Goal: Task Accomplishment & Management: Manage account settings

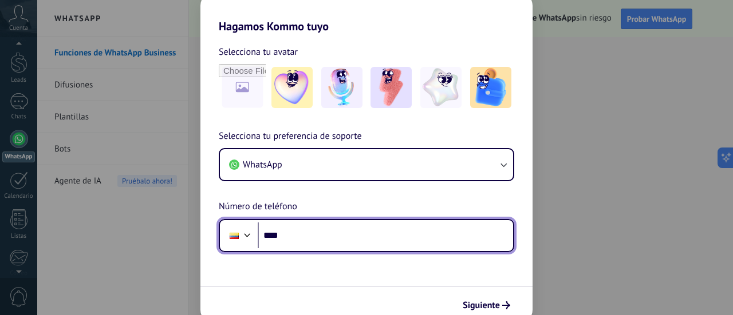
click at [326, 239] on input "****" at bounding box center [385, 236] width 255 height 26
click at [313, 235] on input "****" at bounding box center [385, 236] width 255 height 26
type input "**********"
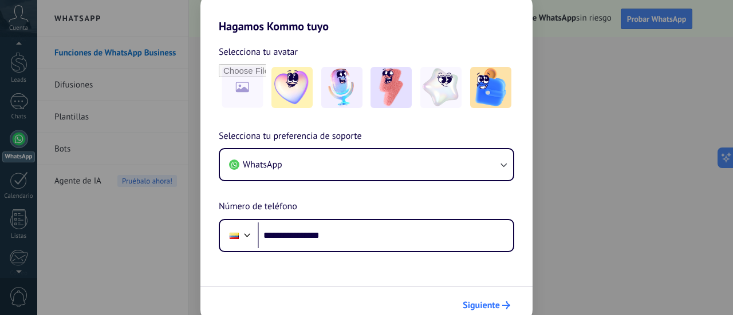
click at [478, 298] on button "Siguiente" at bounding box center [486, 305] width 58 height 19
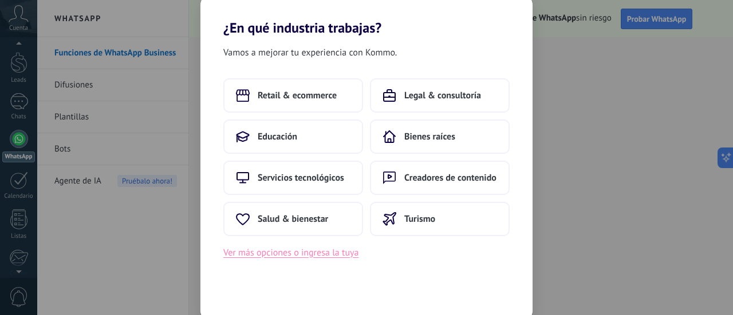
click at [292, 253] on button "Ver más opciones o ingresa la tuya" at bounding box center [290, 253] width 135 height 15
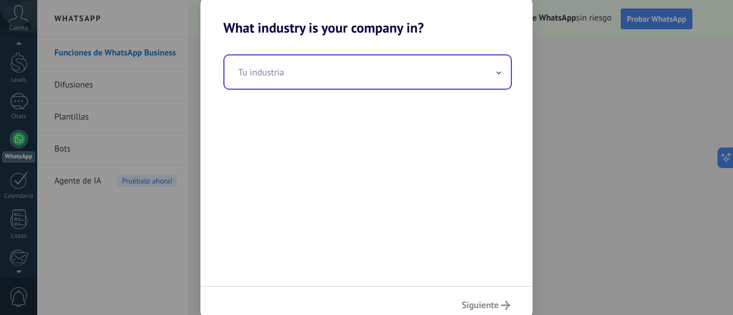
click at [285, 79] on input "text" at bounding box center [367, 72] width 286 height 33
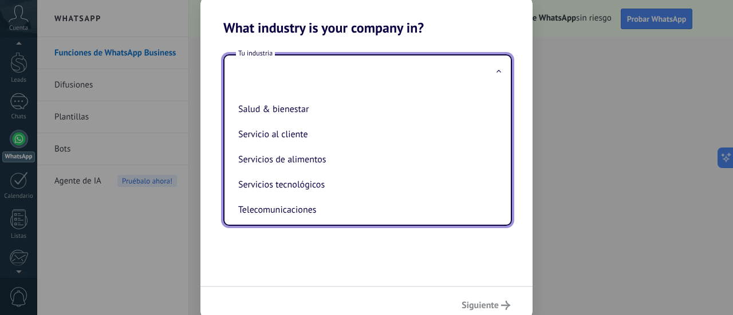
scroll to position [247, 0]
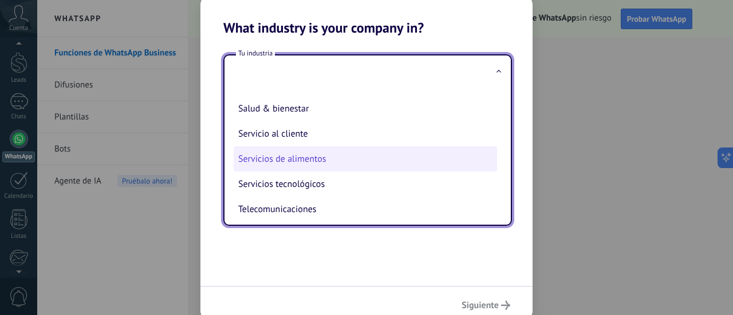
click at [370, 161] on li "Servicios de alimentos" at bounding box center [365, 159] width 263 height 25
type input "**********"
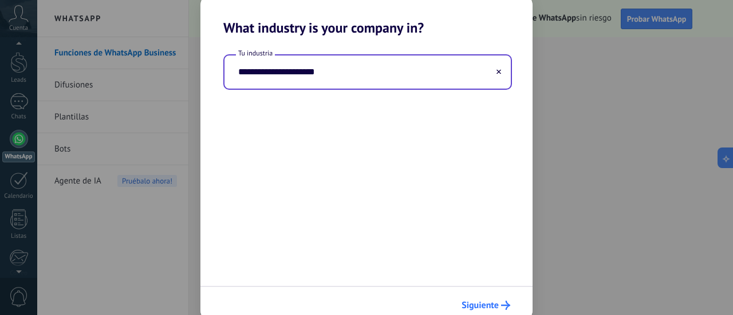
click at [494, 309] on span "Siguiente" at bounding box center [480, 306] width 37 height 8
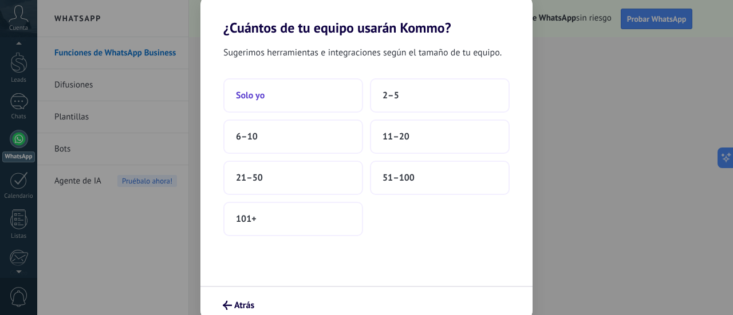
click at [322, 100] on button "Solo yo" at bounding box center [293, 95] width 140 height 34
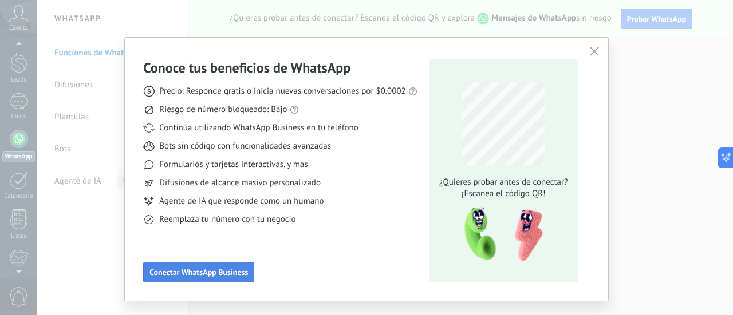
click at [223, 271] on span "Conectar WhatsApp Business" at bounding box center [198, 273] width 98 height 8
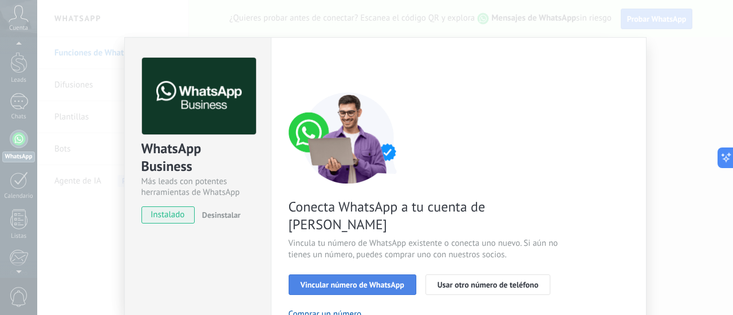
click at [329, 281] on span "Vincular número de WhatsApp" at bounding box center [353, 285] width 104 height 8
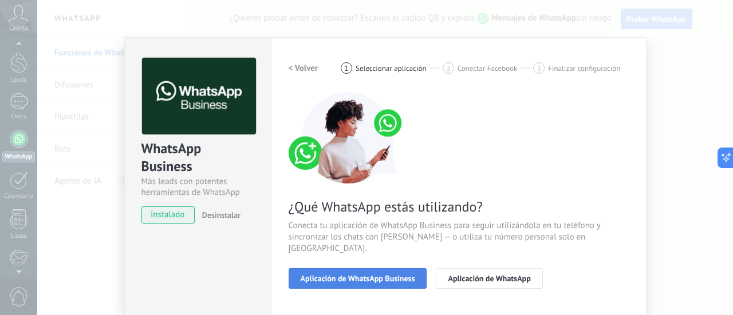
click at [353, 275] on span "Aplicación de WhatsApp Business" at bounding box center [358, 279] width 115 height 8
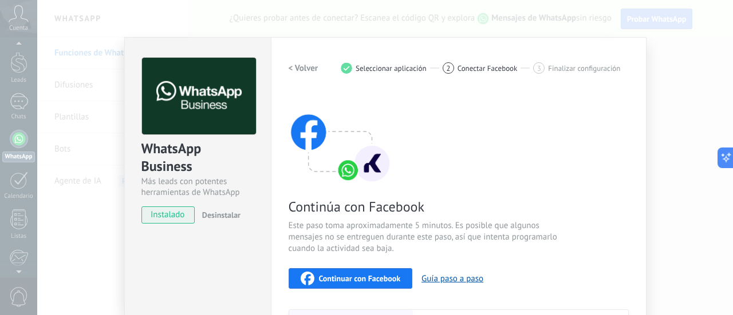
click at [371, 282] on span "Continuar con Facebook" at bounding box center [360, 279] width 82 height 8
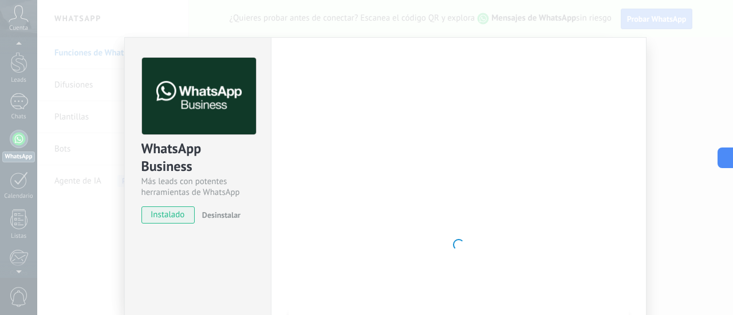
click at [457, 152] on div at bounding box center [459, 245] width 340 height 374
click at [720, 157] on icon at bounding box center [722, 158] width 12 height 12
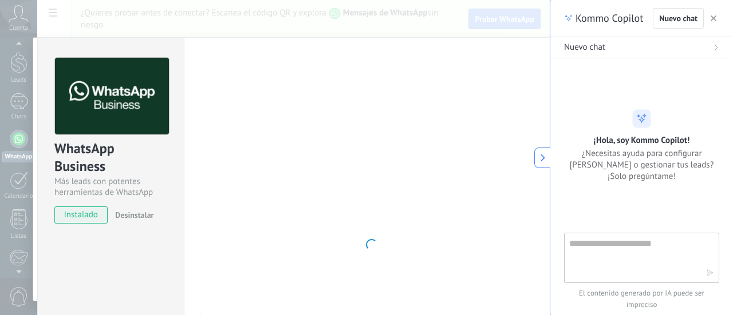
click at [542, 155] on use at bounding box center [543, 157] width 5 height 7
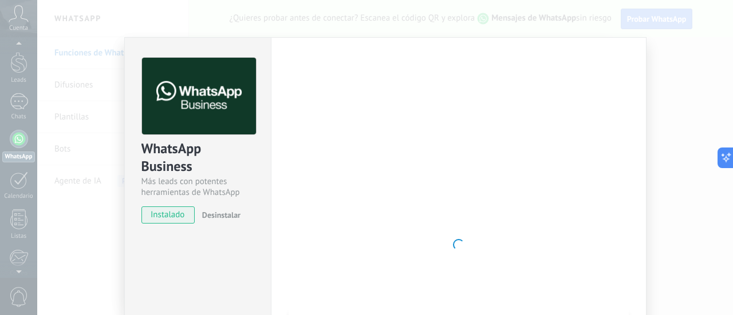
click at [446, 234] on div at bounding box center [459, 245] width 340 height 374
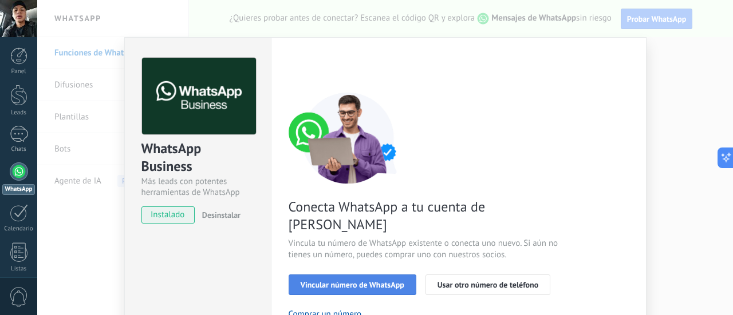
click at [378, 281] on span "Vincular número de WhatsApp" at bounding box center [353, 285] width 104 height 8
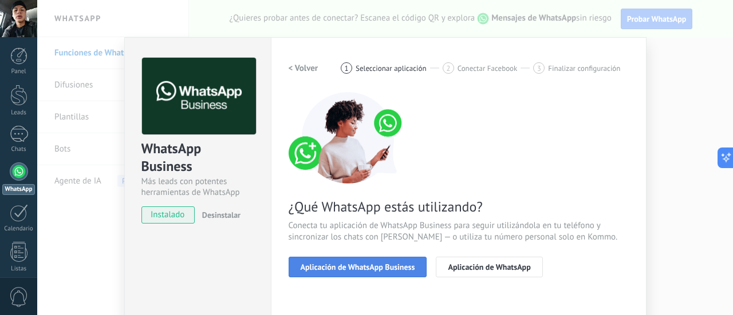
click at [382, 269] on span "Aplicación de WhatsApp Business" at bounding box center [358, 267] width 115 height 8
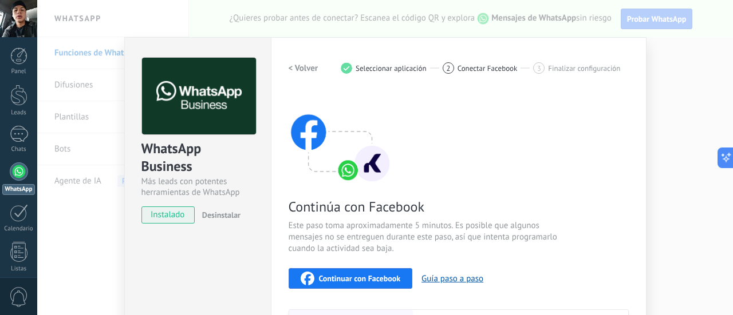
click at [376, 280] on span "Continuar con Facebook" at bounding box center [360, 279] width 82 height 8
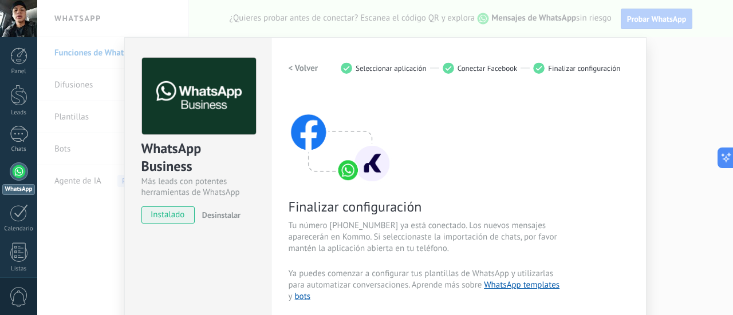
click at [535, 115] on div "Finalizar configuración Tu número [PHONE_NUMBER] ya está conectado. Los nuevos …" at bounding box center [459, 214] width 340 height 245
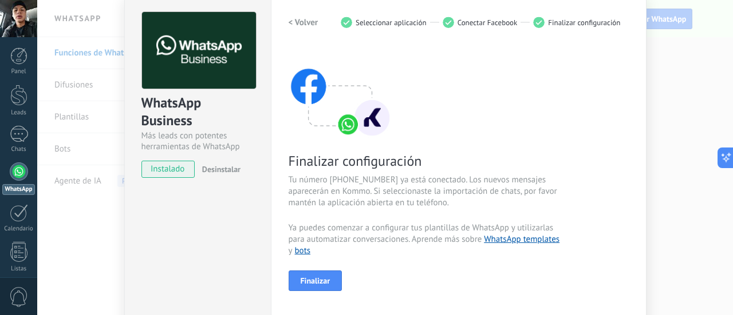
scroll to position [69, 0]
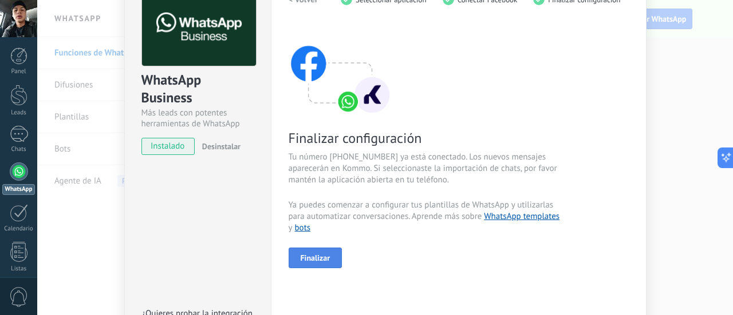
click at [318, 260] on span "Finalizar" at bounding box center [316, 258] width 30 height 8
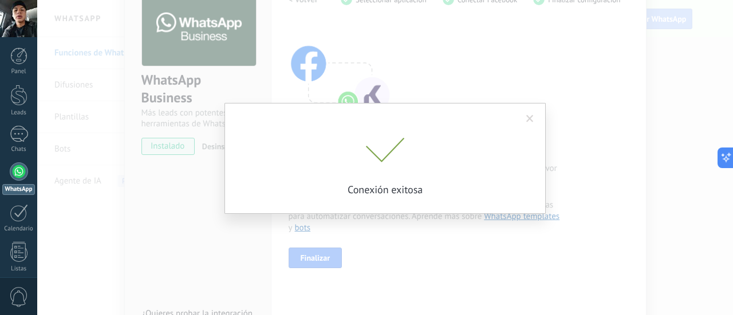
click at [379, 149] on span at bounding box center [385, 150] width 39 height 25
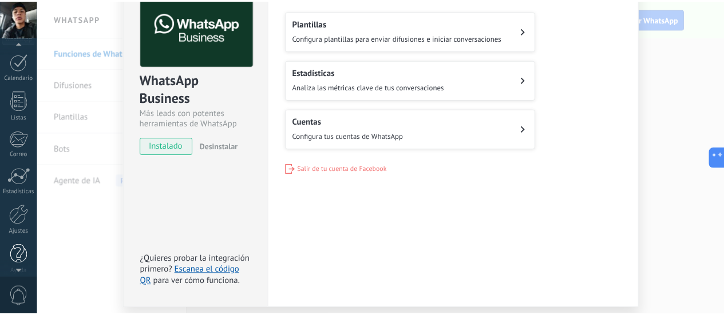
scroll to position [160, 0]
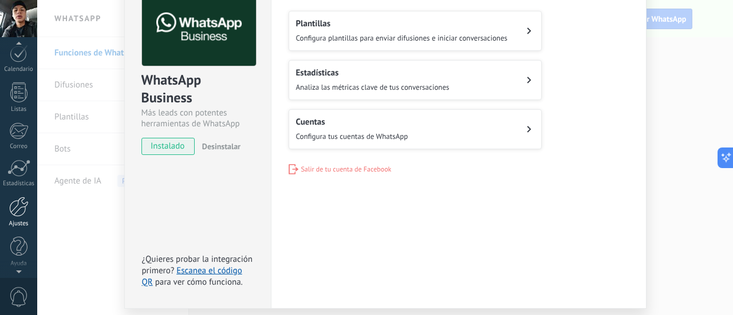
click at [16, 216] on div at bounding box center [18, 207] width 19 height 20
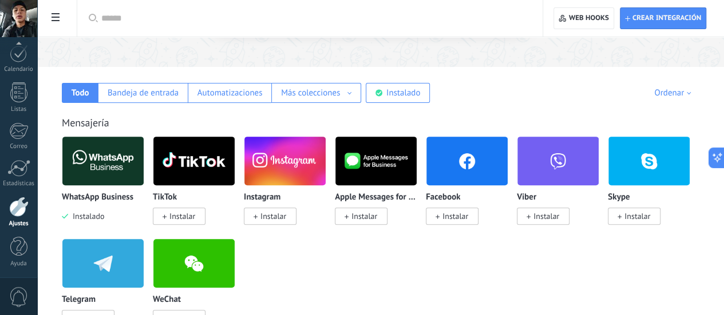
scroll to position [135, 0]
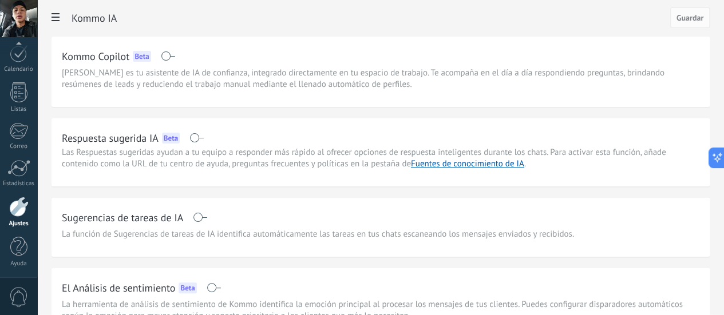
click at [204, 143] on span at bounding box center [197, 137] width 14 height 9
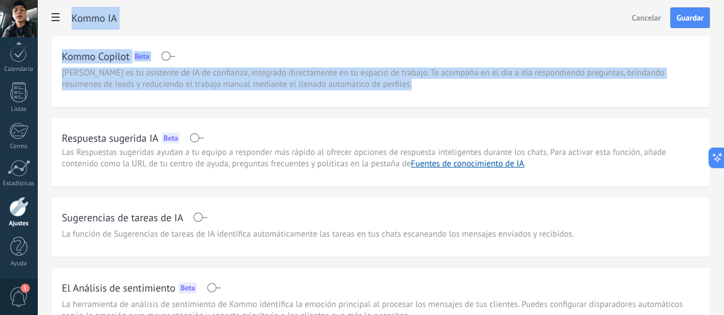
drag, startPoint x: 724, startPoint y: 69, endPoint x: 729, endPoint y: 101, distance: 32.5
click at [724, 101] on html ".abccls-1,.abccls-2{fill-rule:evenodd}.abccls-2{fill:#fff} .abfcls-1{fill:none}…" at bounding box center [362, 157] width 724 height 315
click at [483, 49] on div "Kommo Copilot Beta" at bounding box center [381, 56] width 638 height 18
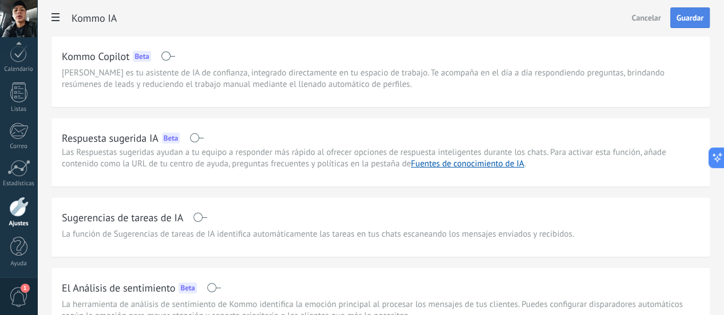
click at [681, 20] on span "Guardar" at bounding box center [690, 18] width 27 height 8
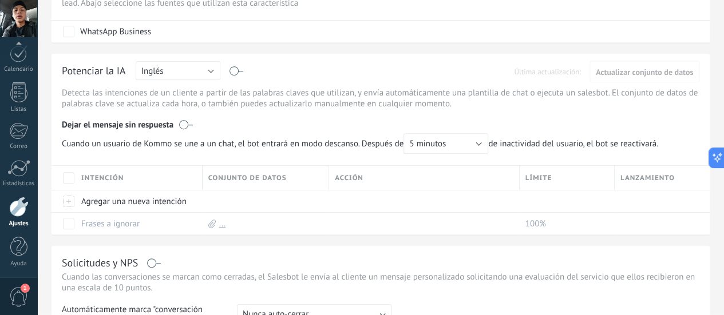
scroll to position [267, 0]
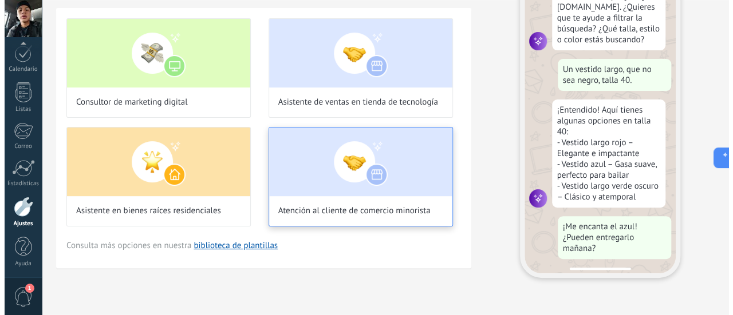
scroll to position [120, 0]
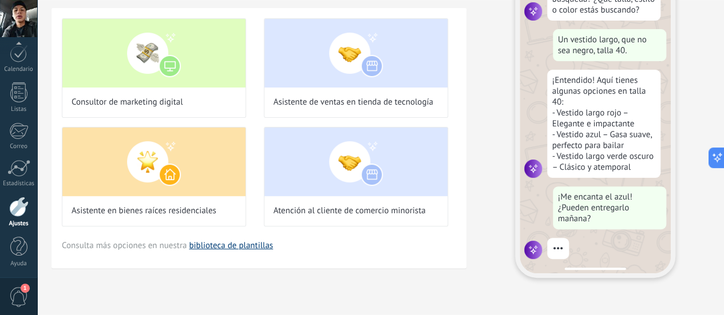
click at [273, 251] on link "biblioteca de plantillas" at bounding box center [231, 245] width 84 height 11
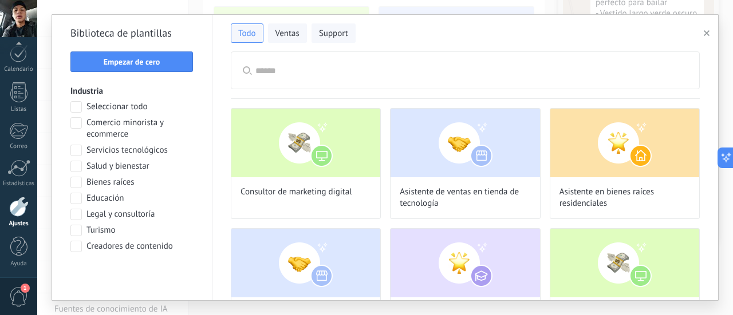
scroll to position [280, 0]
drag, startPoint x: 711, startPoint y: 111, endPoint x: 713, endPoint y: 135, distance: 24.1
click at [713, 135] on div "Consultor de marketing digital Asistente de ventas en tienda de tecnología Asis…" at bounding box center [465, 200] width 506 height 202
click at [709, 191] on div "Consultor de marketing digital Asistente de ventas en tienda de tecnología Asis…" at bounding box center [465, 200] width 506 height 202
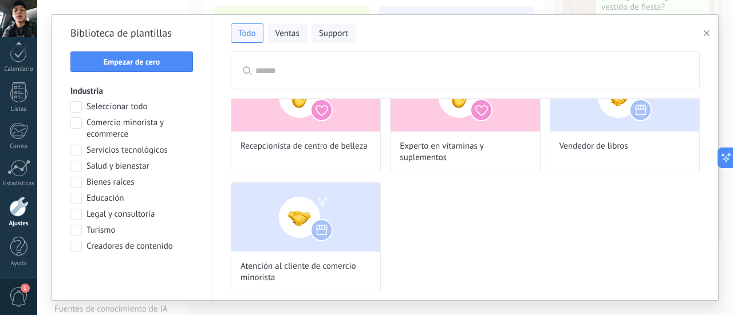
scroll to position [286, 0]
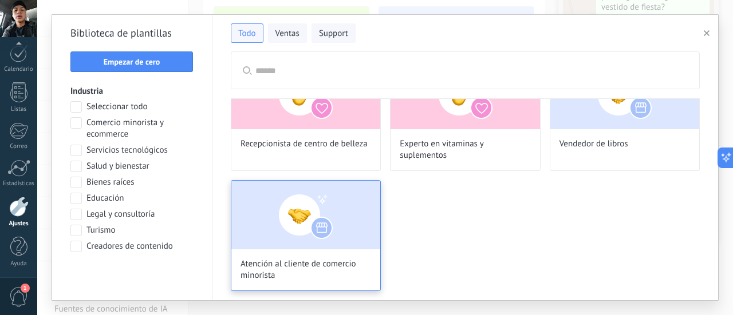
click at [330, 207] on img at bounding box center [305, 215] width 149 height 69
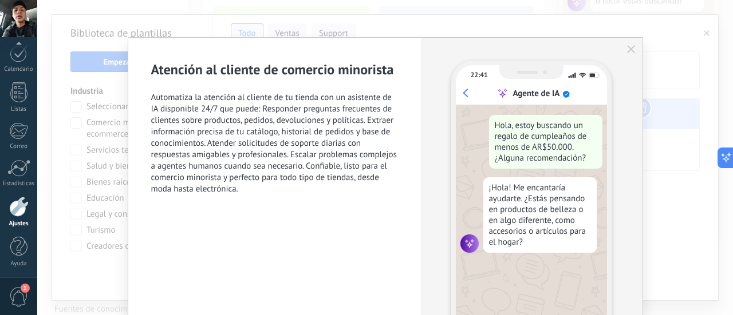
scroll to position [120, 0]
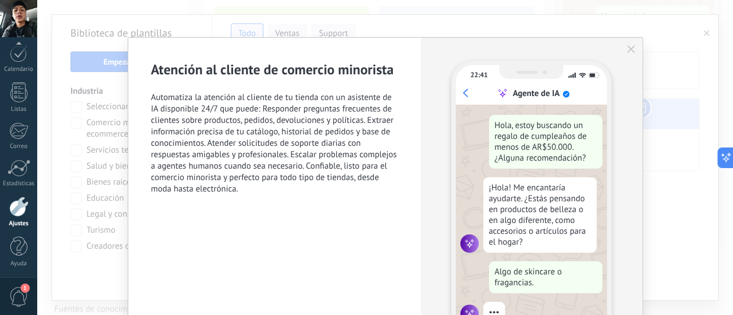
click at [702, 206] on div "Atención al cliente de comercio minorista Automatiza la atención al cliente de …" at bounding box center [385, 157] width 696 height 315
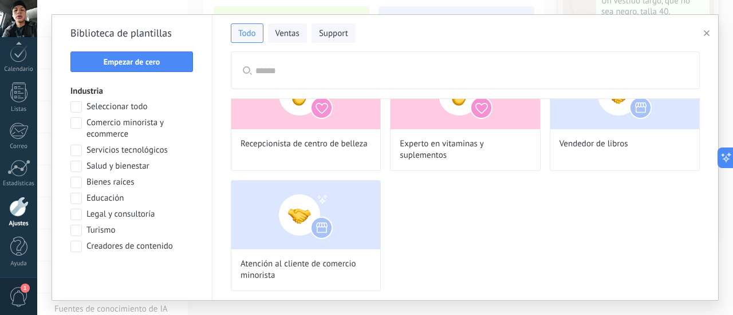
scroll to position [142, 0]
click at [70, 123] on div "Biblioteca de plantillas Empezar de cero Industria Seleccionar todo Comercio mi…" at bounding box center [132, 158] width 160 height 286
click at [75, 123] on span at bounding box center [75, 122] width 11 height 11
click at [71, 101] on span at bounding box center [75, 106] width 11 height 11
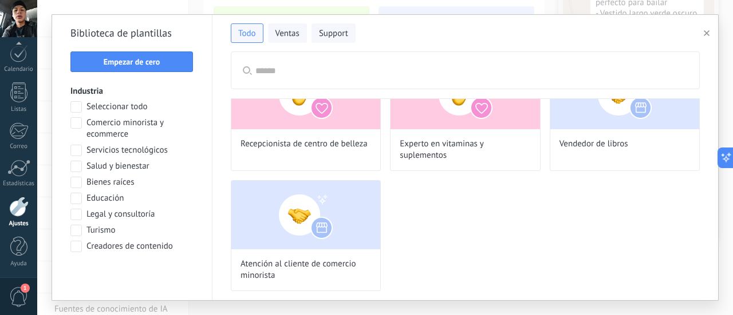
scroll to position [280, 0]
click at [73, 125] on span at bounding box center [75, 122] width 11 height 11
click at [144, 279] on span "Aplicar" at bounding box center [132, 277] width 111 height 8
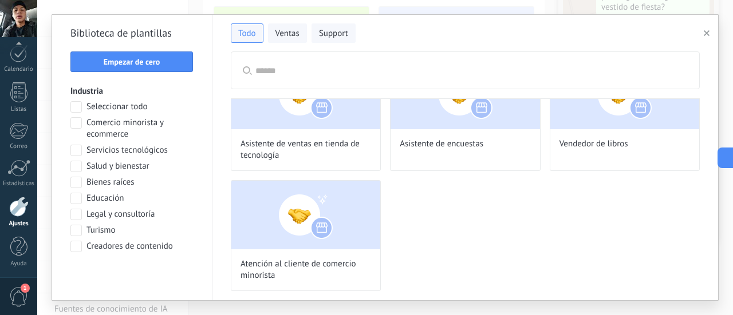
scroll to position [46, 0]
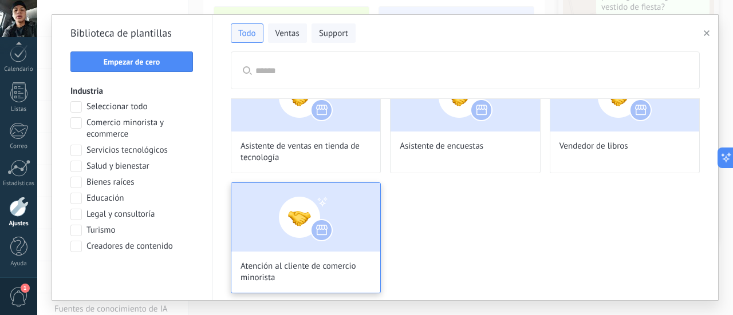
click at [308, 229] on img at bounding box center [305, 217] width 149 height 69
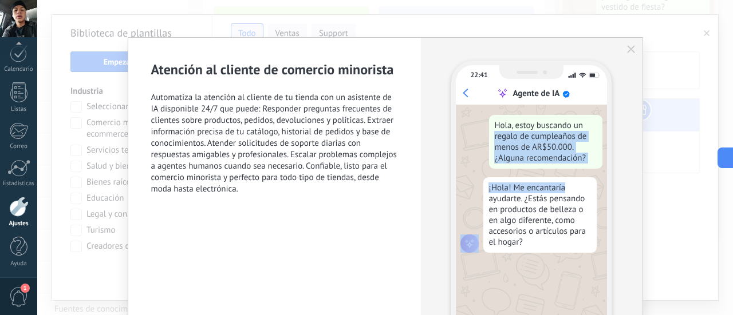
drag, startPoint x: 732, startPoint y: 117, endPoint x: 724, endPoint y: 194, distance: 77.1
click at [724, 194] on div "Atención al cliente de comercio minorista Automatiza la atención al cliente de …" at bounding box center [385, 157] width 696 height 315
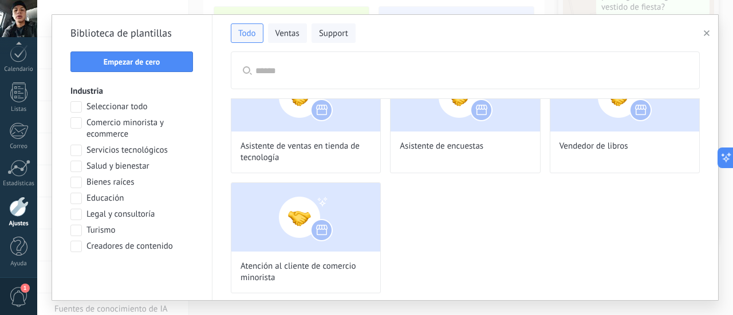
scroll to position [38, 0]
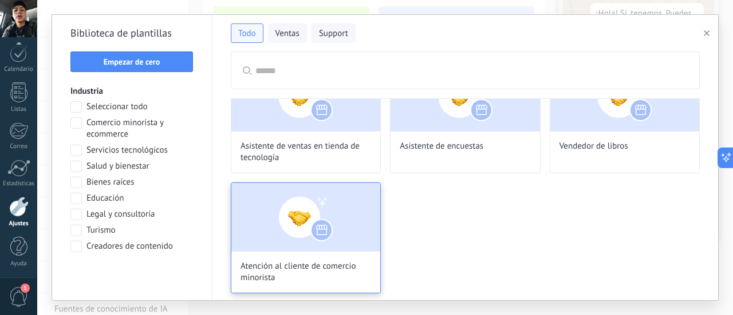
click at [329, 252] on div "Atención al cliente de comercio minorista" at bounding box center [306, 238] width 150 height 111
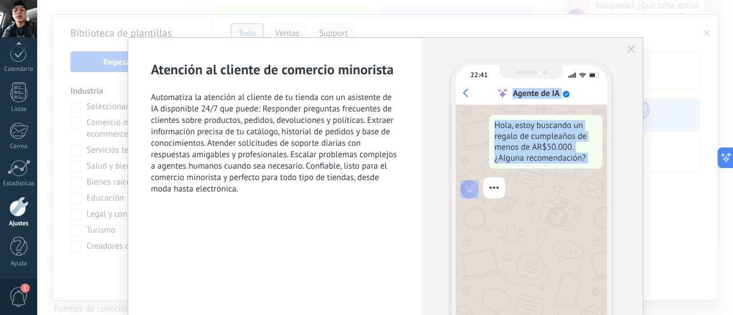
drag, startPoint x: 441, startPoint y: 222, endPoint x: 429, endPoint y: 96, distance: 126.5
click at [429, 96] on div "22:41 Agente de IA Hola, estoy buscando un regalo de cumpleaños de menos de AR$…" at bounding box center [531, 222] width 221 height 369
drag, startPoint x: 631, startPoint y: 211, endPoint x: 615, endPoint y: 117, distance: 94.7
click at [615, 117] on div "22:41 Agente de IA Hola, estoy buscando un regalo de cumpleaños de menos de AR$…" at bounding box center [531, 222] width 221 height 369
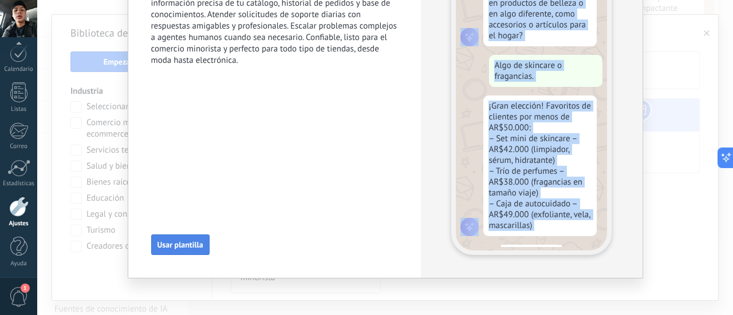
scroll to position [280, 0]
click at [182, 241] on span "Usar plantilla" at bounding box center [180, 245] width 46 height 8
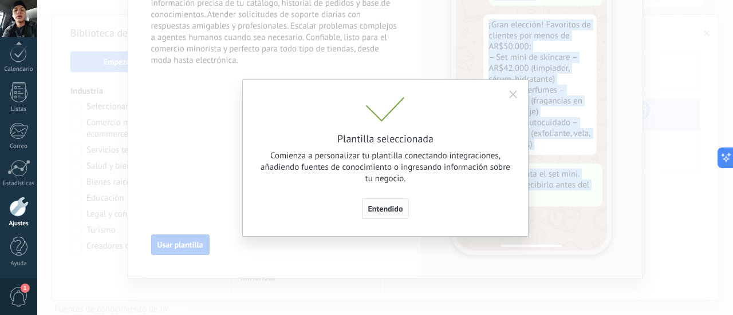
scroll to position [310, 0]
click at [393, 211] on span "Entendido" at bounding box center [385, 209] width 35 height 8
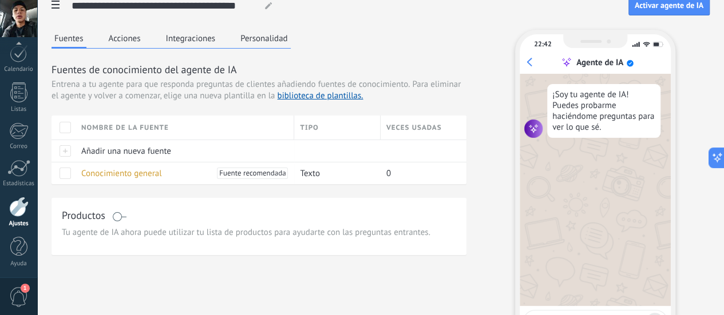
scroll to position [0, 0]
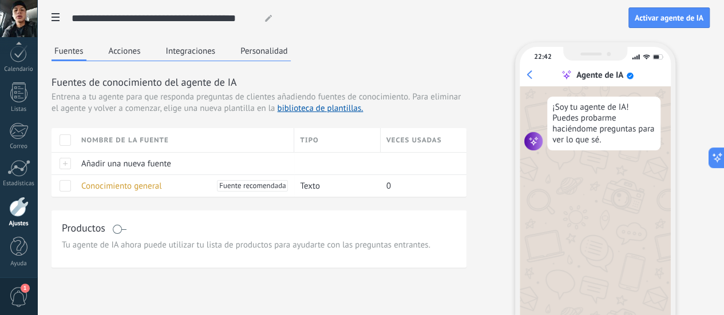
click at [71, 146] on span at bounding box center [65, 140] width 11 height 11
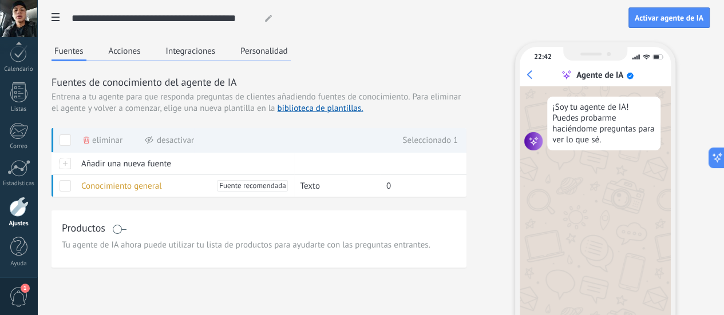
click at [71, 146] on span at bounding box center [65, 140] width 11 height 11
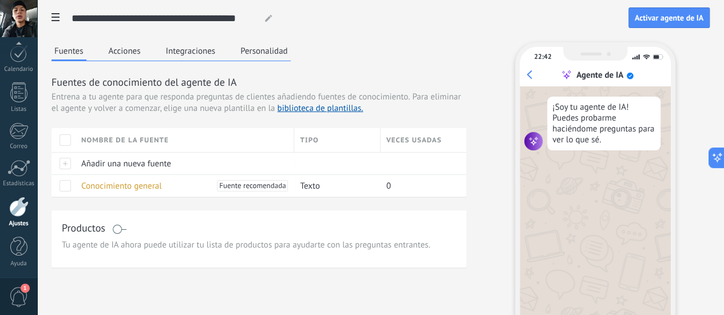
click at [144, 54] on button "Acciones" at bounding box center [125, 50] width 38 height 17
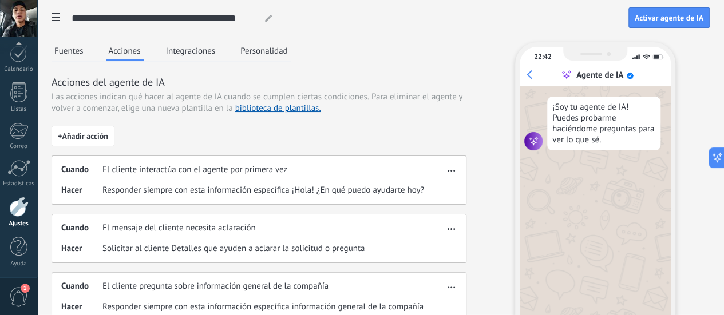
click at [219, 48] on button "Integraciones" at bounding box center [191, 50] width 56 height 17
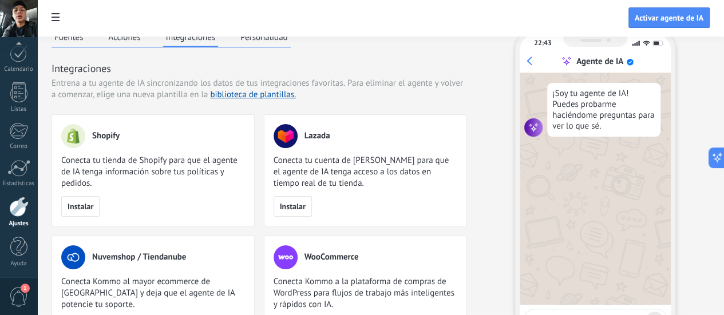
scroll to position [12, 0]
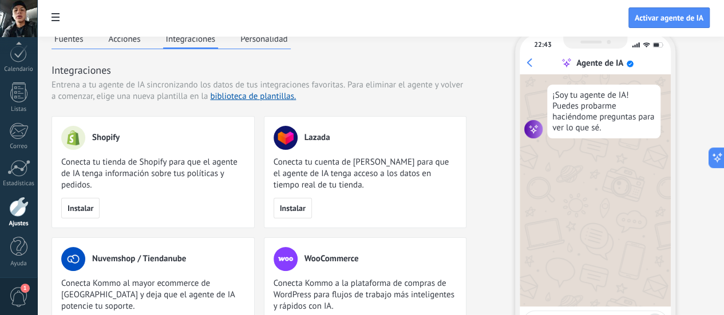
click at [291, 44] on button "Personalidad" at bounding box center [264, 38] width 53 height 17
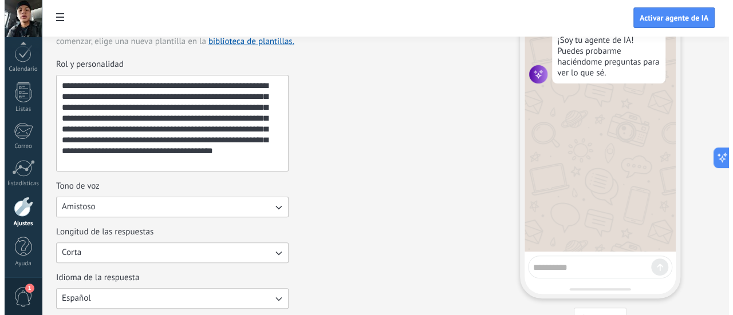
scroll to position [0, 0]
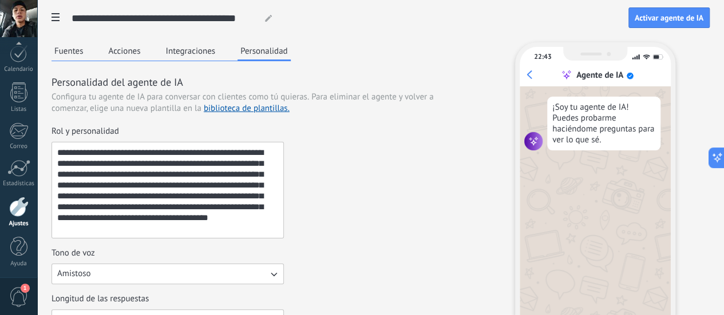
click at [86, 51] on button "Fuentes" at bounding box center [69, 50] width 35 height 17
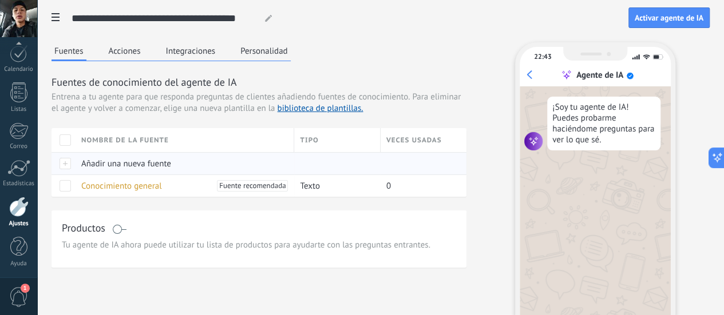
click at [171, 169] on span "Añadir una nueva fuente" at bounding box center [126, 164] width 90 height 11
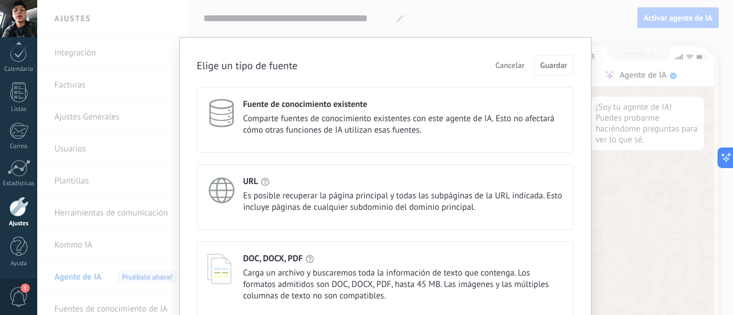
click at [470, 113] on span "Comparte fuentes de conocimiento existentes con este agente de IA. Esto no afec…" at bounding box center [403, 124] width 320 height 23
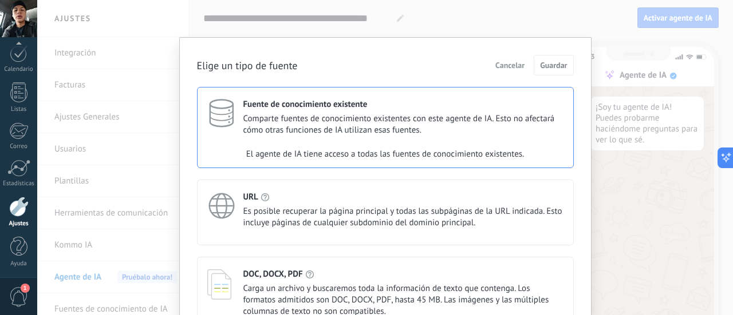
click at [441, 132] on span "Comparte fuentes de conocimiento existentes con este agente de IA. Esto no afec…" at bounding box center [403, 124] width 320 height 23
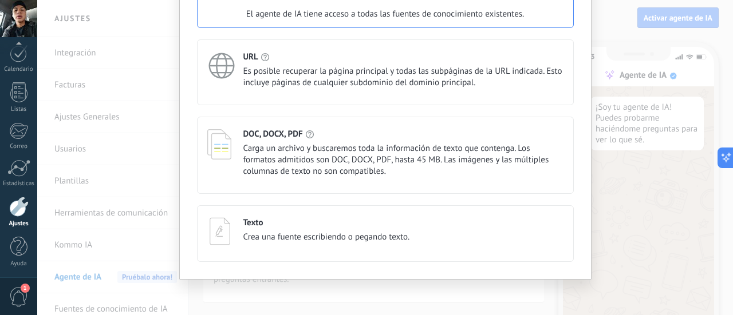
scroll to position [117, 0]
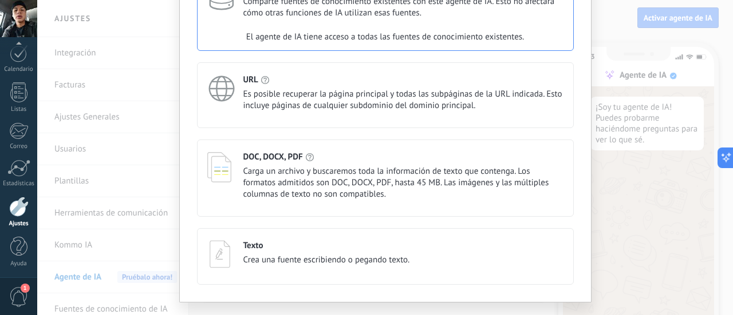
click at [625, 225] on div "Elige un tipo de fuente Cancelar Guardar Fuente de conocimiento existente Compa…" at bounding box center [385, 157] width 696 height 315
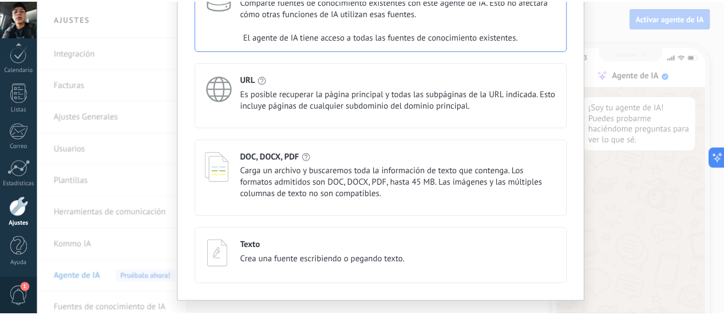
scroll to position [0, 0]
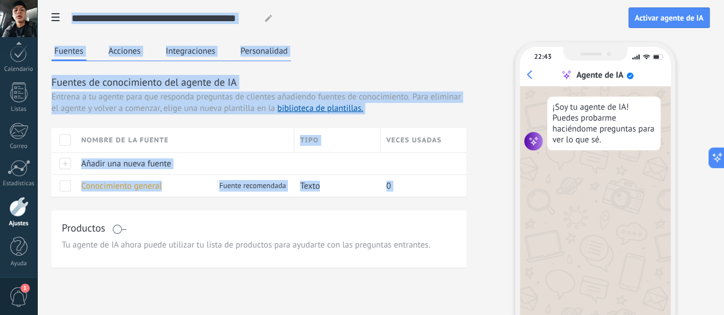
drag, startPoint x: 183, startPoint y: 214, endPoint x: 190, endPoint y: 244, distance: 31.7
click at [190, 244] on div "**********" at bounding box center [380, 216] width 687 height 433
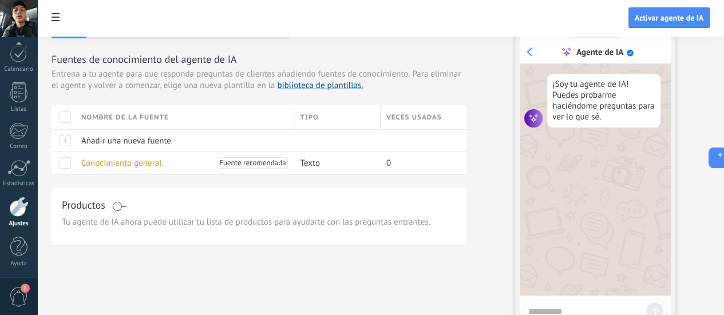
scroll to position [46, 0]
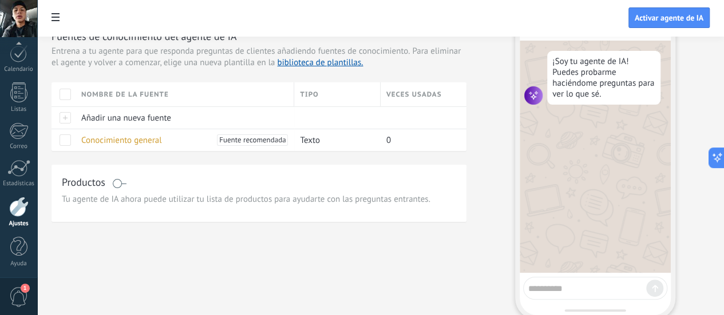
click at [105, 190] on h3 "Productos" at bounding box center [84, 182] width 44 height 14
click at [669, 20] on span "Activar agente de IA" at bounding box center [669, 18] width 69 height 8
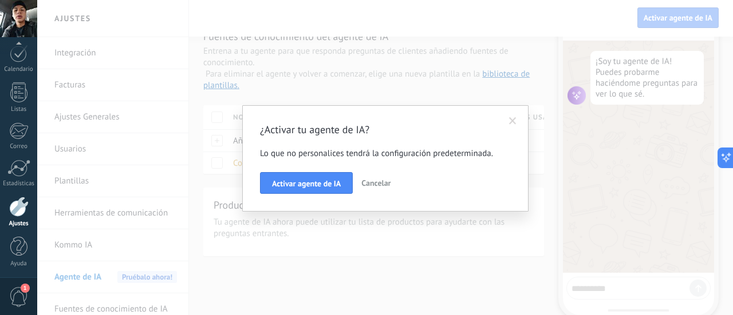
click at [378, 185] on span "Cancelar" at bounding box center [375, 183] width 29 height 10
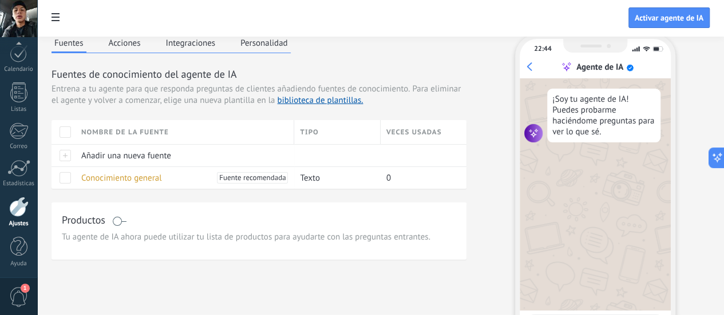
scroll to position [0, 0]
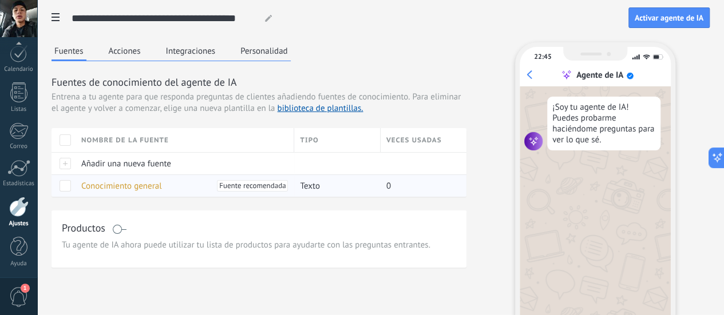
click at [71, 192] on span at bounding box center [65, 185] width 11 height 11
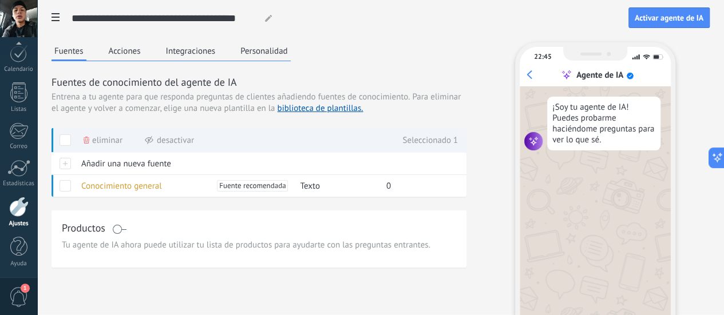
click at [144, 47] on button "Acciones" at bounding box center [125, 50] width 38 height 17
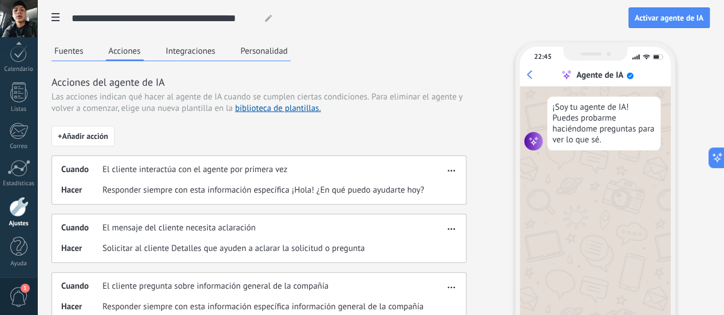
click at [424, 196] on span "Responder siempre con esta información específica ¡Hola! ¿En qué puedo ayudarte…" at bounding box center [263, 190] width 322 height 11
click at [458, 176] on button "button" at bounding box center [451, 169] width 13 height 14
click at [491, 193] on span "Editar" at bounding box center [497, 198] width 22 height 11
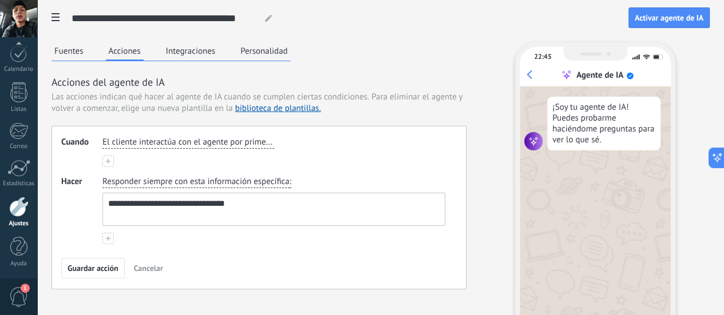
click at [539, 229] on div "**********" at bounding box center [381, 218] width 658 height 353
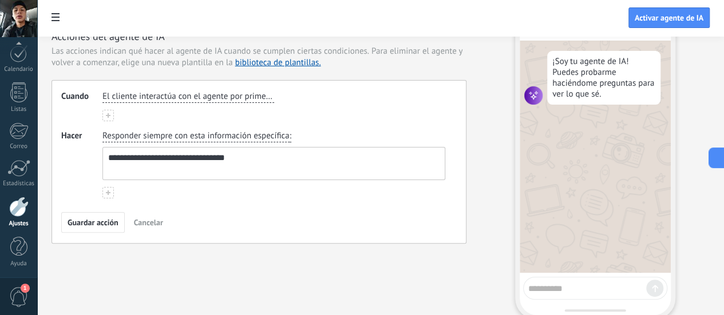
scroll to position [69, 0]
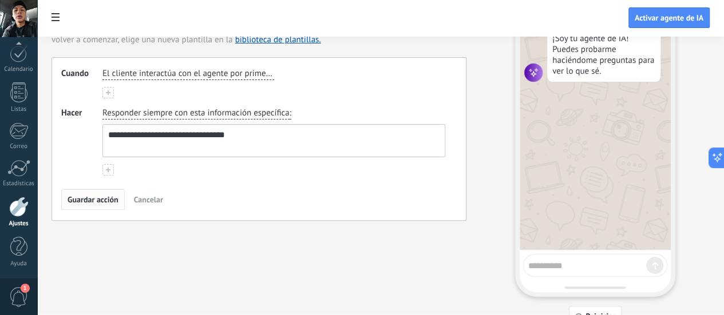
click at [119, 204] on span "Guardar acción" at bounding box center [93, 200] width 51 height 8
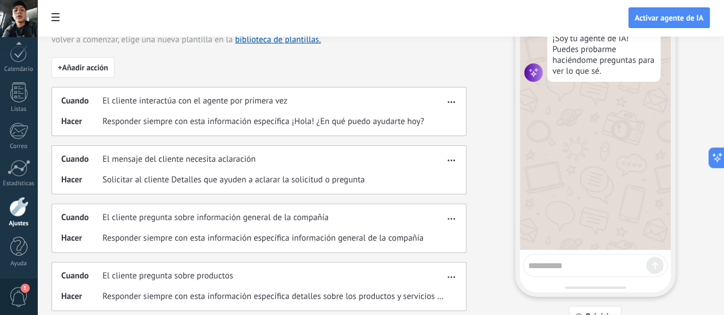
click at [455, 221] on span "button" at bounding box center [451, 217] width 7 height 8
click at [503, 246] on span "Editar" at bounding box center [497, 245] width 22 height 11
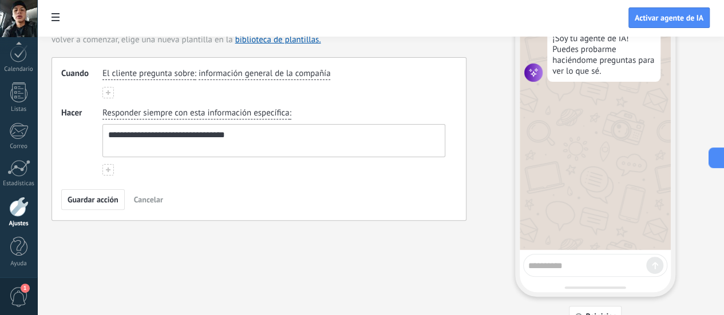
click at [163, 204] on span "Cancelar" at bounding box center [148, 200] width 29 height 8
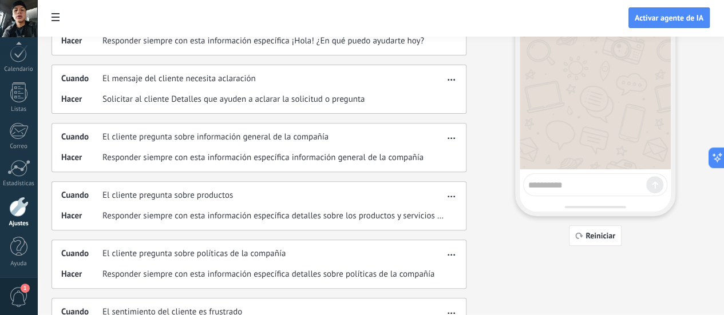
scroll to position [0, 0]
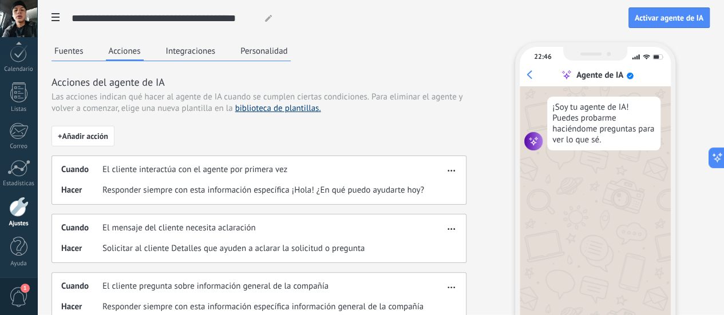
click at [239, 114] on link "biblioteca de plantillas." at bounding box center [278, 108] width 86 height 11
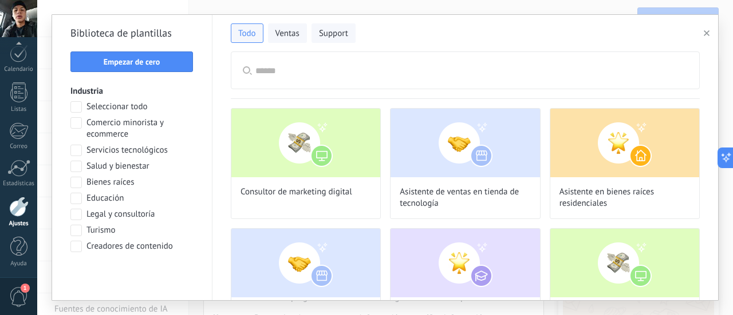
click at [704, 31] on icon "button" at bounding box center [707, 33] width 6 height 6
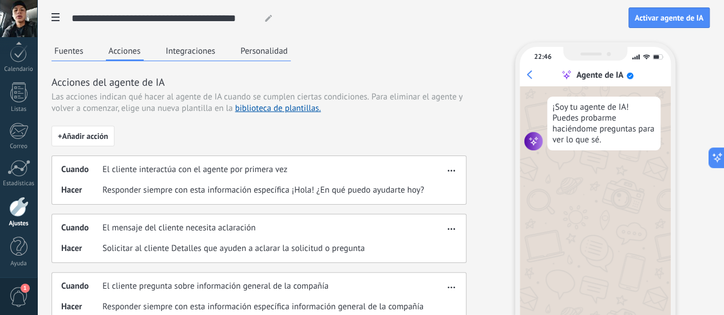
click at [219, 57] on button "Integraciones" at bounding box center [191, 50] width 56 height 17
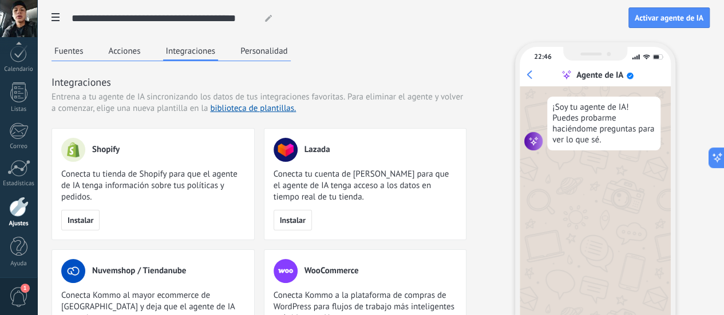
click at [291, 51] on button "Personalidad" at bounding box center [264, 50] width 53 height 17
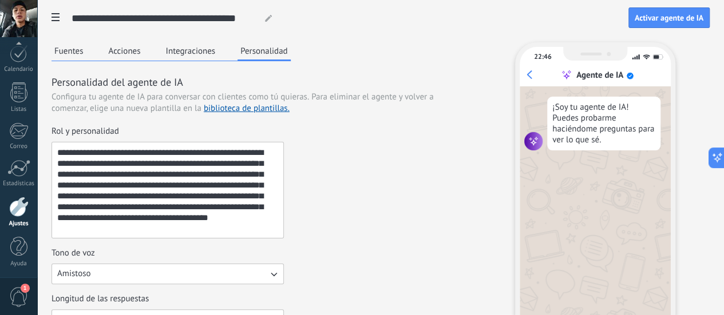
click at [467, 202] on div "**********" at bounding box center [259, 182] width 415 height 113
click at [658, 18] on span "Activar agente de IA" at bounding box center [669, 18] width 69 height 8
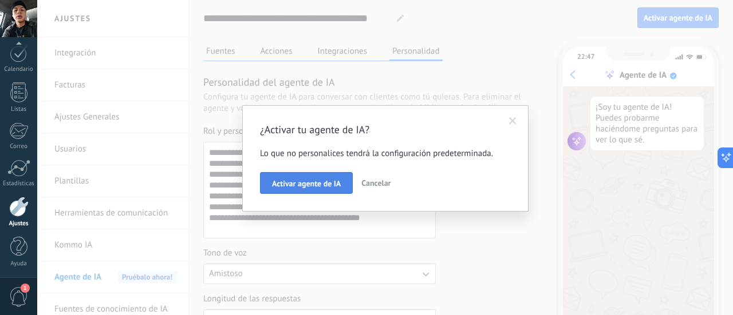
click at [306, 187] on span "Activar agente de IA" at bounding box center [306, 184] width 69 height 8
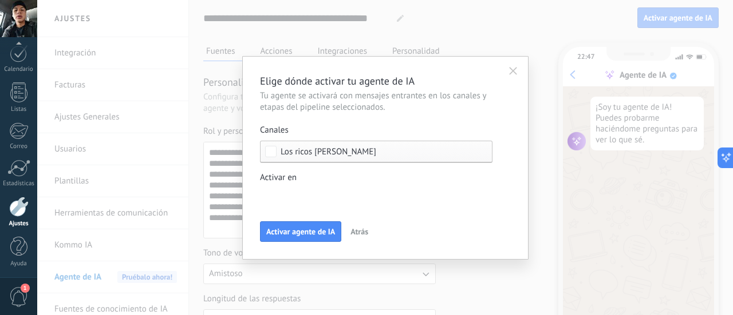
click at [0, 0] on div "Incoming leads Contacto inicial Negociación Debate contractual Discusión de con…" at bounding box center [0, 0] width 0 height 0
click at [546, 214] on div at bounding box center [385, 157] width 696 height 315
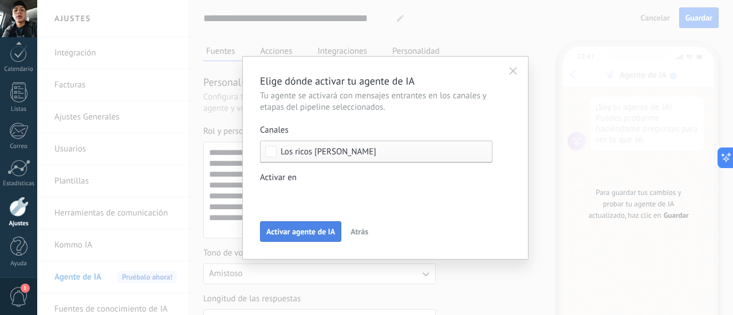
click at [323, 233] on span "Activar agente de IA" at bounding box center [300, 232] width 69 height 8
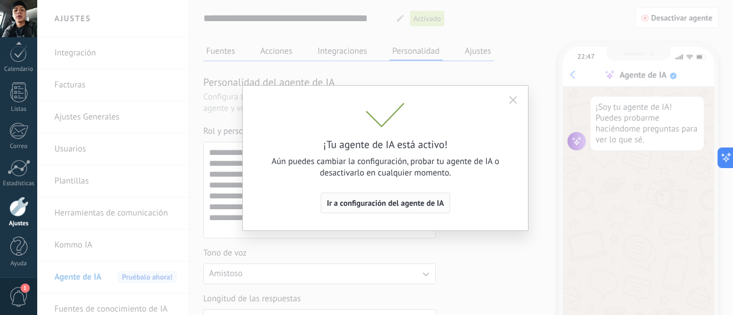
click at [400, 198] on button "Ir a configuración del agente de IA" at bounding box center [386, 203] width 130 height 21
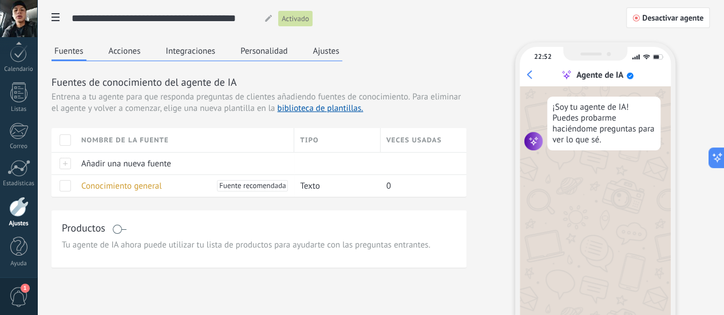
click at [309, 20] on span "Activado" at bounding box center [295, 18] width 27 height 11
click at [342, 50] on button "Ajustes" at bounding box center [326, 50] width 32 height 17
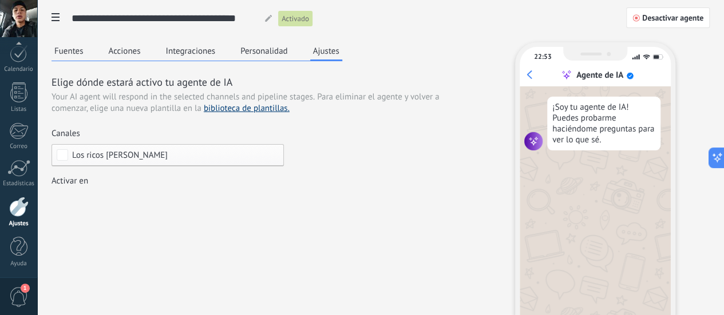
click at [290, 109] on link "biblioteca de plantillas." at bounding box center [247, 108] width 86 height 11
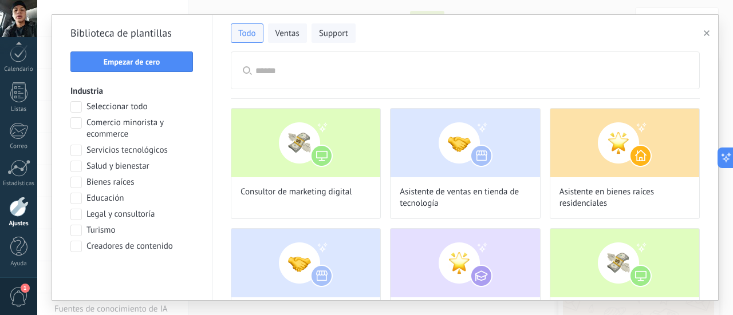
click at [707, 32] on icon "button" at bounding box center [707, 33] width 6 height 6
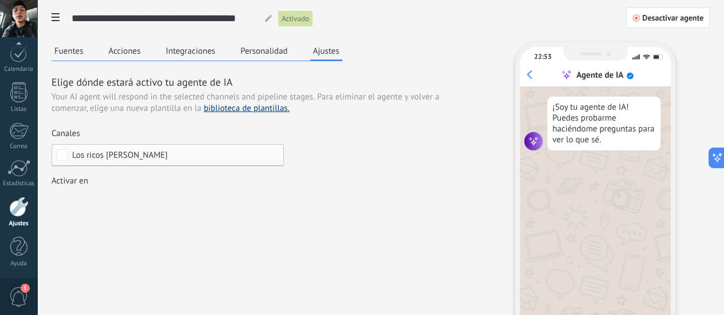
click at [290, 111] on link "biblioteca de plantillas." at bounding box center [247, 108] width 86 height 11
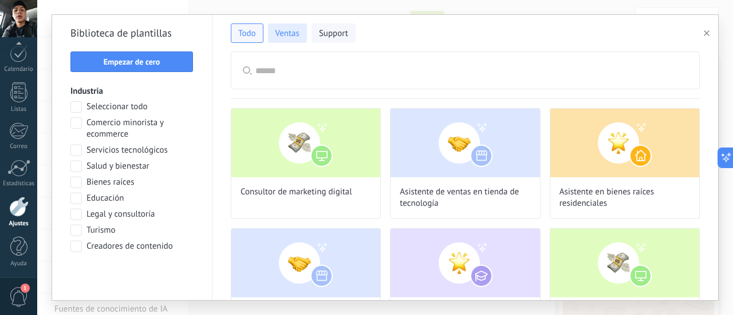
click at [289, 29] on span "Ventas" at bounding box center [287, 33] width 24 height 11
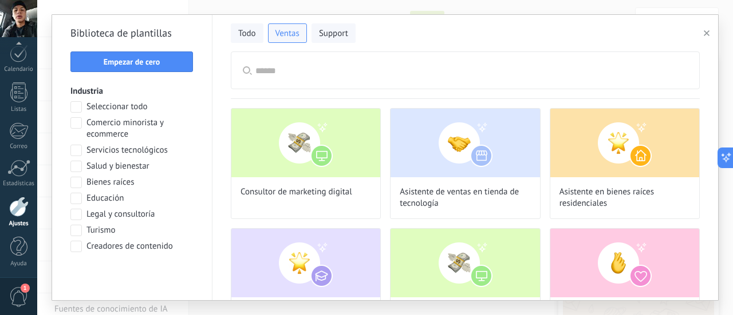
click at [709, 34] on icon "button" at bounding box center [707, 33] width 6 height 6
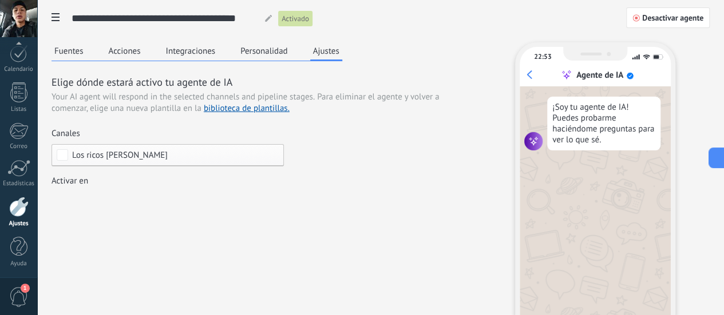
click at [657, 155] on div "¡Soy tu agente de IA! Puedes probarme haciéndome preguntas para ver lo que sé." at bounding box center [595, 202] width 151 height 232
click at [716, 164] on button at bounding box center [714, 158] width 21 height 21
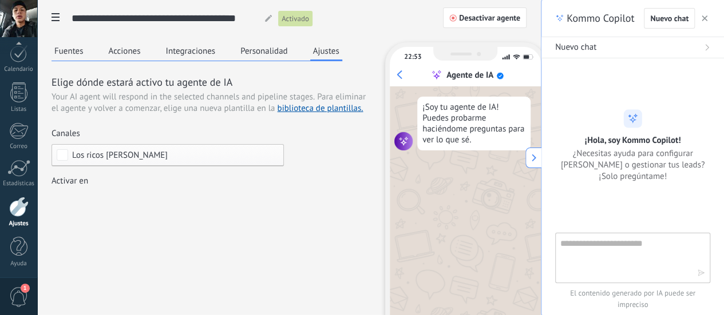
click at [621, 246] on textarea at bounding box center [625, 257] width 129 height 41
type textarea "**********"
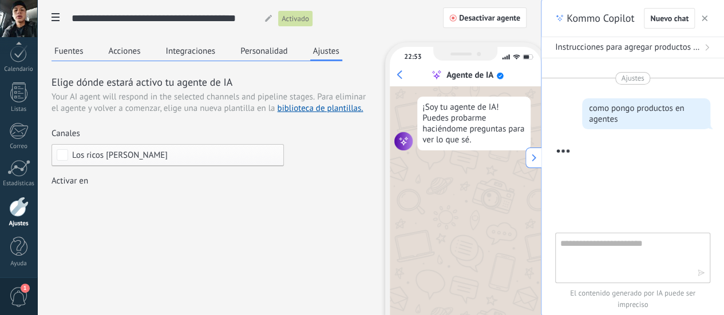
scroll to position [125, 0]
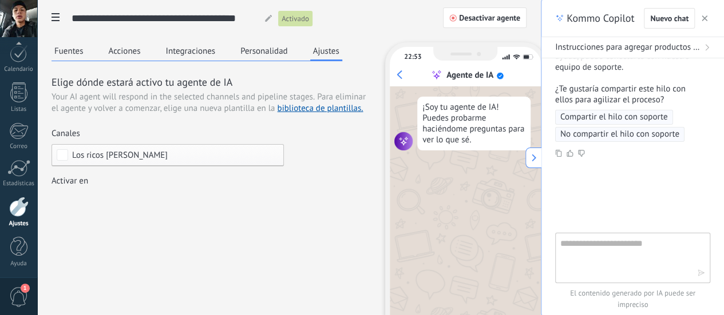
click at [609, 202] on div at bounding box center [632, 203] width 155 height 62
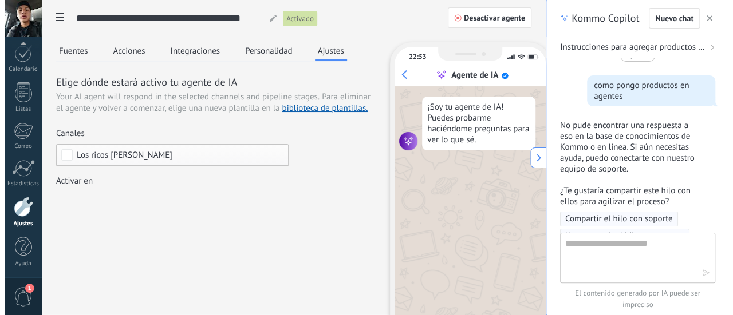
scroll to position [46, 0]
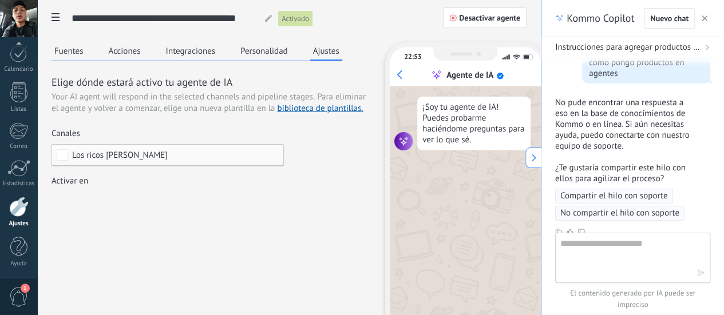
click at [55, 20] on icon at bounding box center [56, 17] width 8 height 8
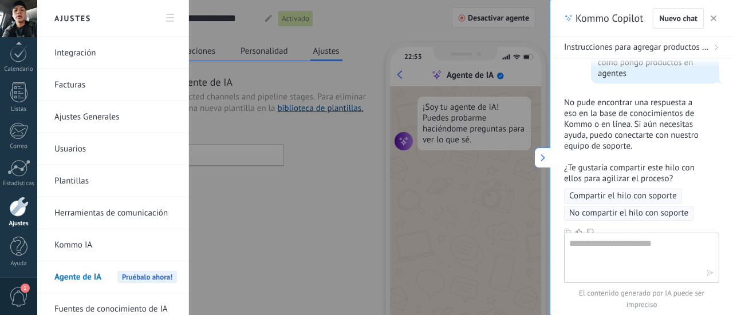
scroll to position [8, 0]
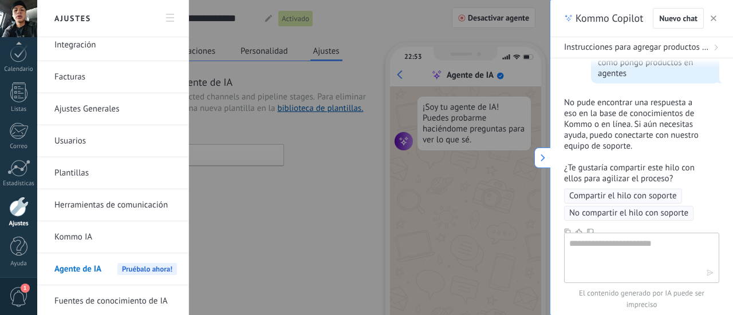
click at [71, 274] on span "Agente de IA" at bounding box center [77, 270] width 47 height 32
click at [84, 265] on span "Agente de IA" at bounding box center [77, 270] width 47 height 32
click at [96, 271] on span "Agente de IA" at bounding box center [77, 270] width 47 height 32
click at [261, 258] on div at bounding box center [366, 157] width 733 height 315
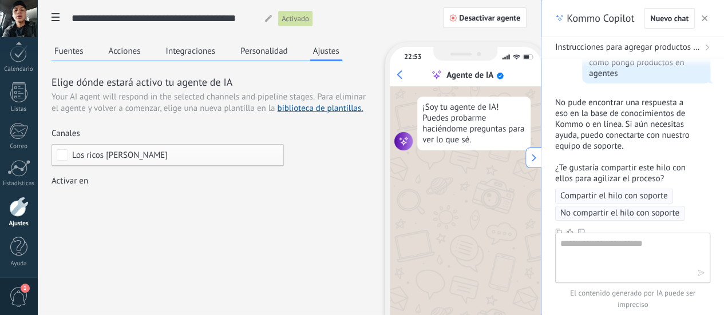
click at [340, 52] on button "Ajustes" at bounding box center [326, 51] width 32 height 19
drag, startPoint x: 340, startPoint y: 52, endPoint x: 331, endPoint y: 163, distance: 112.0
click at [331, 163] on div "Elige dónde estará activo tu agente de IA Your AI agent will respond in the sel…" at bounding box center [212, 143] width 320 height 136
click at [704, 15] on icon "button" at bounding box center [705, 18] width 6 height 6
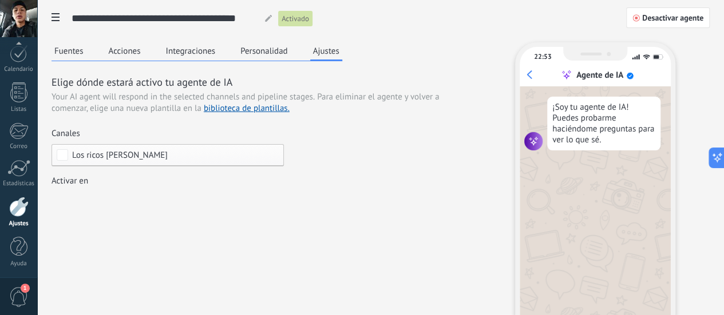
click at [431, 10] on div "**********" at bounding box center [349, 18] width 555 height 21
click at [309, 14] on span "Activado" at bounding box center [295, 18] width 27 height 11
click at [276, 15] on div at bounding box center [267, 18] width 17 height 7
click at [0, 0] on div "Incoming leads Contacto inicial Negociación Debate contractual Discusión de con…" at bounding box center [0, 0] width 0 height 0
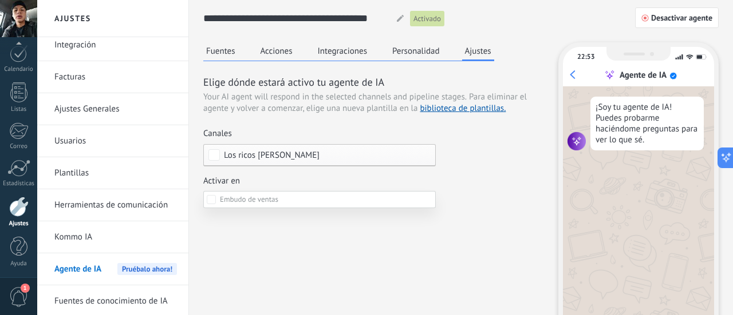
click at [492, 238] on div at bounding box center [385, 157] width 696 height 315
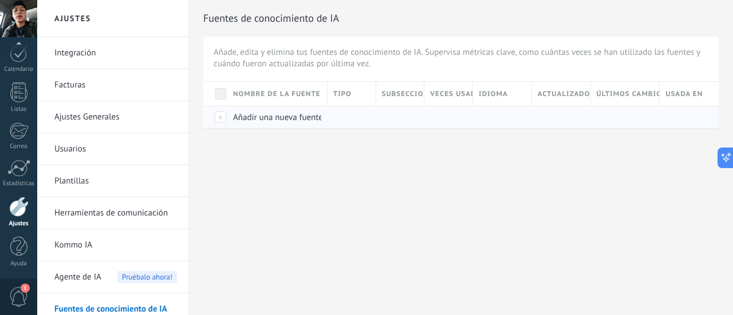
click at [271, 119] on span "Añadir una nueva fuente" at bounding box center [278, 117] width 90 height 11
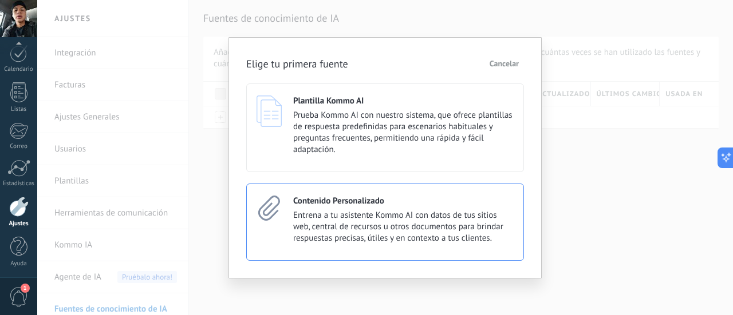
click at [273, 212] on icon at bounding box center [269, 208] width 25 height 25
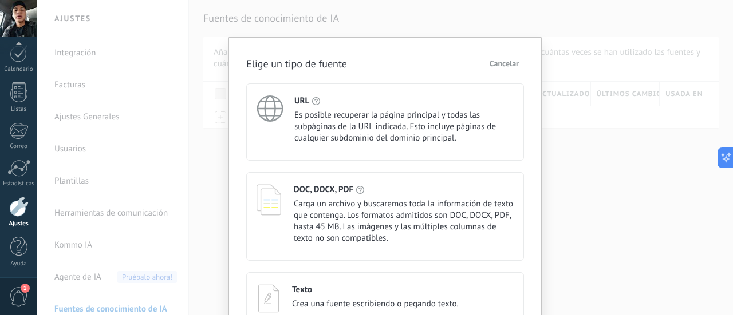
click at [413, 297] on div "Texto Crea una fuente escribiendo o pegando texto." at bounding box center [375, 300] width 167 height 31
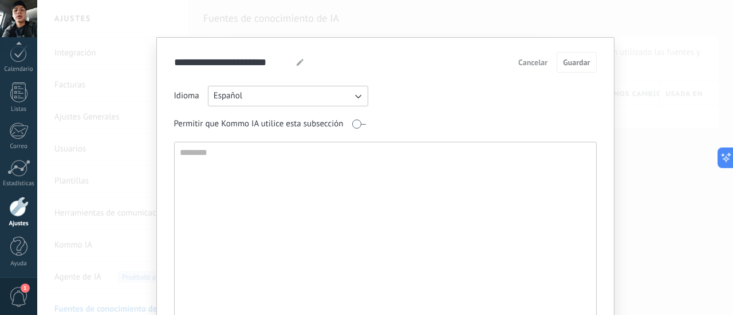
drag, startPoint x: 510, startPoint y: 161, endPoint x: 510, endPoint y: 149, distance: 11.5
click at [510, 149] on textarea at bounding box center [384, 266] width 419 height 246
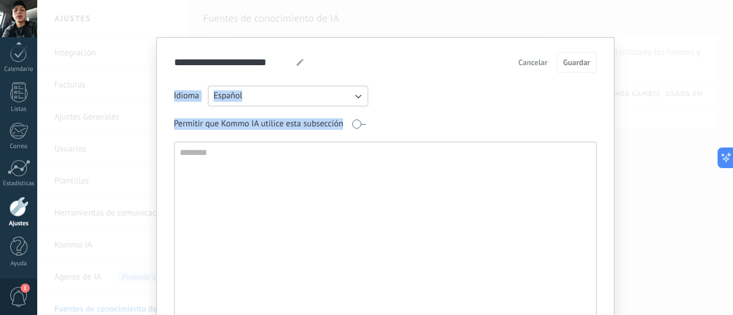
drag, startPoint x: 604, startPoint y: 129, endPoint x: 602, endPoint y: 49, distance: 80.2
click at [602, 49] on div "**********" at bounding box center [385, 222] width 458 height 370
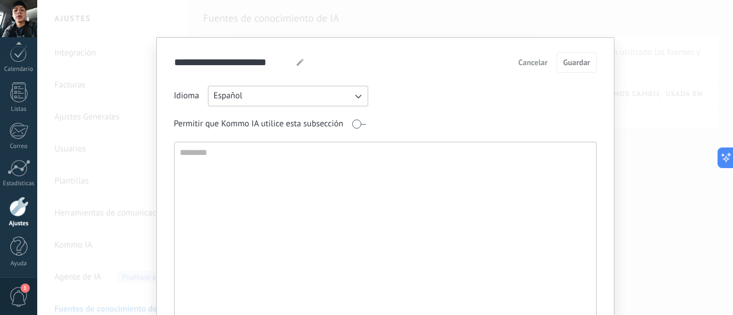
click at [634, 173] on div "**********" at bounding box center [385, 157] width 696 height 315
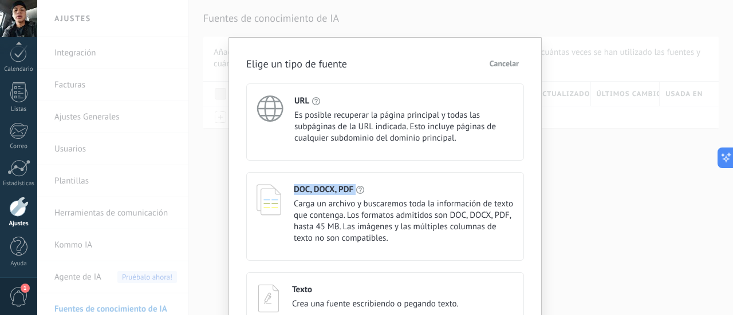
drag, startPoint x: 528, startPoint y: 176, endPoint x: 528, endPoint y: 146, distance: 29.8
click at [528, 146] on div "Elige un tipo de fuente Cancelar URL Es posible recuperar la página principal y…" at bounding box center [384, 193] width 313 height 313
click at [528, 163] on div "Elige un tipo de fuente Cancelar URL Es posible recuperar la página principal y…" at bounding box center [384, 193] width 313 height 313
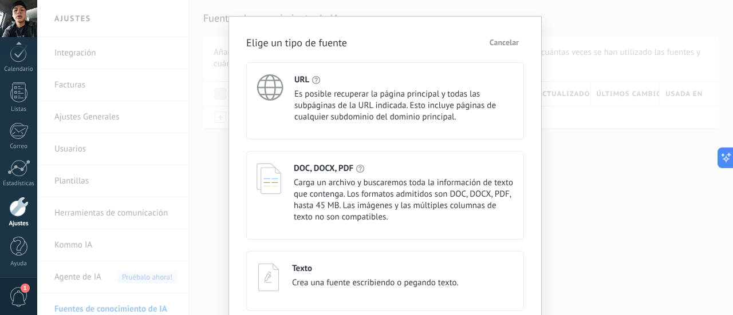
scroll to position [30, 0]
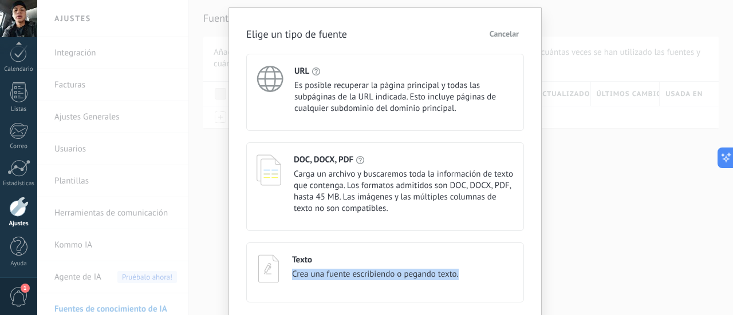
drag, startPoint x: 727, startPoint y: 242, endPoint x: 725, endPoint y: 298, distance: 55.6
click at [725, 298] on div "Elige un tipo de fuente Cancelar URL Es posible recuperar la página principal y…" at bounding box center [385, 157] width 696 height 315
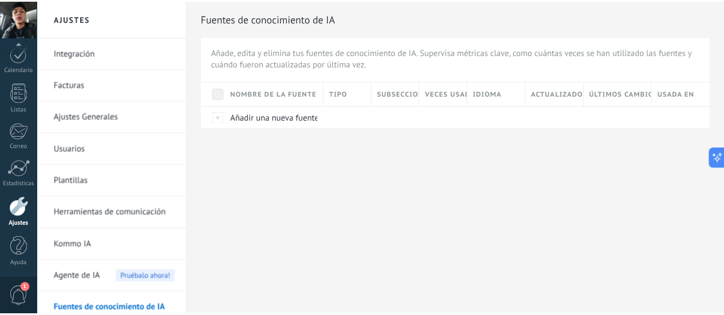
scroll to position [0, 0]
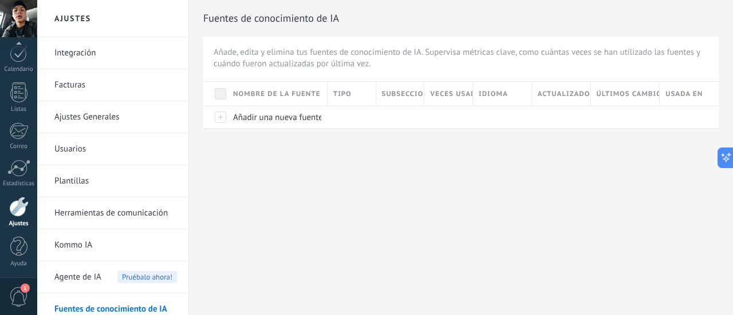
click at [285, 91] on div "Nombre de la fuente" at bounding box center [277, 94] width 100 height 24
click at [216, 134] on div "Fuentes de conocimiento de IA Añade, edita y elimina tus fuentes de conocimient…" at bounding box center [461, 82] width 544 height 165
click at [218, 90] on span at bounding box center [220, 93] width 11 height 11
click at [223, 120] on div at bounding box center [215, 117] width 24 height 22
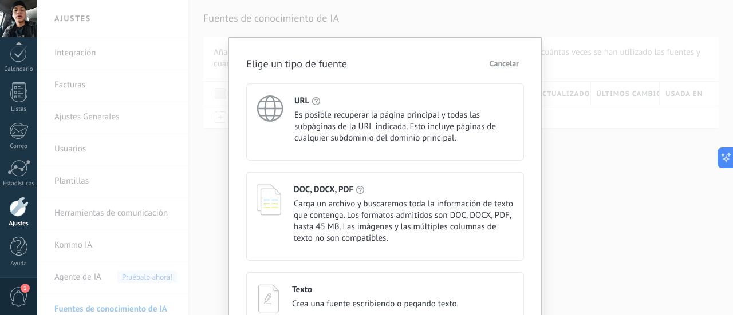
click at [281, 295] on div "Texto Crea una fuente escribiendo o pegando texto." at bounding box center [385, 303] width 278 height 60
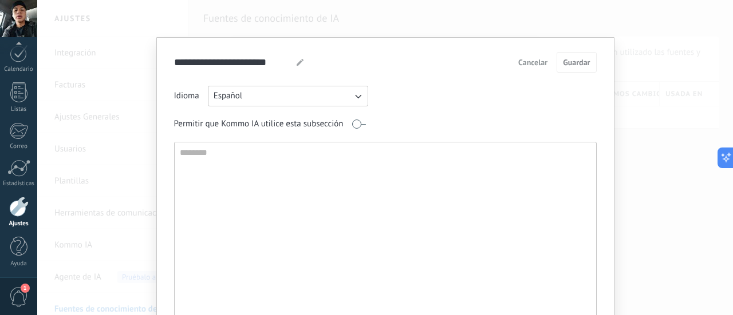
click at [238, 160] on textarea at bounding box center [384, 266] width 419 height 246
type textarea "*"
click at [535, 62] on span "Cancelar" at bounding box center [532, 62] width 29 height 8
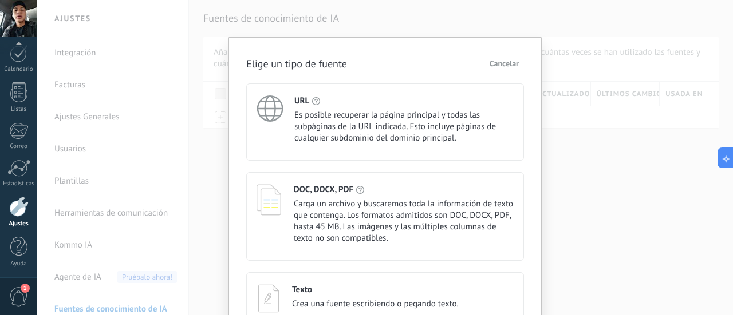
click at [502, 64] on span "Cancelar" at bounding box center [504, 64] width 29 height 8
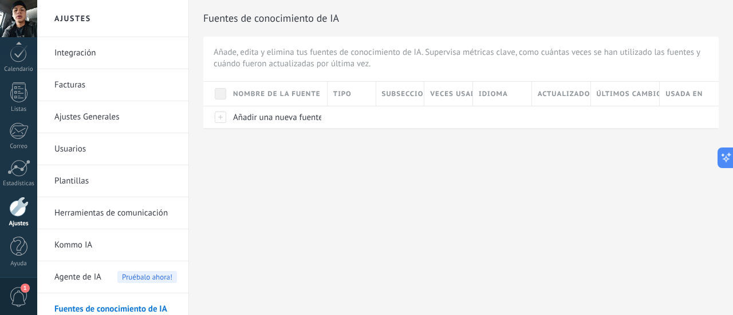
click at [72, 289] on span "Agente de IA" at bounding box center [77, 278] width 47 height 32
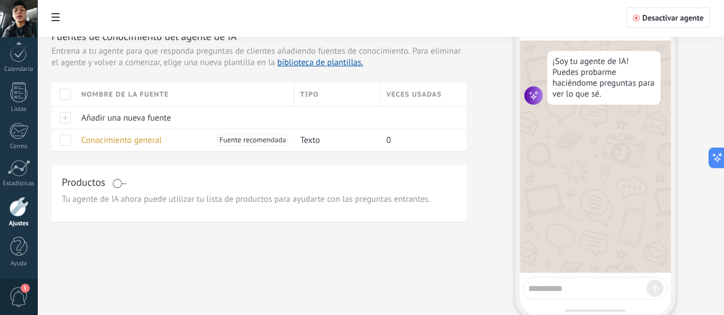
scroll to position [69, 0]
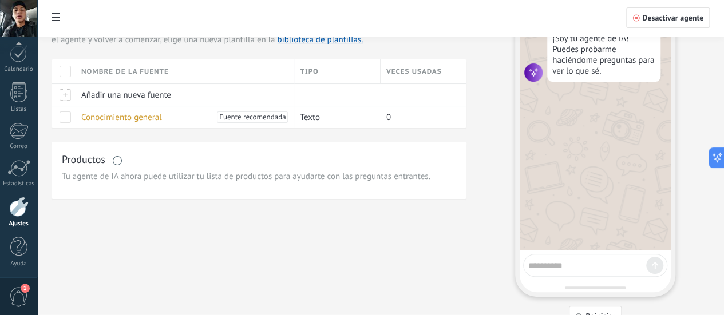
click at [391, 183] on span "Tu agente de IA ahora puede utilizar tu lista de productos para ayudarte con la…" at bounding box center [259, 176] width 395 height 11
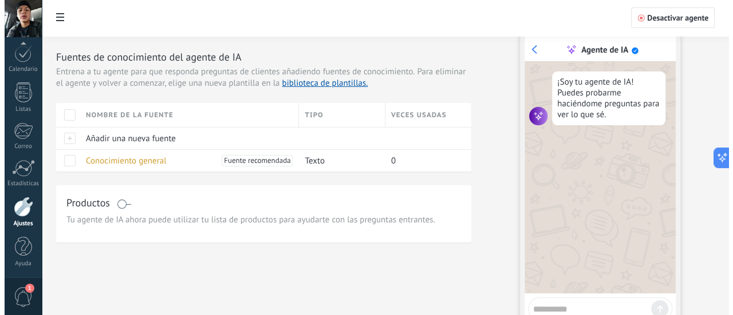
scroll to position [2, 0]
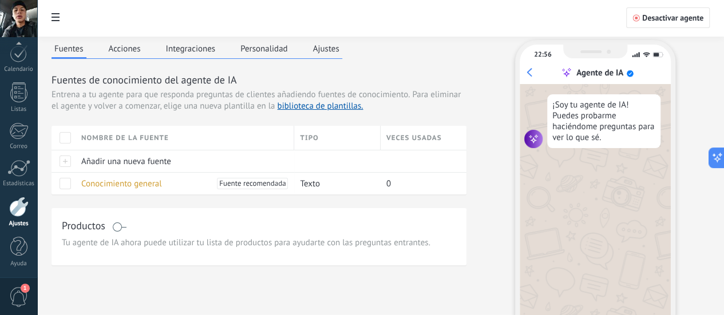
click at [127, 232] on span at bounding box center [119, 227] width 14 height 9
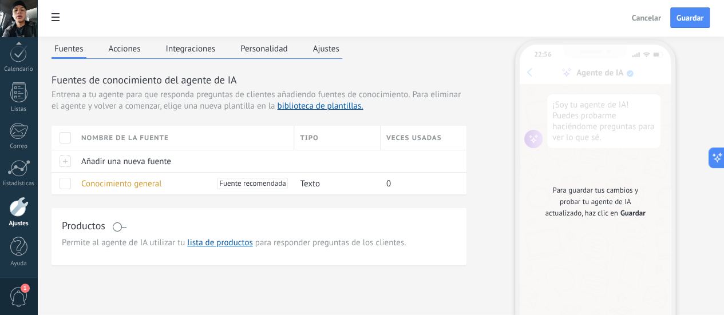
click at [127, 232] on span at bounding box center [119, 227] width 14 height 9
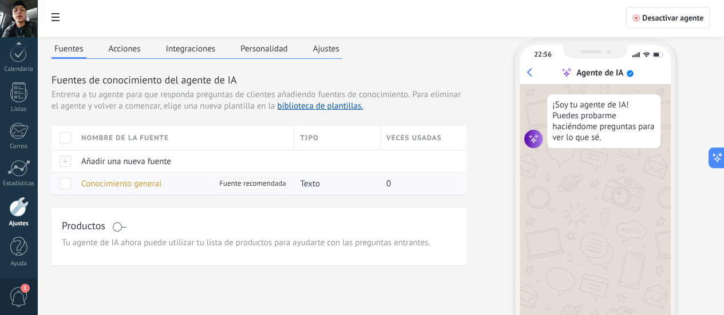
click at [162, 190] on span "Conocimiento general" at bounding box center [121, 184] width 81 height 11
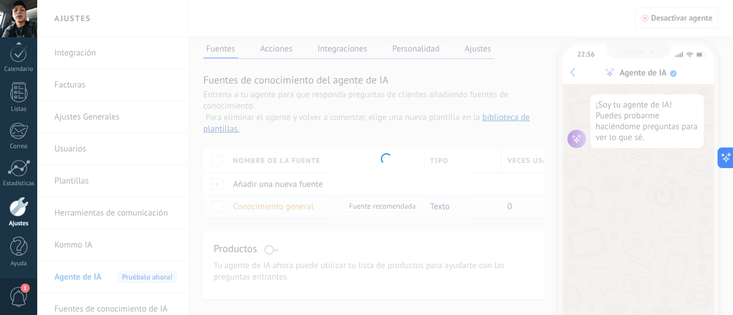
type input "**********"
type textarea "**********"
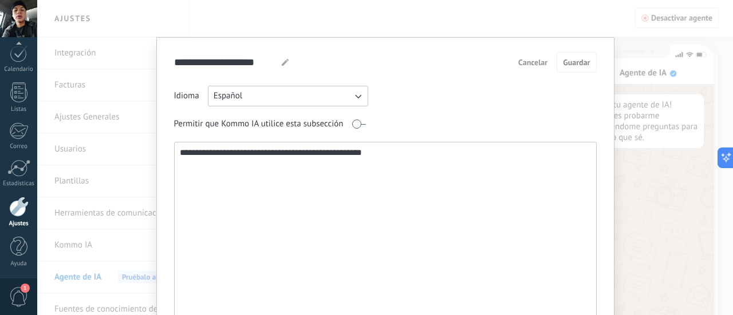
click at [522, 57] on button "Cancelar" at bounding box center [533, 62] width 40 height 17
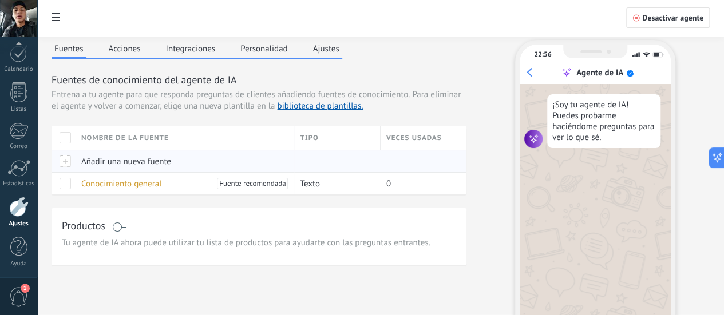
click at [171, 167] on span "Añadir una nueva fuente" at bounding box center [126, 161] width 90 height 11
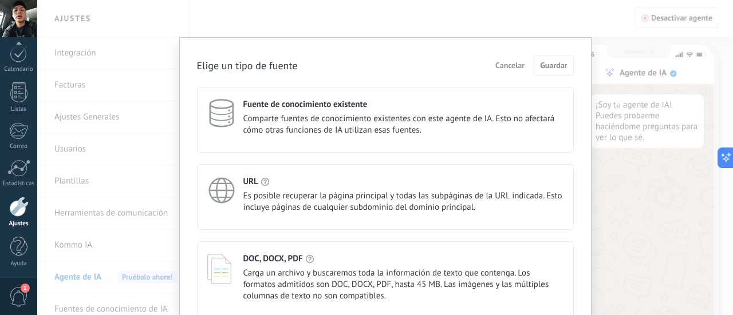
click at [444, 131] on span "Comparte fuentes de conocimiento existentes con este agente de IA. Esto no afec…" at bounding box center [403, 124] width 320 height 23
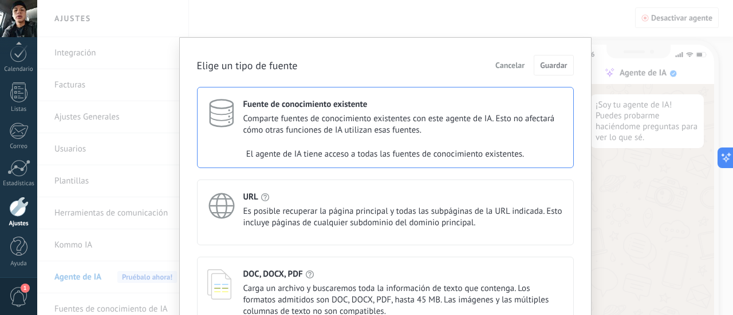
click at [444, 131] on span "Comparte fuentes de conocimiento existentes con este agente de IA. Esto no afec…" at bounding box center [403, 124] width 320 height 23
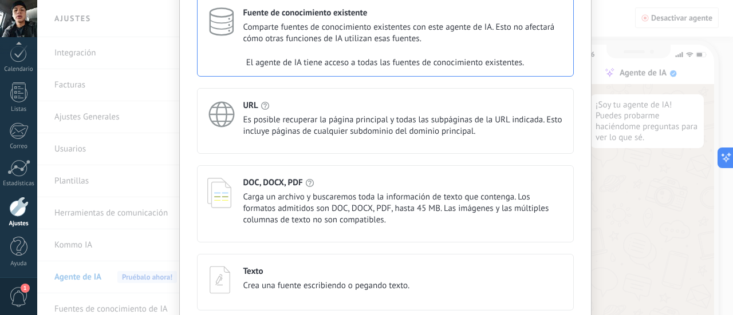
scroll to position [137, 0]
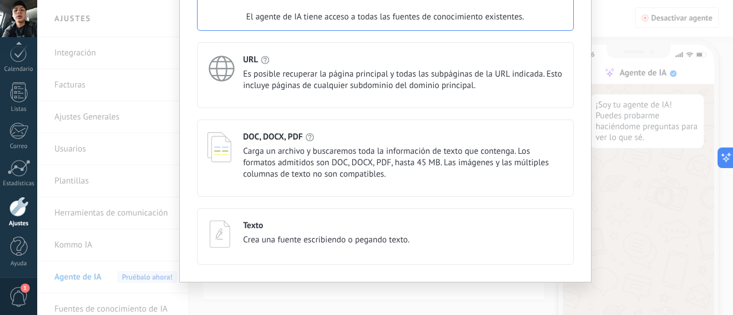
click at [366, 258] on div "Texto Crea una fuente escribiendo o pegando texto." at bounding box center [385, 236] width 377 height 57
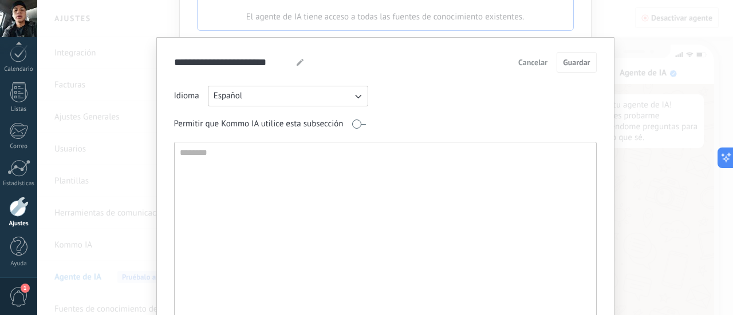
click at [269, 159] on textarea at bounding box center [384, 266] width 419 height 246
click at [254, 152] on textarea "**********" at bounding box center [385, 266] width 420 height 246
click at [289, 153] on textarea "**********" at bounding box center [385, 266] width 420 height 246
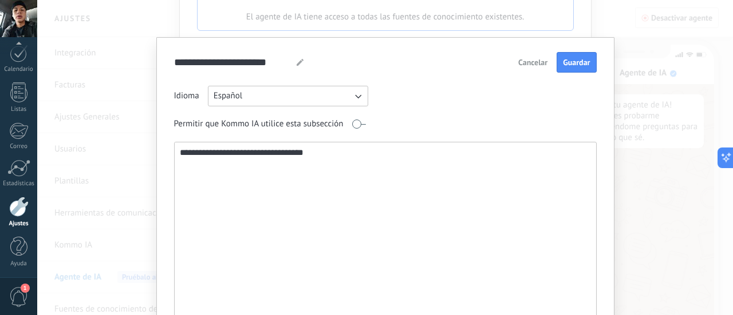
click at [239, 152] on textarea "**********" at bounding box center [385, 266] width 420 height 246
click at [245, 152] on textarea "**********" at bounding box center [385, 266] width 420 height 246
click at [242, 151] on textarea "**********" at bounding box center [385, 266] width 420 height 246
type textarea "**********"
click at [579, 60] on span "Guardar" at bounding box center [576, 62] width 27 height 8
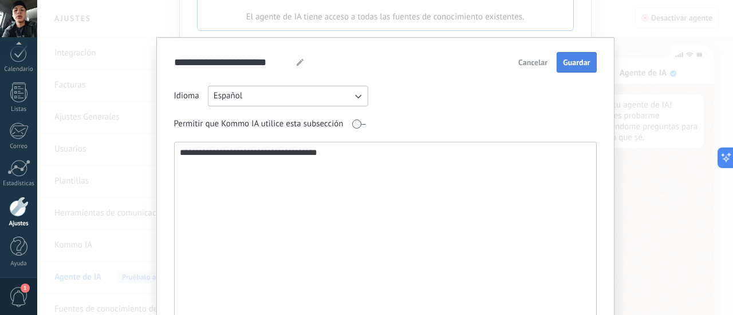
scroll to position [0, 0]
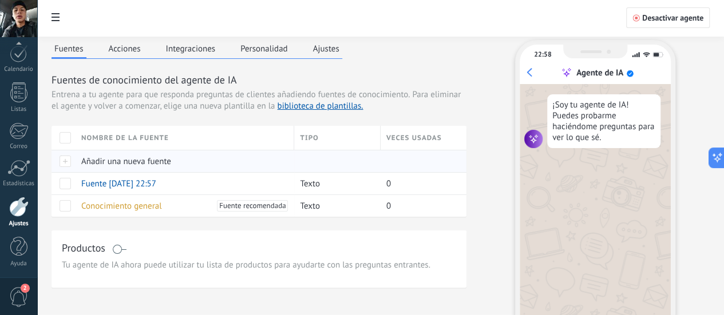
click at [171, 167] on span "Añadir una nueva fuente" at bounding box center [126, 161] width 90 height 11
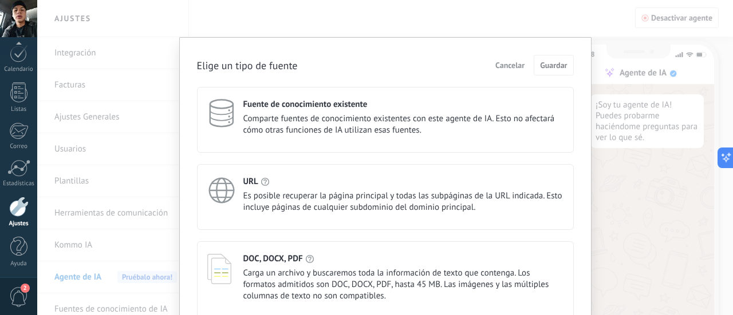
click at [575, 296] on div "Elige un tipo de fuente Cancelar Guardar Fuente de conocimiento existente Compa…" at bounding box center [385, 221] width 412 height 368
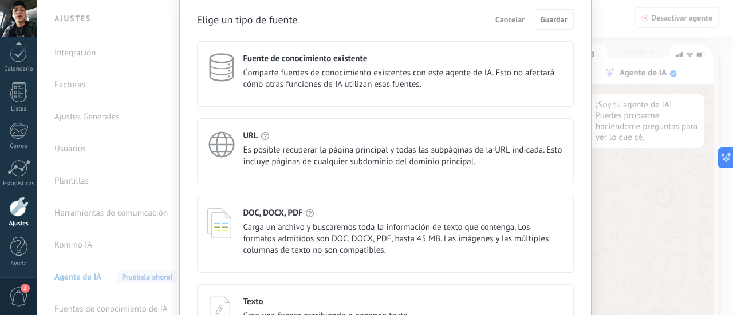
scroll to position [69, 0]
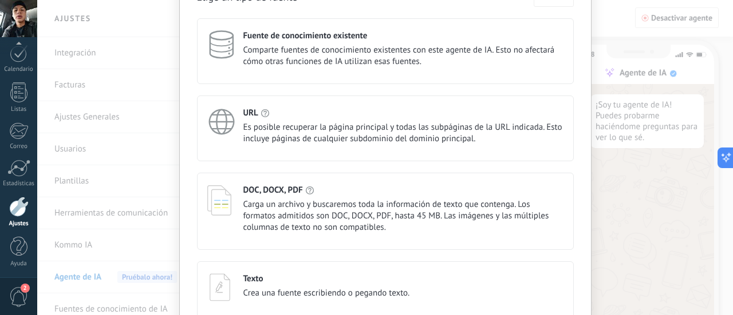
click at [409, 297] on span "Crea una fuente escribiendo o pegando texto." at bounding box center [326, 293] width 167 height 11
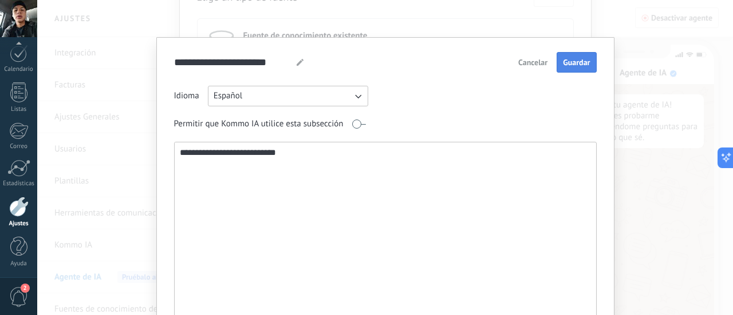
type textarea "**********"
click at [568, 64] on span "Guardar" at bounding box center [576, 62] width 27 height 8
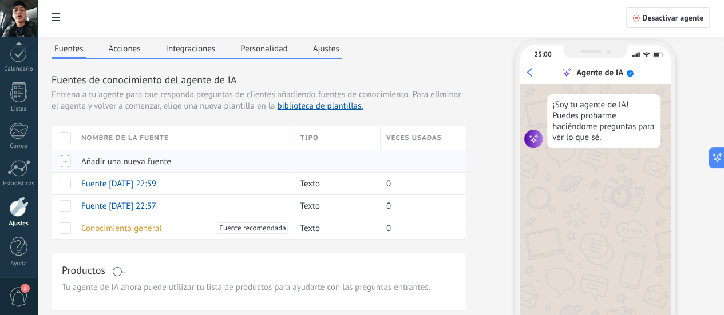
click at [171, 167] on span "Añadir una nueva fuente" at bounding box center [126, 161] width 90 height 11
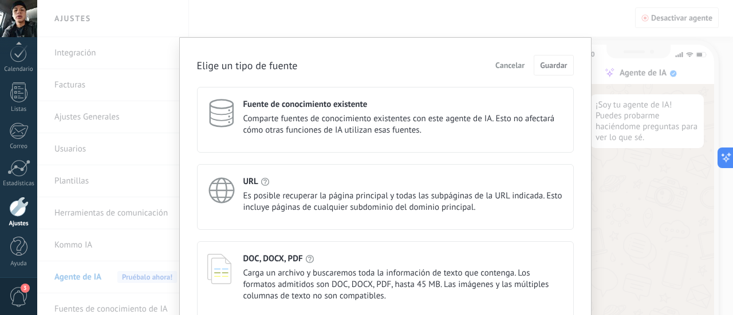
click at [577, 294] on div "Elige un tipo de fuente Cancelar Guardar Fuente de conocimiento existente Compa…" at bounding box center [385, 221] width 412 height 368
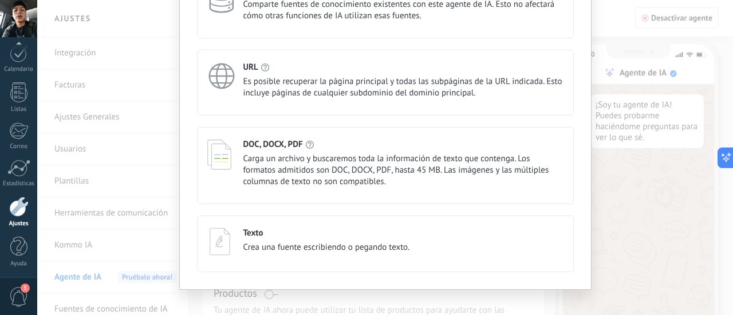
scroll to position [125, 0]
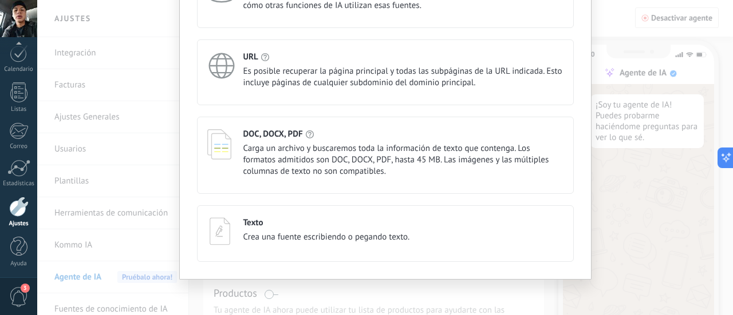
click at [516, 235] on div "Texto Crea una fuente escribiendo o pegando texto." at bounding box center [385, 232] width 356 height 28
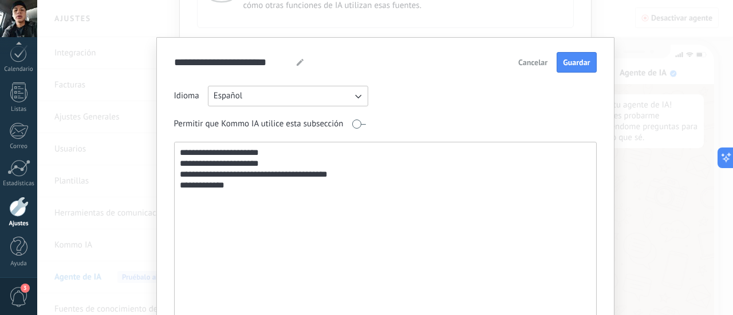
click at [178, 175] on textarea "**********" at bounding box center [385, 266] width 420 height 246
click at [246, 183] on textarea "**********" at bounding box center [385, 266] width 420 height 246
click at [277, 154] on textarea "**********" at bounding box center [385, 266] width 420 height 246
click at [361, 185] on textarea "**********" at bounding box center [385, 266] width 420 height 246
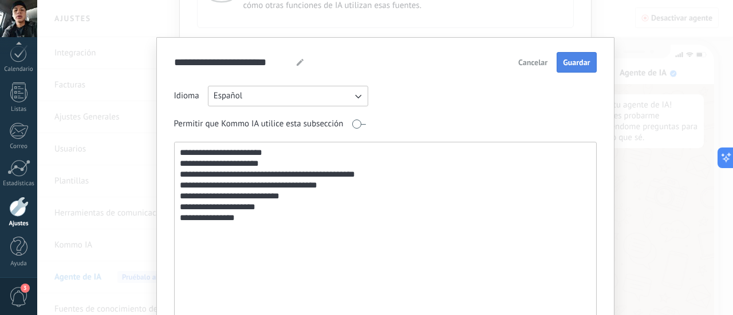
type textarea "**********"
click at [583, 66] on span "Guardar" at bounding box center [576, 62] width 27 height 8
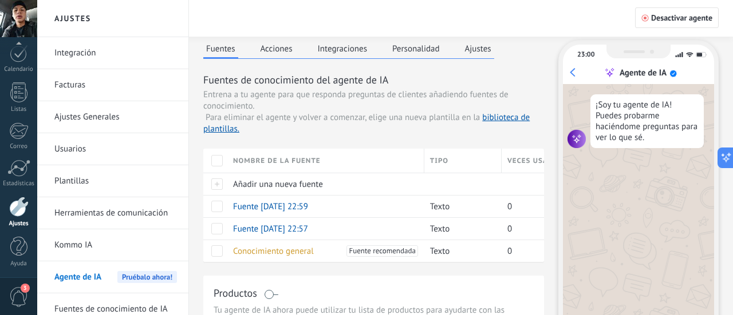
scroll to position [0, 0]
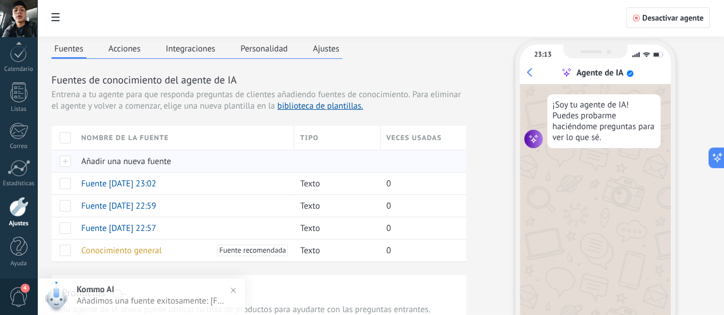
click at [273, 172] on div "Añadir una nueva fuente" at bounding box center [182, 162] width 213 height 22
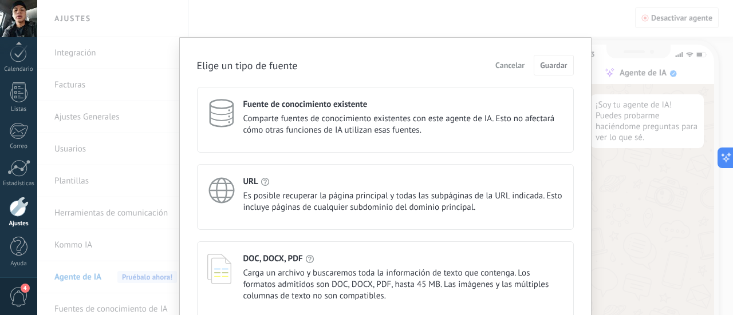
click at [587, 257] on div "Elige un tipo de fuente Cancelar Guardar Fuente de conocimiento existente Compa…" at bounding box center [385, 221] width 412 height 368
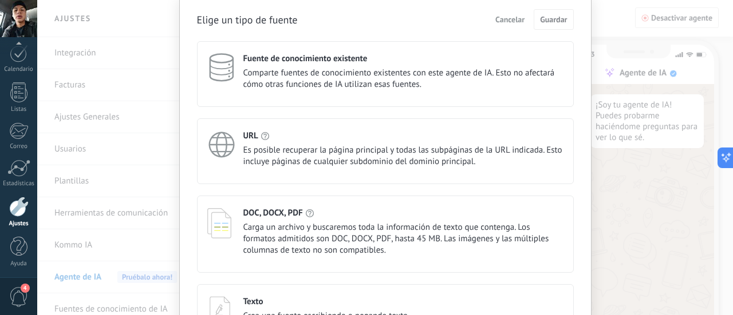
scroll to position [125, 0]
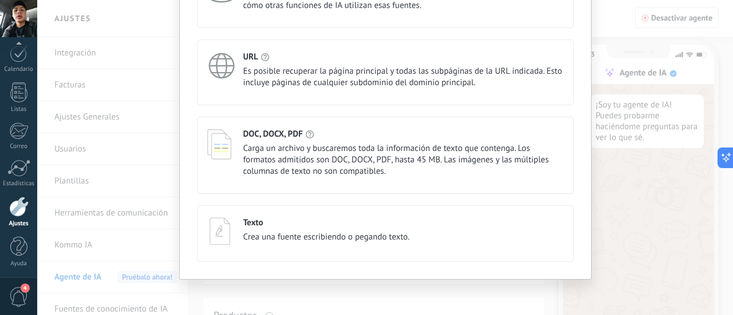
click at [550, 239] on div "Texto Crea una fuente escribiendo o pegando texto." at bounding box center [385, 232] width 356 height 28
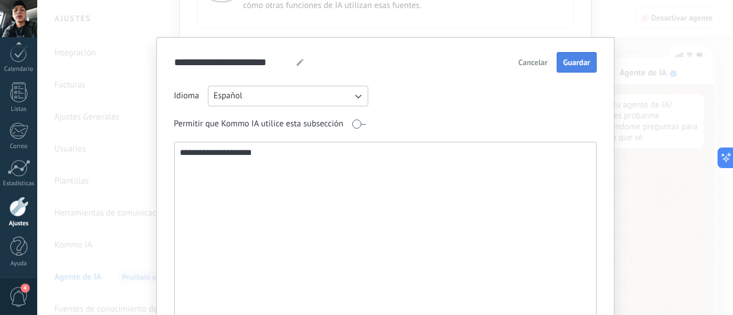
type textarea "**********"
click at [586, 60] on span "Guardar" at bounding box center [576, 62] width 27 height 8
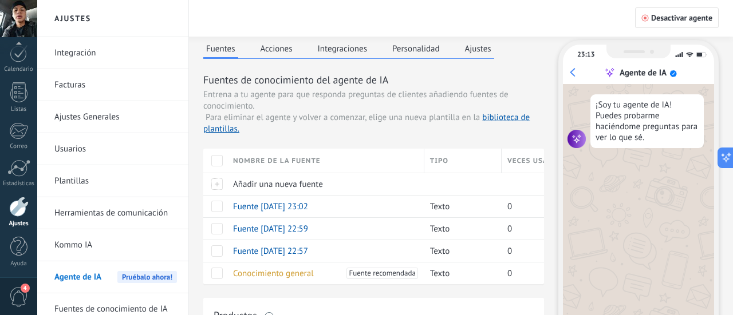
scroll to position [0, 0]
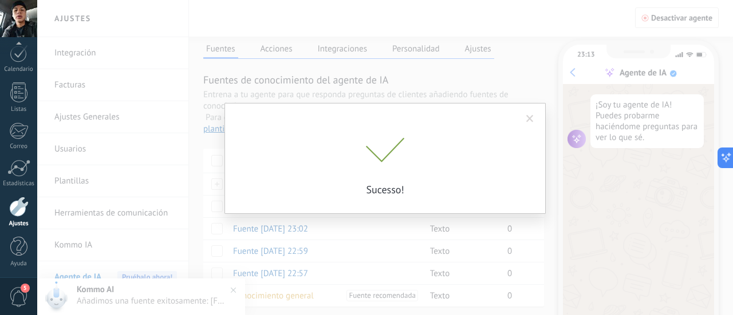
click at [524, 121] on span at bounding box center [529, 118] width 19 height 19
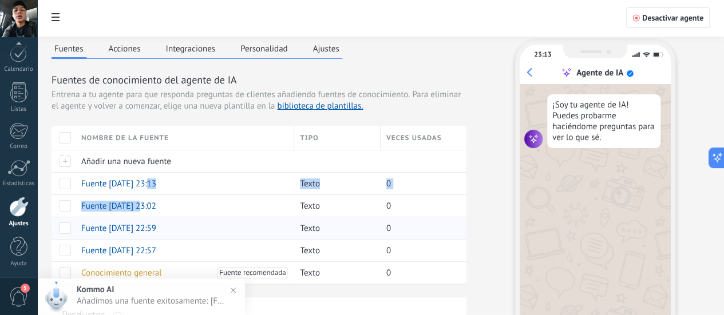
click at [292, 249] on div "Nombre de la fuente Tipo Veces usadas Añadir una nueva fuente Fuente 27.08.2025…" at bounding box center [259, 205] width 415 height 158
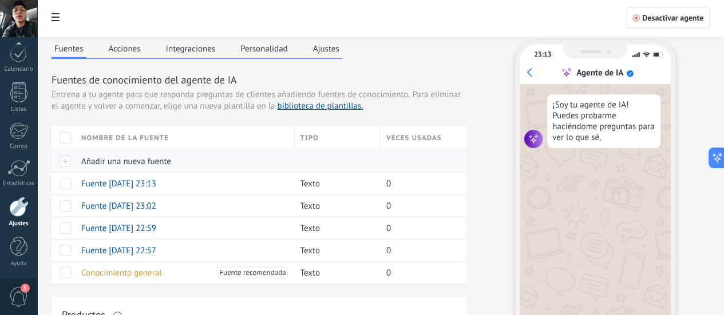
click at [171, 167] on span "Añadir una nueva fuente" at bounding box center [126, 161] width 90 height 11
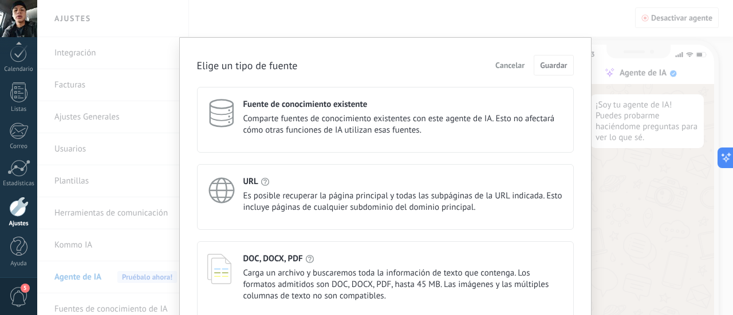
click at [575, 191] on div "Elige un tipo de fuente Cancelar Guardar Fuente de conocimiento existente Compa…" at bounding box center [385, 221] width 412 height 368
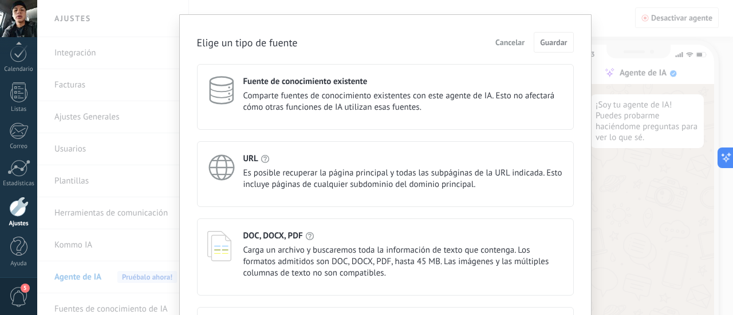
scroll to position [125, 0]
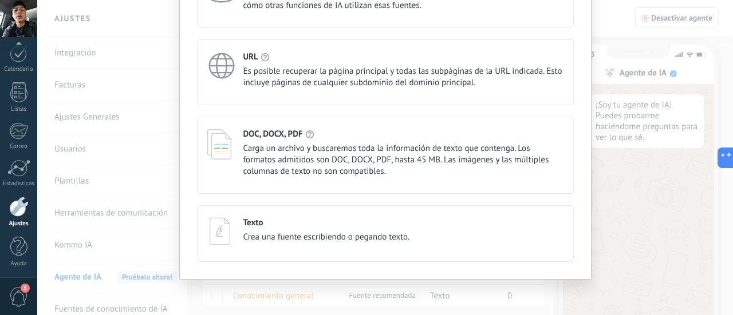
click at [441, 231] on div "Texto Crea una fuente escribiendo o pegando texto." at bounding box center [385, 232] width 356 height 28
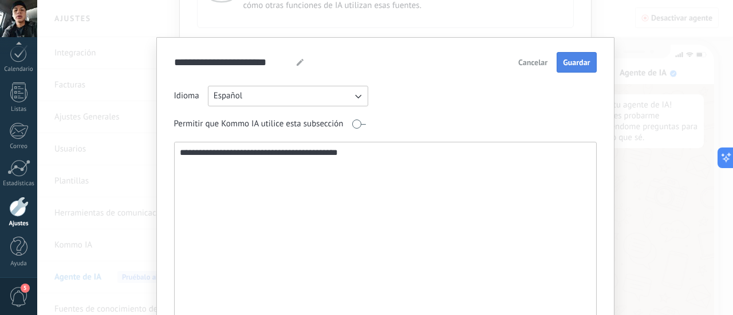
type textarea "**********"
click at [576, 68] on button "Guardar" at bounding box center [577, 62] width 40 height 21
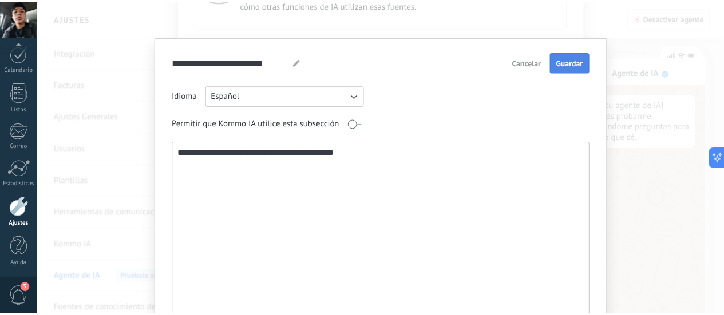
scroll to position [0, 0]
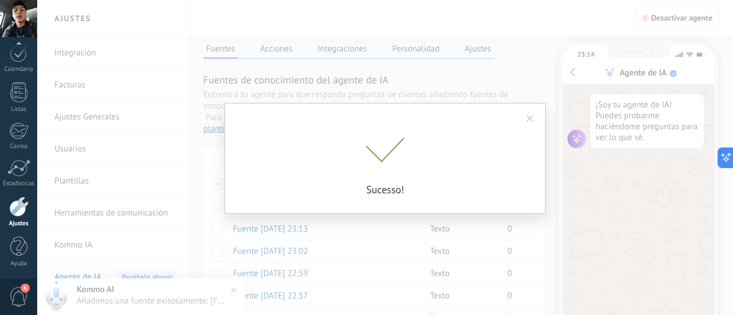
click at [529, 119] on span at bounding box center [529, 119] width 7 height 8
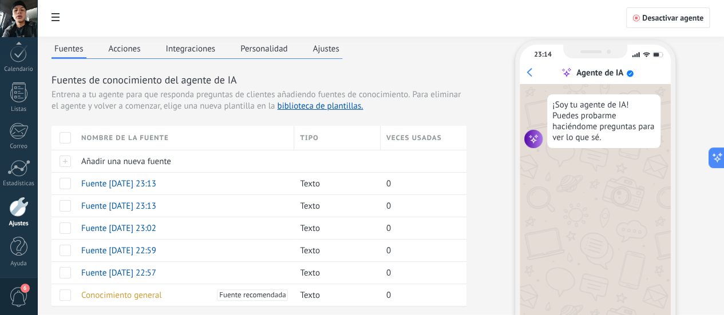
click at [144, 49] on button "Acciones" at bounding box center [125, 48] width 38 height 17
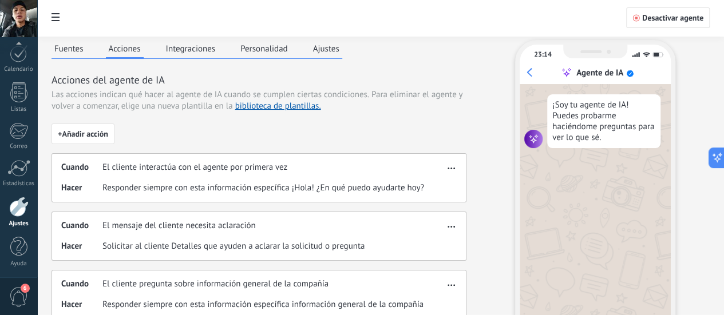
click at [424, 194] on span "Responder siempre con esta información específica ¡Hola! ¿En qué puedo ayudarte…" at bounding box center [263, 188] width 322 height 11
click at [458, 173] on button "button" at bounding box center [451, 167] width 13 height 14
click at [496, 196] on span "Editar" at bounding box center [497, 196] width 22 height 11
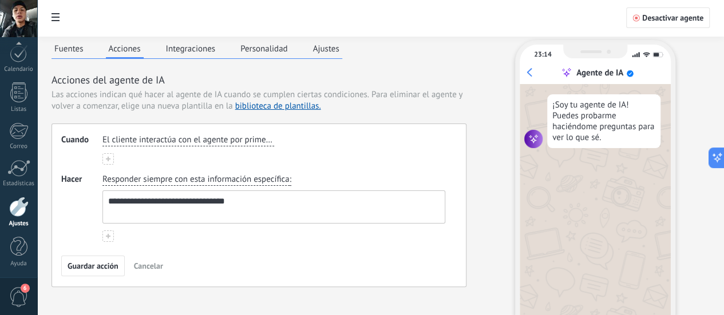
click at [114, 242] on button at bounding box center [107, 236] width 11 height 11
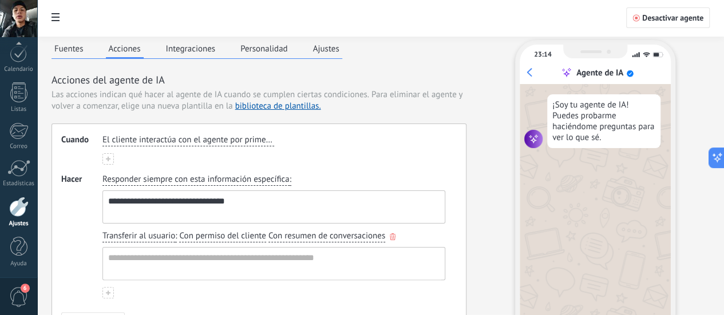
click at [266, 242] on span "Con permiso del cliente" at bounding box center [222, 236] width 86 height 11
click at [102, 261] on span "Hacer" at bounding box center [81, 236] width 41 height 125
click at [467, 235] on div "**********" at bounding box center [259, 234] width 415 height 220
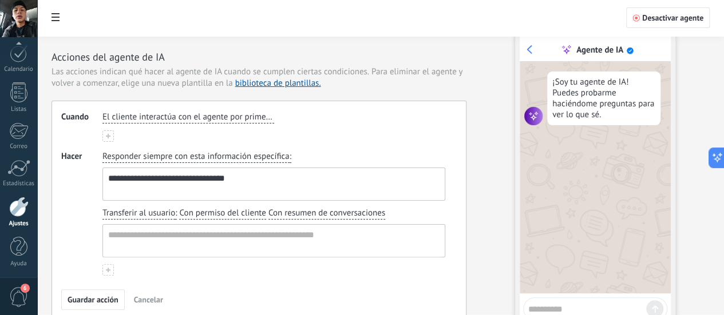
scroll to position [48, 0]
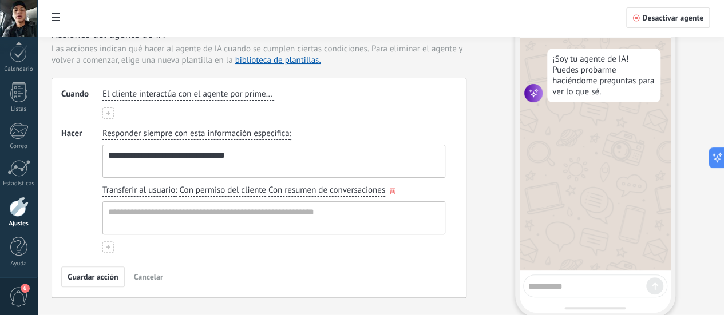
click at [390, 195] on use "button" at bounding box center [393, 191] width 6 height 7
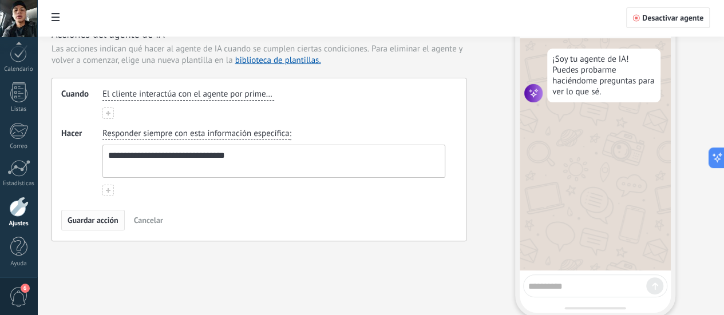
click at [119, 224] on span "Guardar acción" at bounding box center [93, 220] width 51 height 8
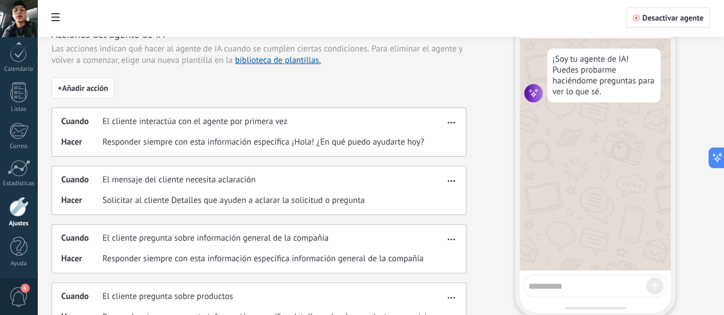
click at [541, 234] on div "Fuentes Acciones Integraciones Personalidad Ajustes Acciones del agente de IA L…" at bounding box center [381, 309] width 658 height 630
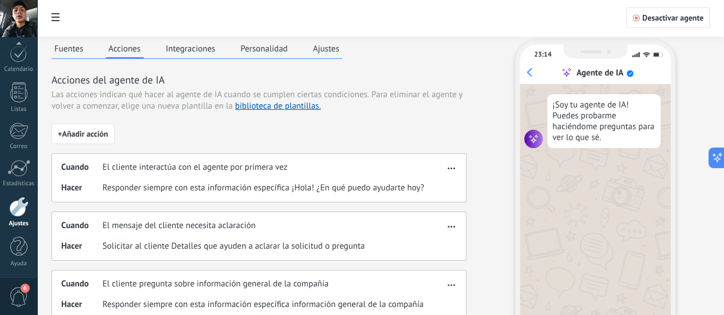
scroll to position [0, 0]
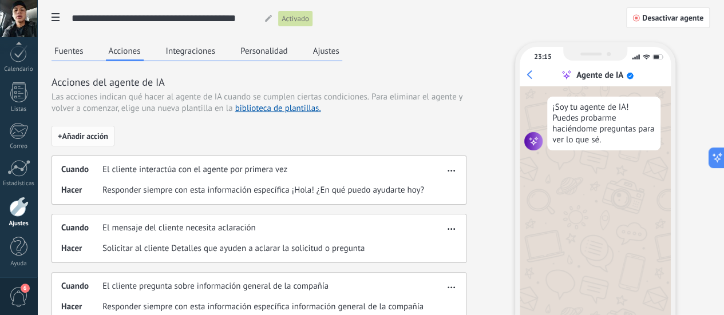
click at [108, 140] on span "+ Añadir acción" at bounding box center [83, 136] width 50 height 8
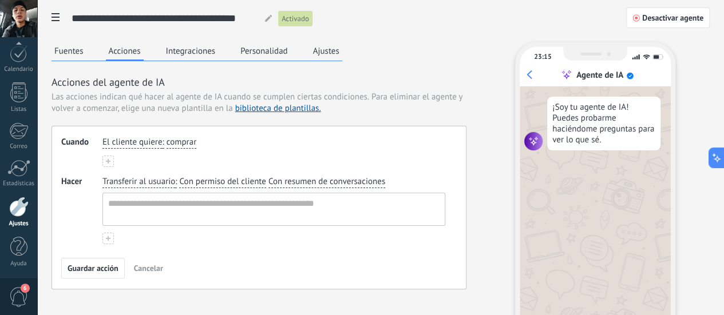
click at [175, 188] on span "Transferir al usuario" at bounding box center [138, 181] width 73 height 11
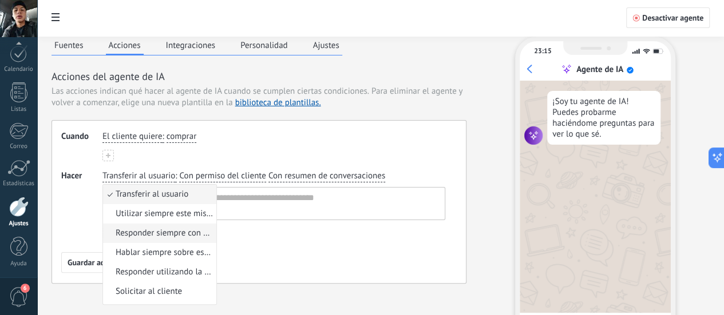
click at [213, 239] on span "Responder siempre con esta información específica" at bounding box center [164, 233] width 97 height 11
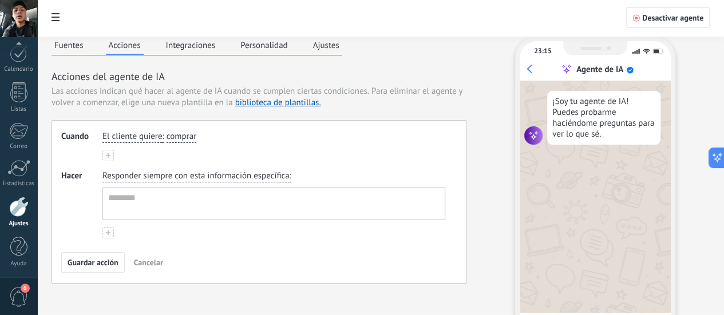
click at [290, 182] on span "Responder siempre con esta información específica" at bounding box center [195, 176] width 187 height 11
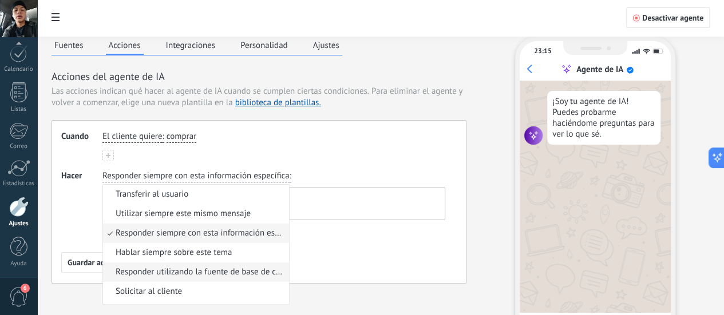
click at [286, 278] on span "Responder utilizando la fuente de base de conocimientos" at bounding box center [201, 272] width 170 height 11
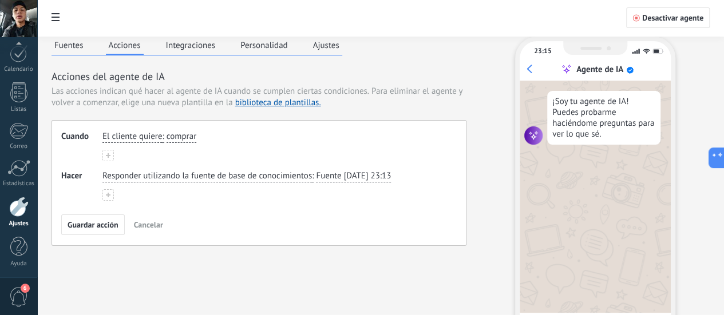
click at [312, 182] on span "Responder utilizando la fuente de base de conocimientos" at bounding box center [207, 176] width 210 height 11
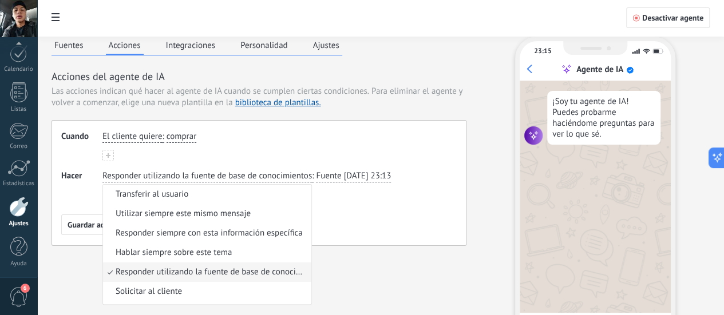
scroll to position [27, 0]
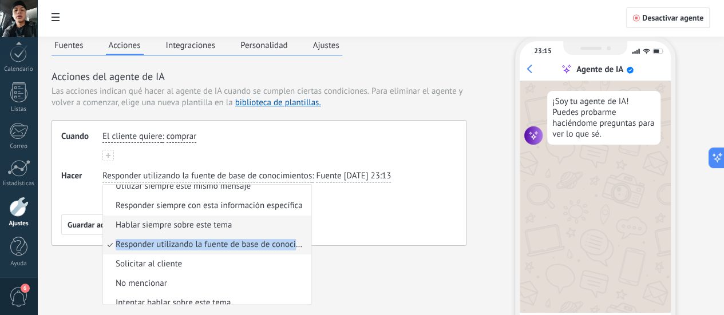
drag, startPoint x: 462, startPoint y: 248, endPoint x: 463, endPoint y: 242, distance: 6.3
click at [312, 242] on ul "Transferir al usuario Utilizar siempre este mismo mensaje Responder siempre con…" at bounding box center [207, 244] width 210 height 121
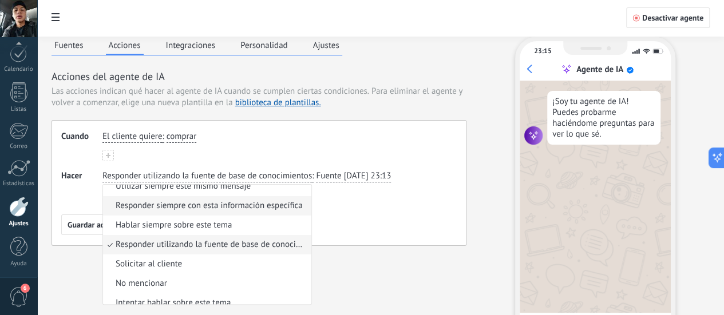
click at [303, 212] on span "Responder siempre con esta información específica" at bounding box center [209, 205] width 187 height 11
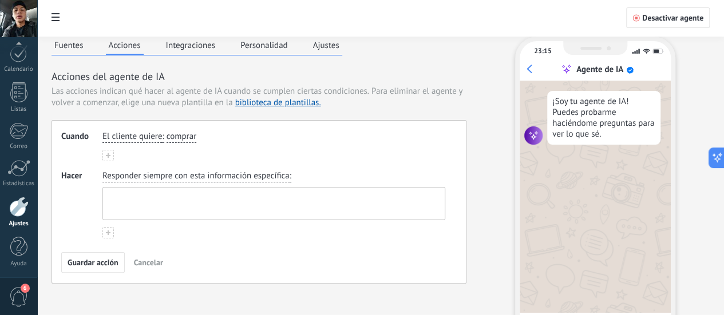
click at [326, 203] on textarea at bounding box center [273, 204] width 340 height 32
click at [111, 158] on use at bounding box center [108, 155] width 5 height 5
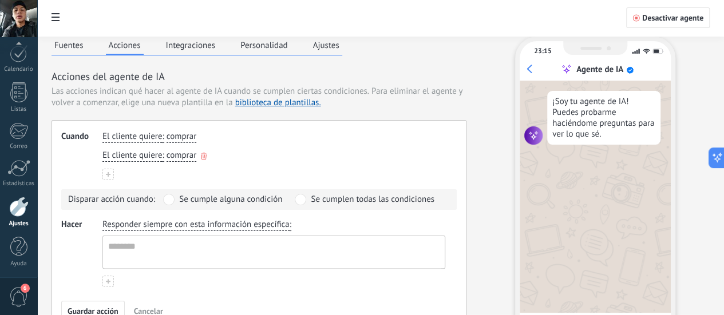
click at [207, 160] on use "button" at bounding box center [204, 156] width 6 height 7
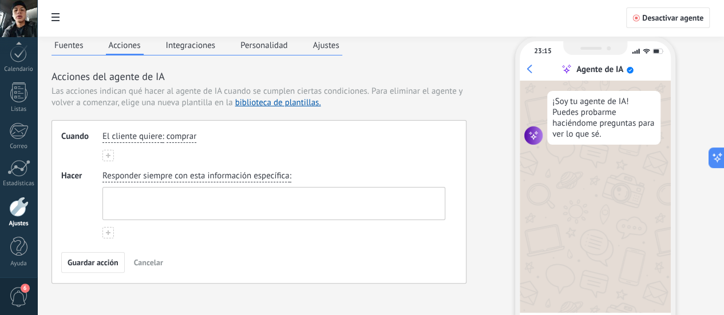
click at [294, 207] on textarea at bounding box center [273, 204] width 340 height 32
click at [168, 271] on button "Cancelar" at bounding box center [149, 262] width 40 height 17
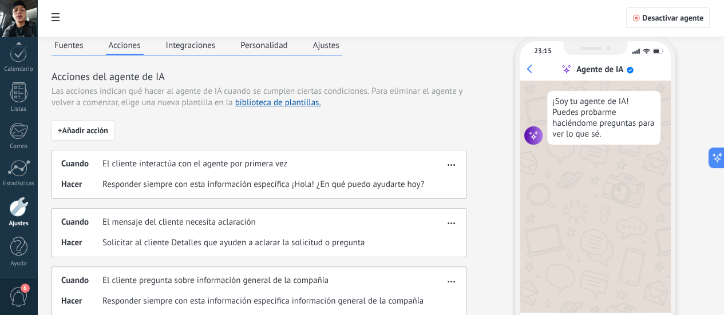
click at [219, 45] on button "Integraciones" at bounding box center [191, 45] width 56 height 17
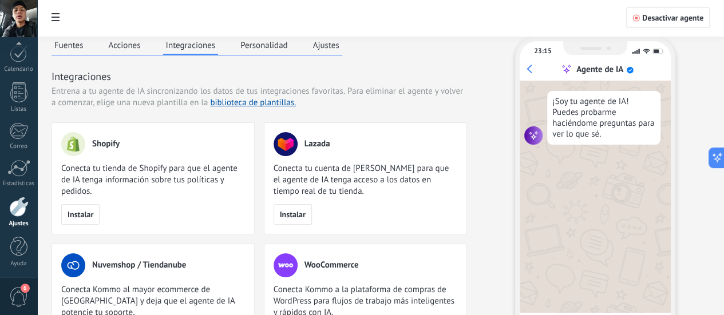
click at [291, 44] on button "Personalidad" at bounding box center [264, 45] width 53 height 17
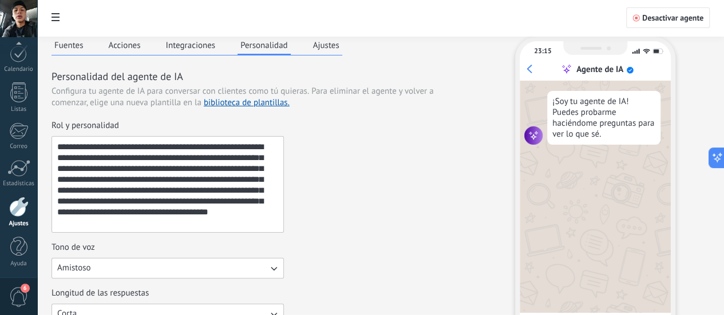
click at [463, 199] on div "**********" at bounding box center [259, 176] width 415 height 113
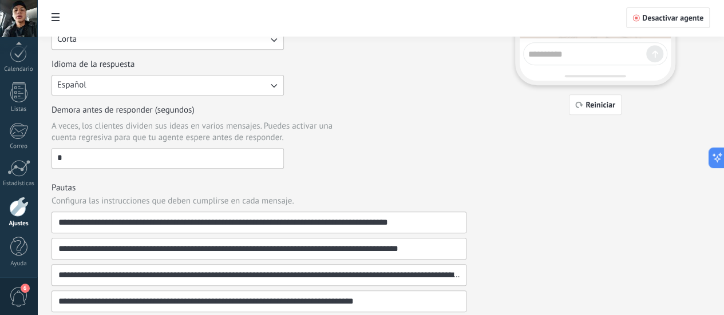
scroll to position [303, 0]
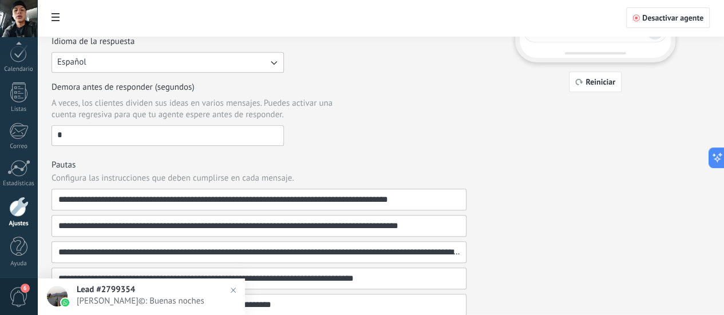
click at [126, 296] on div "Lead #2799354 Hoy 23:16 Erick©: Buenas noches" at bounding box center [161, 297] width 168 height 36
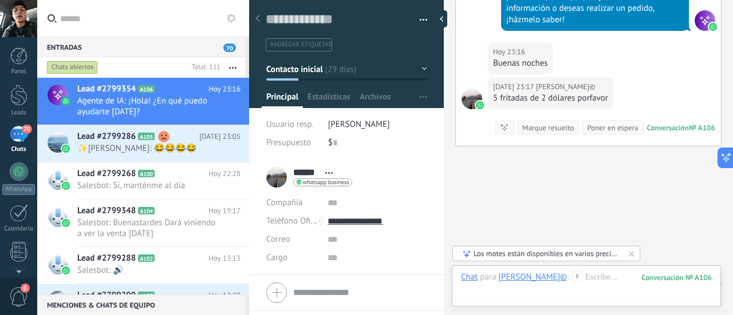
scroll to position [6162, 0]
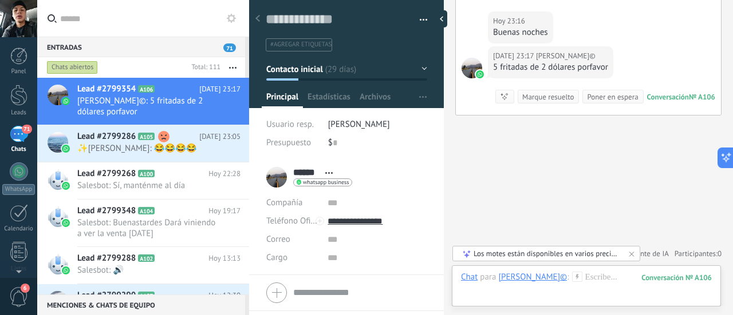
click at [671, 98] on div "Conversación" at bounding box center [668, 97] width 42 height 10
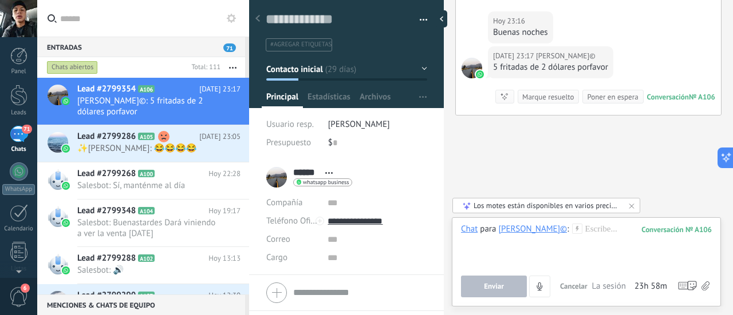
click at [598, 207] on div "Los motes están disponibles en varios precios: $2, $2.50, $3, $4 y $5." at bounding box center [547, 206] width 147 height 10
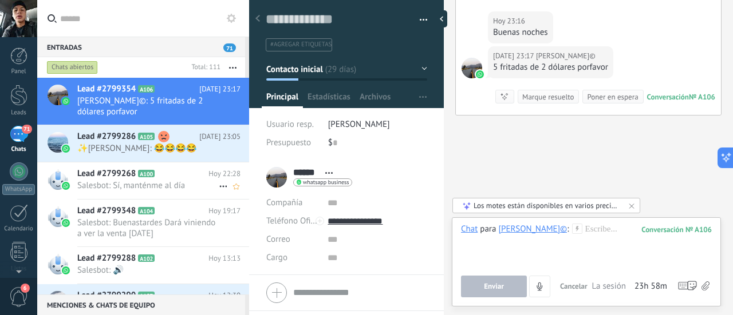
click at [161, 179] on div "Lead #2799268 A100 [DATE] 22:28 Salesbot: Sí, manténme al día" at bounding box center [163, 181] width 172 height 36
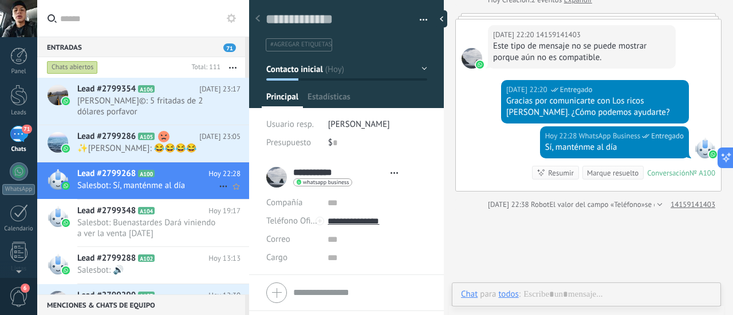
scroll to position [17, 0]
click at [187, 231] on span "Salesbot: Buenastardes Dará viniendo a ver la venta [DATE]" at bounding box center [147, 229] width 141 height 22
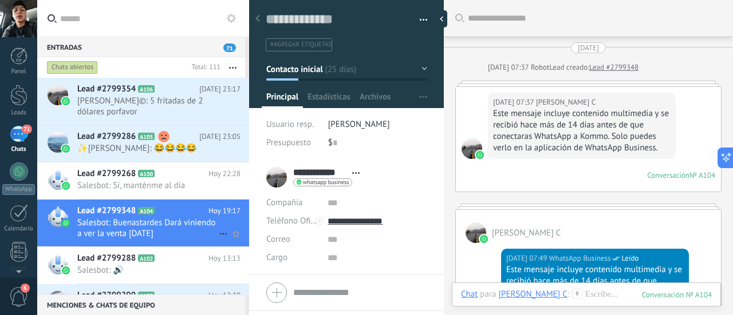
scroll to position [2179, 0]
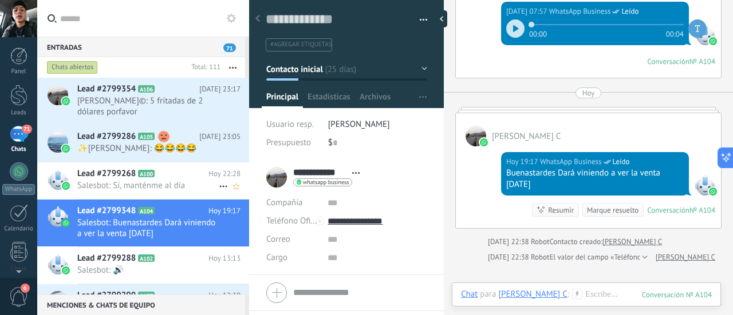
click at [140, 188] on span "Salesbot: Sí, manténme al día" at bounding box center [147, 185] width 141 height 11
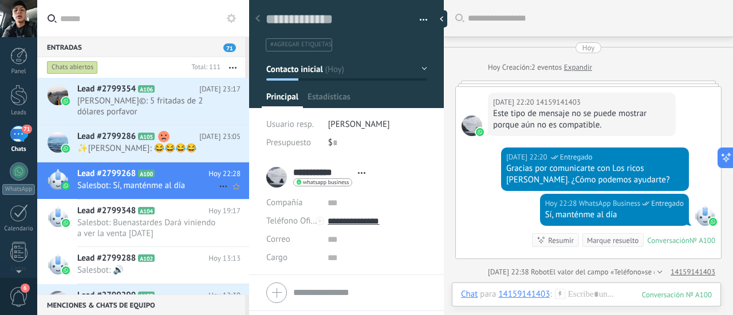
scroll to position [68, 0]
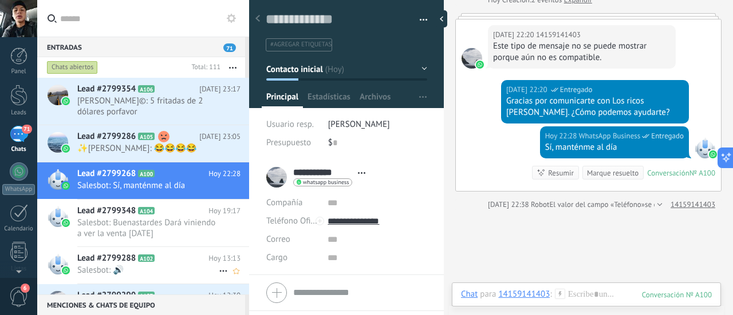
click at [152, 283] on div "Lead #2799288 A102 Hoy 13:13 Salesbot: 🔊" at bounding box center [143, 265] width 212 height 37
click at [143, 259] on span "A102" at bounding box center [146, 258] width 17 height 7
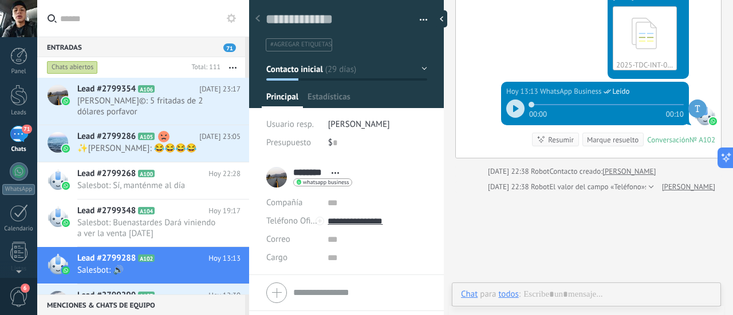
scroll to position [17, 0]
click at [513, 118] on div at bounding box center [515, 109] width 18 height 18
click at [514, 112] on icon at bounding box center [514, 108] width 5 height 7
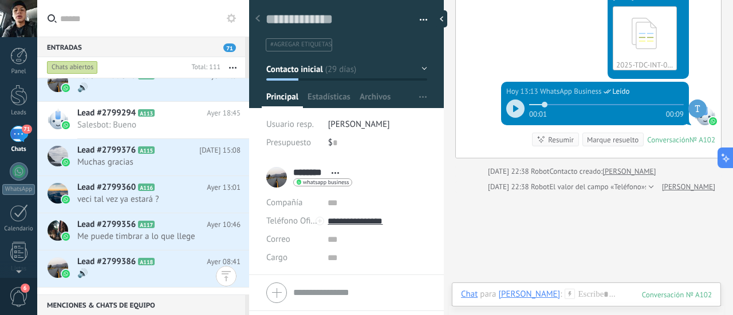
scroll to position [366, 0]
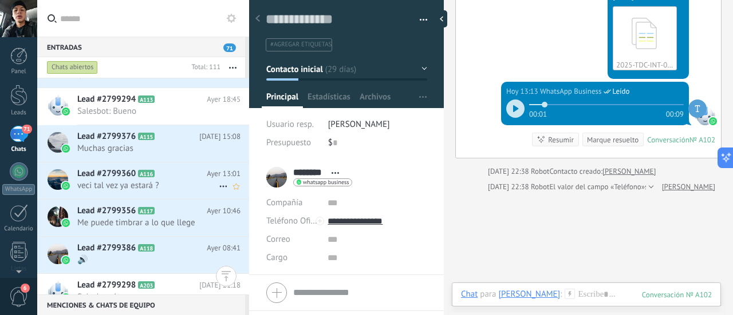
click at [165, 183] on span "veci tal vez ya estará ?" at bounding box center [147, 185] width 141 height 11
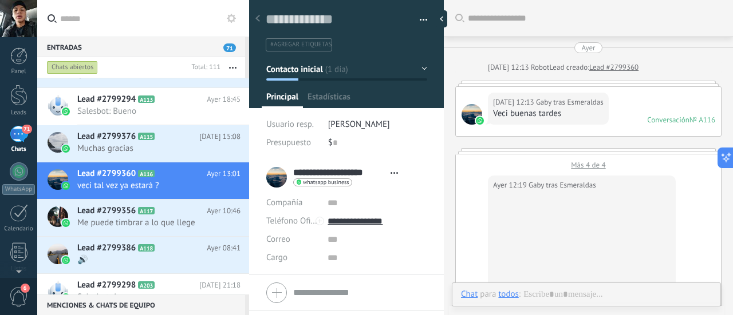
type textarea "**********"
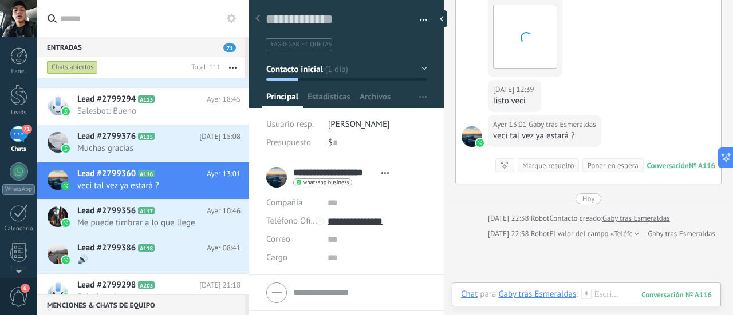
scroll to position [17, 0]
click at [672, 171] on div "Conversación" at bounding box center [668, 166] width 42 height 10
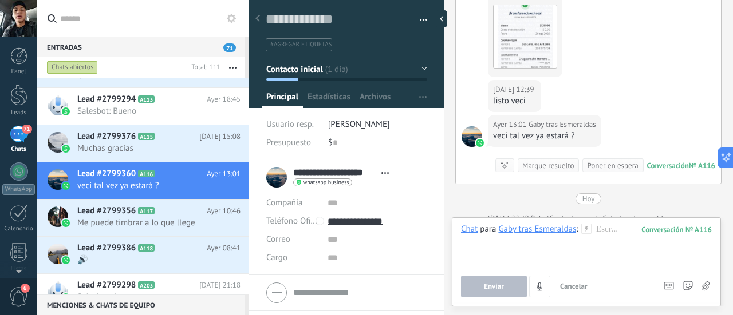
click at [652, 108] on div "Ayer 12:39 Gaby tras Esmeraldas listo veci" at bounding box center [588, 97] width 265 height 35
click at [24, 133] on span "71" at bounding box center [27, 129] width 10 height 9
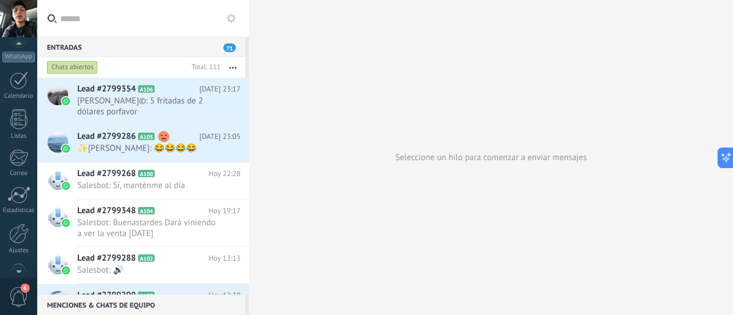
scroll to position [160, 0]
click at [9, 216] on div at bounding box center [18, 207] width 19 height 20
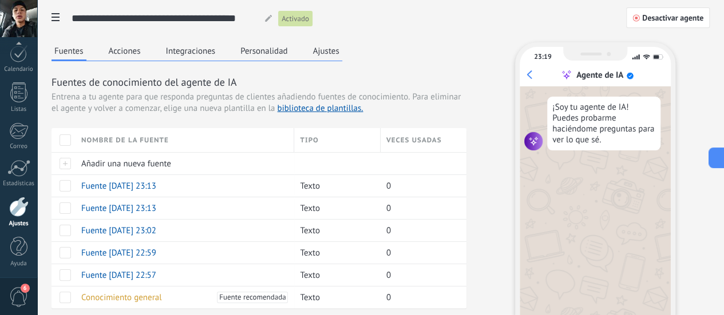
click at [144, 54] on button "Acciones" at bounding box center [125, 50] width 38 height 17
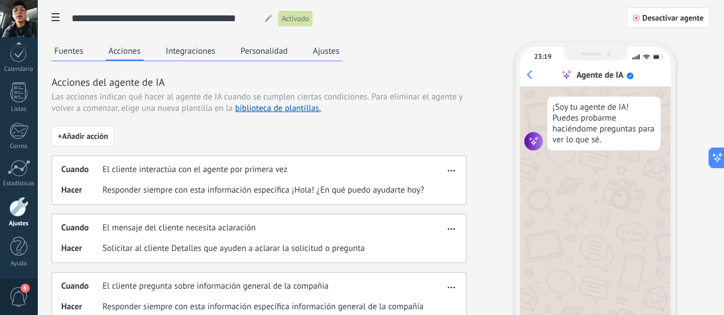
click at [219, 50] on button "Integraciones" at bounding box center [191, 50] width 56 height 17
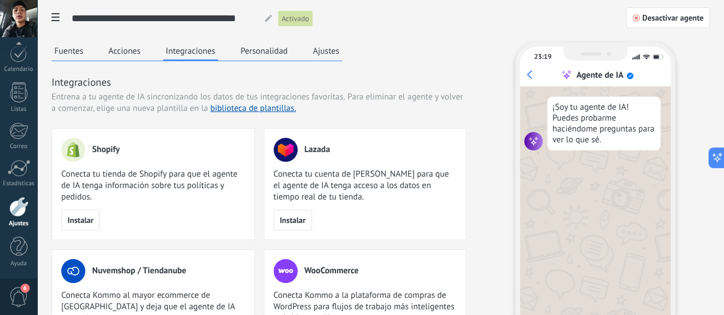
click at [291, 51] on button "Personalidad" at bounding box center [264, 50] width 53 height 17
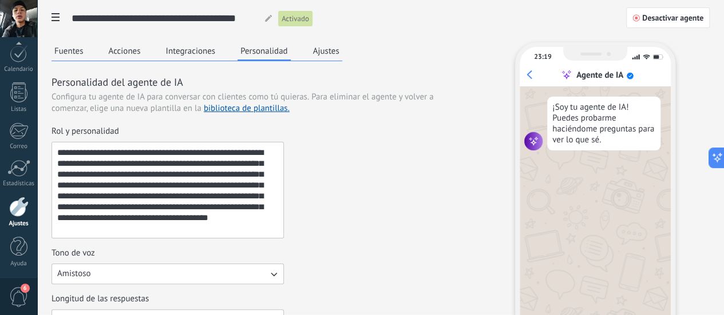
click at [342, 53] on button "Ajustes" at bounding box center [326, 50] width 32 height 17
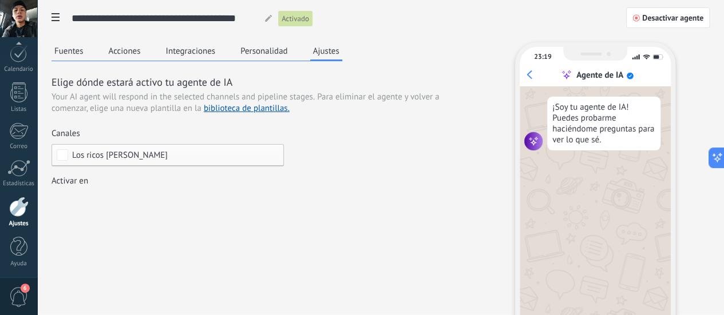
click at [86, 51] on button "Fuentes" at bounding box center [69, 50] width 35 height 17
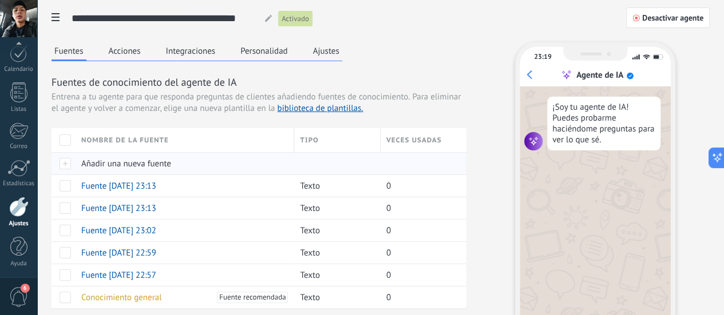
click at [171, 169] on span "Añadir una nueva fuente" at bounding box center [126, 164] width 90 height 11
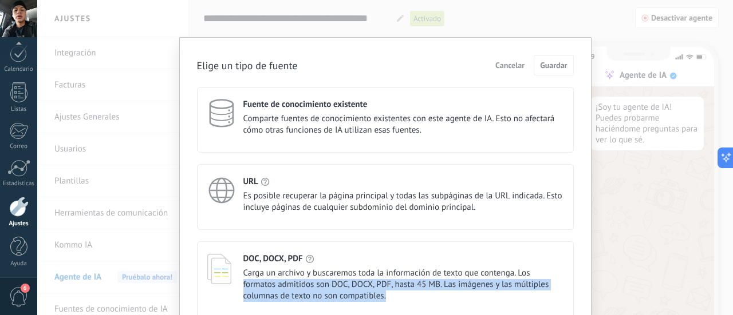
drag, startPoint x: 576, startPoint y: 305, endPoint x: 571, endPoint y: 266, distance: 39.3
click at [571, 266] on div "Elige un tipo de fuente Cancelar Guardar Fuente de conocimiento existente Compa…" at bounding box center [385, 221] width 412 height 368
click at [571, 266] on div "DOC, DOCX, PDF Carga un archivo y buscaremos toda la información de texto que c…" at bounding box center [385, 280] width 377 height 77
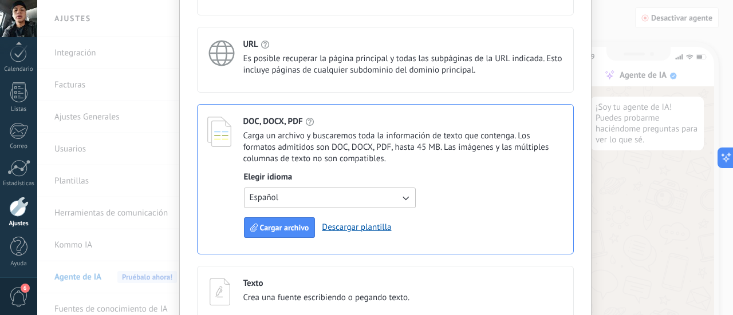
scroll to position [160, 0]
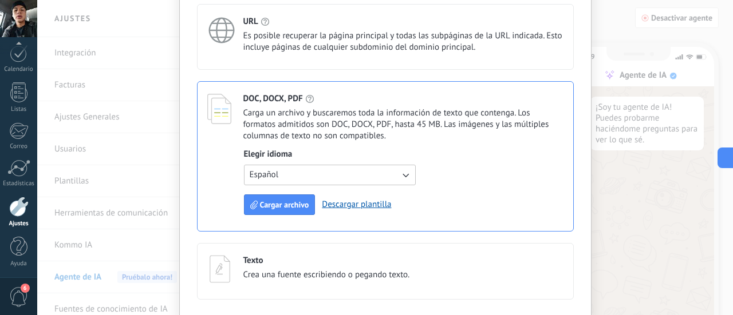
click at [576, 157] on div "Elige un tipo de fuente Cancelar Guardar Fuente de conocimiento existente Compa…" at bounding box center [385, 97] width 412 height 441
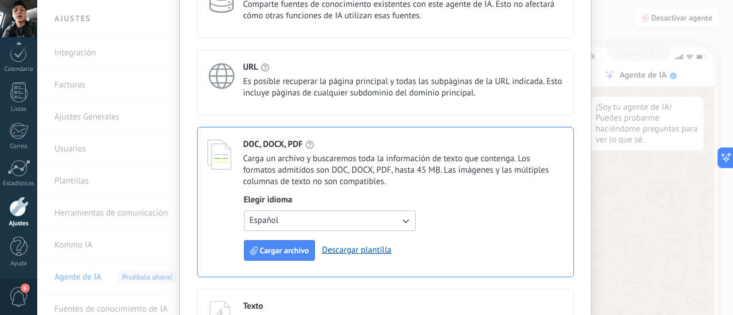
scroll to position [46, 0]
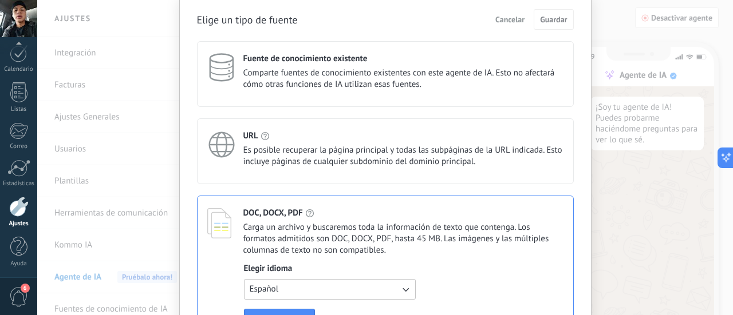
click at [517, 81] on span "Comparte fuentes de conocimiento existentes con este agente de IA. Esto no afec…" at bounding box center [403, 79] width 320 height 23
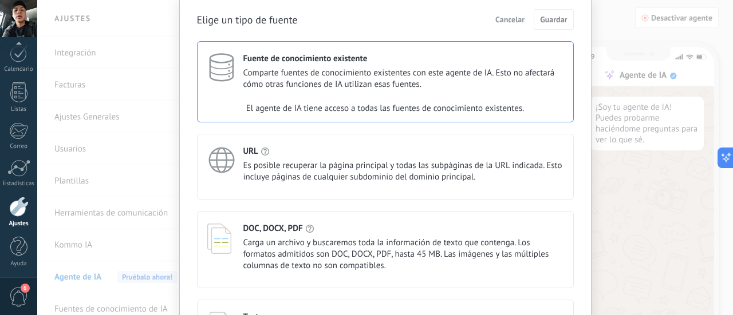
click at [589, 186] on div "Elige un tipo de fuente Cancelar Guardar Fuente de conocimiento existente Compa…" at bounding box center [385, 182] width 412 height 383
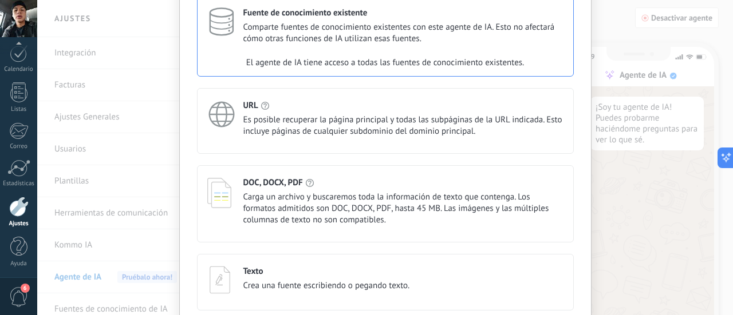
scroll to position [140, 0]
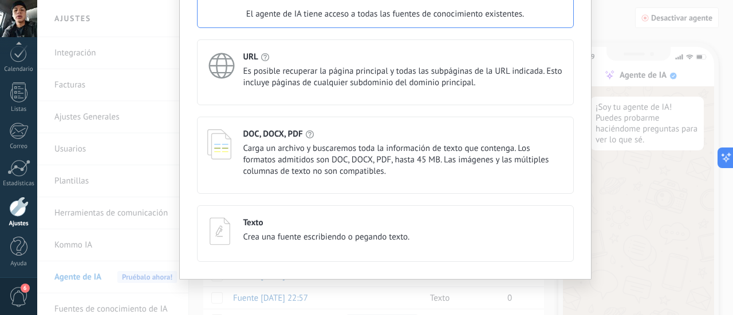
click at [396, 238] on span "Crea una fuente escribiendo o pegando texto." at bounding box center [326, 237] width 167 height 11
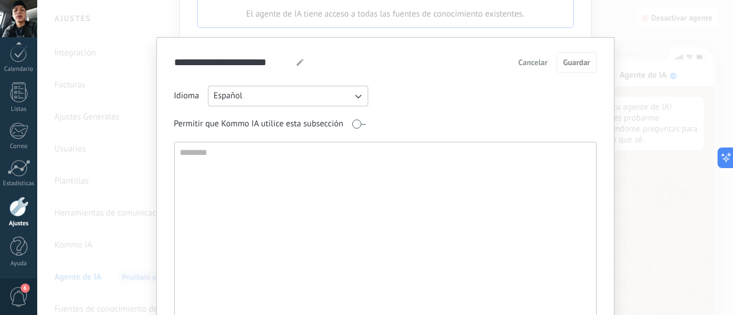
click at [271, 159] on textarea at bounding box center [384, 266] width 419 height 246
click at [287, 157] on textarea at bounding box center [384, 266] width 419 height 246
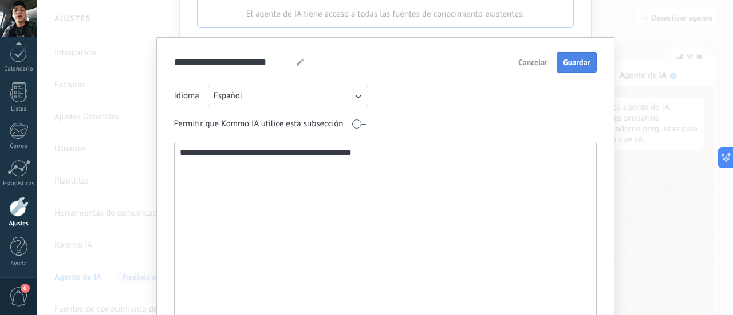
type textarea "**********"
click at [569, 66] on span "Guardar" at bounding box center [576, 62] width 27 height 8
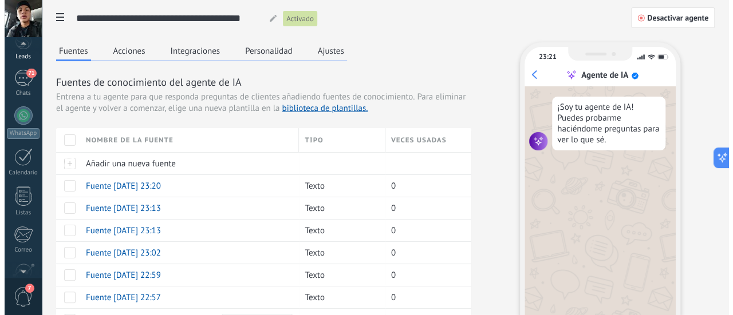
scroll to position [42, 0]
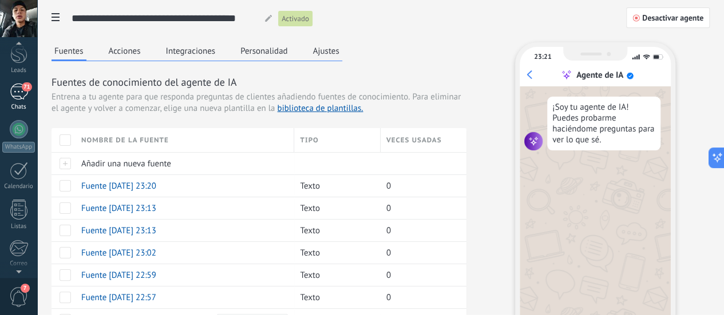
click at [19, 94] on div "71" at bounding box center [19, 92] width 18 height 17
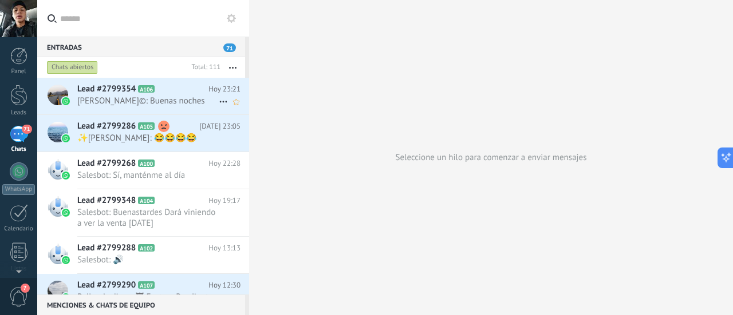
click at [175, 94] on h2 "Lead #2799354 A106" at bounding box center [142, 89] width 131 height 11
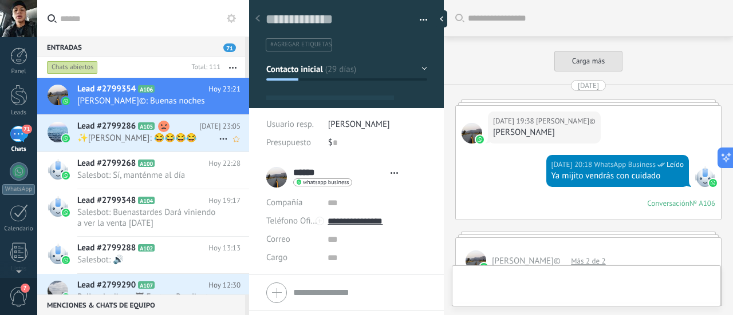
type textarea "**********"
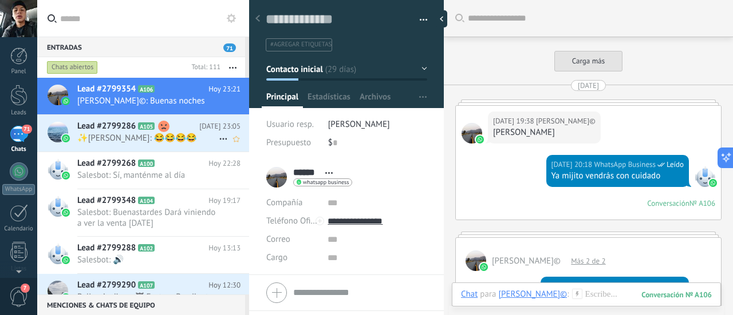
scroll to position [2618, 0]
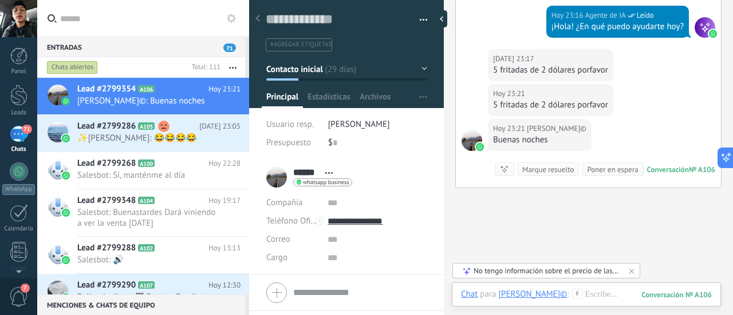
click at [575, 269] on div "No tengo información sobre el precio de las fritadas de 2 dólares." at bounding box center [547, 271] width 147 height 10
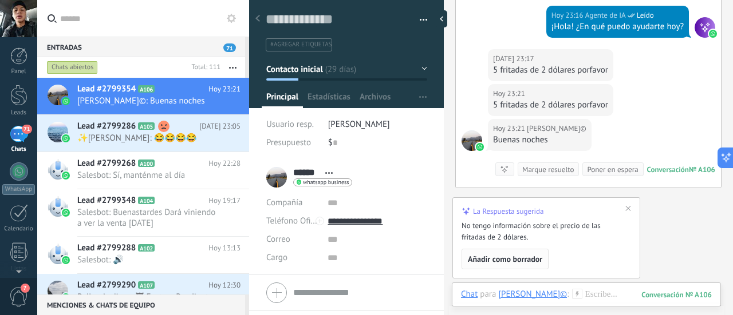
click at [526, 258] on span "Añadir como borrador" at bounding box center [505, 259] width 74 height 8
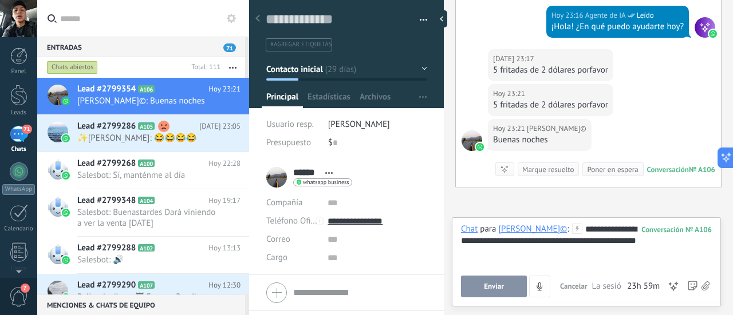
click at [500, 290] on span "Enviar" at bounding box center [494, 287] width 20 height 8
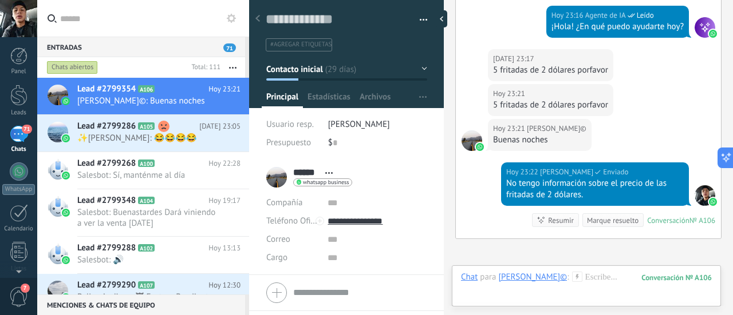
scroll to position [2745, 0]
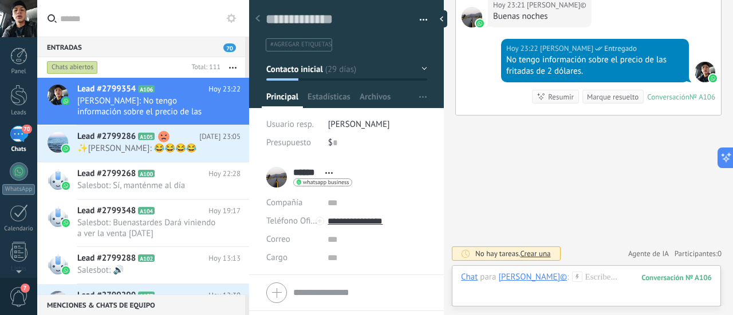
click at [527, 256] on span "Crear una" at bounding box center [535, 254] width 30 height 10
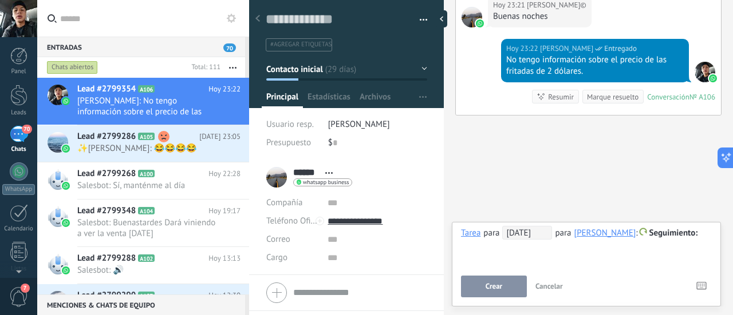
click at [551, 286] on span "Cancelar" at bounding box center [548, 287] width 27 height 10
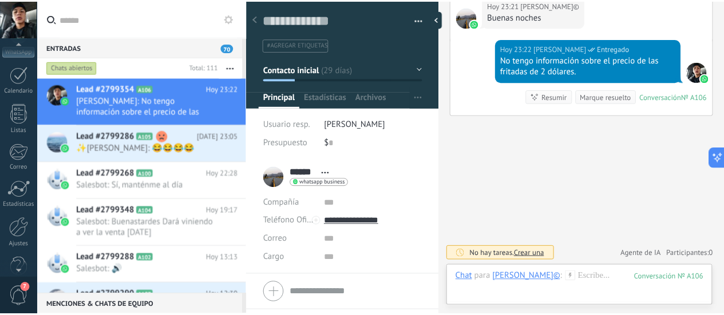
scroll to position [160, 0]
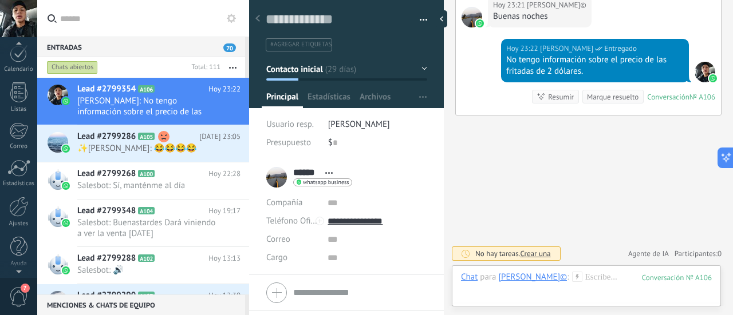
click at [7, 192] on div "Panel Leads 70 Chats WhatsApp Clientes" at bounding box center [18, 84] width 37 height 392
click at [14, 208] on div at bounding box center [18, 207] width 19 height 20
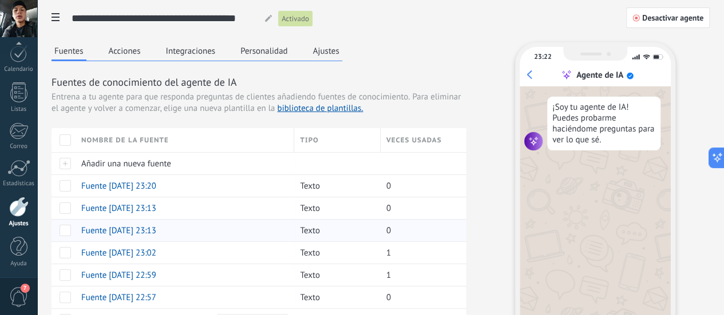
click at [289, 242] on div "Fuente [DATE] 23:13" at bounding box center [182, 231] width 213 height 22
click at [71, 236] on span at bounding box center [65, 230] width 11 height 11
click at [156, 236] on span "Fuente [DATE] 23:13" at bounding box center [118, 231] width 75 height 11
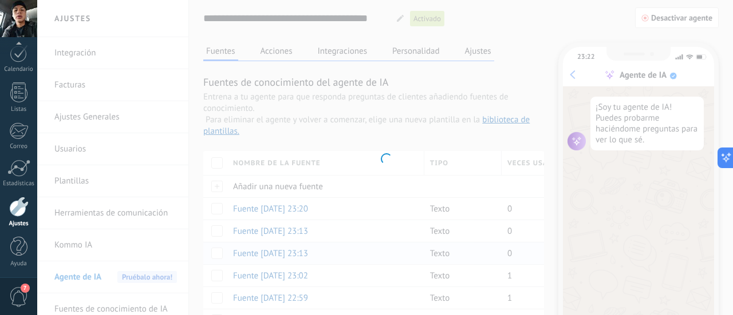
type input "**********"
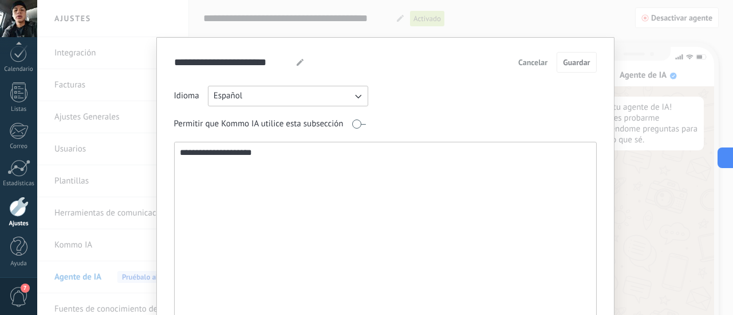
click at [263, 150] on textarea "**********" at bounding box center [385, 266] width 420 height 246
type textarea "**********"
click at [568, 58] on span "Guardar" at bounding box center [576, 62] width 27 height 8
click at [531, 64] on span "Cancelar" at bounding box center [532, 62] width 29 height 8
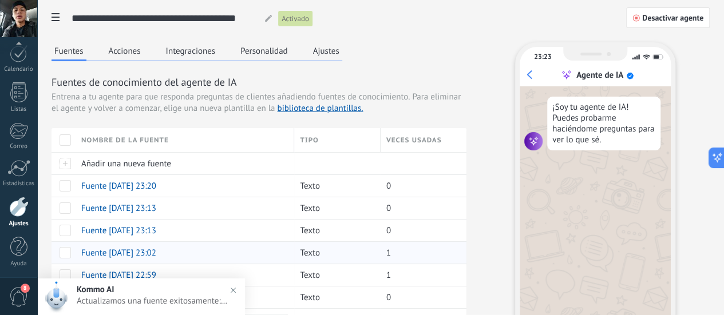
click at [156, 259] on span "Fuente [DATE] 23:02" at bounding box center [118, 253] width 75 height 11
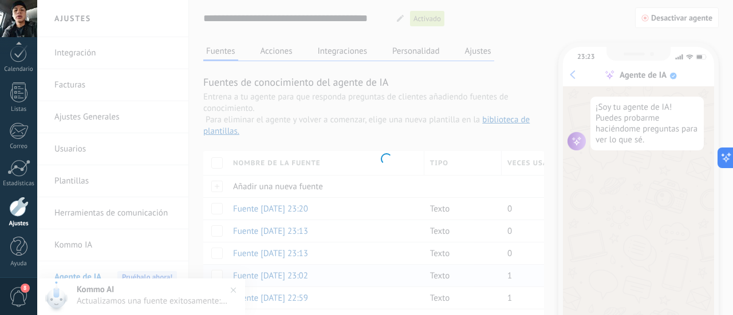
click at [320, 274] on div "**********" at bounding box center [385, 157] width 696 height 315
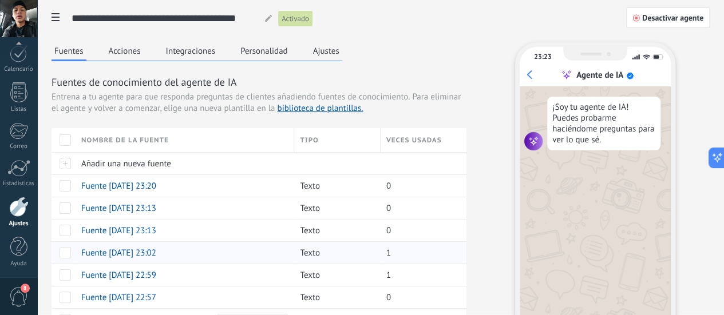
click at [156, 259] on span "Fuente [DATE] 23:02" at bounding box center [118, 253] width 75 height 11
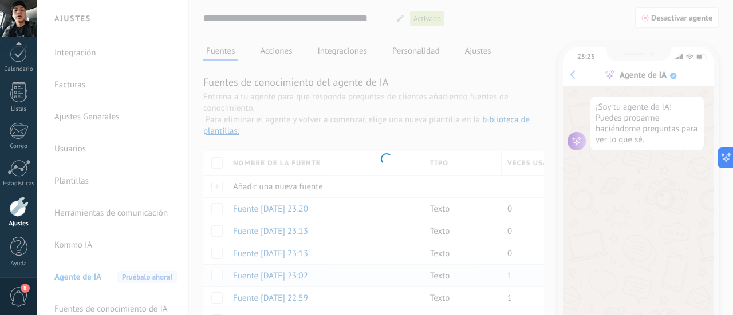
type input "**********"
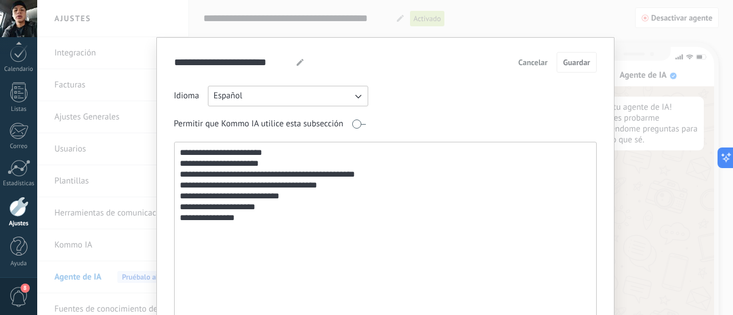
click at [286, 161] on textarea "**********" at bounding box center [385, 266] width 420 height 246
click at [274, 175] on textarea "**********" at bounding box center [385, 266] width 420 height 246
click at [334, 182] on textarea "**********" at bounding box center [385, 266] width 420 height 246
click at [392, 173] on textarea "**********" at bounding box center [385, 266] width 420 height 246
click at [382, 190] on textarea "**********" at bounding box center [385, 266] width 420 height 246
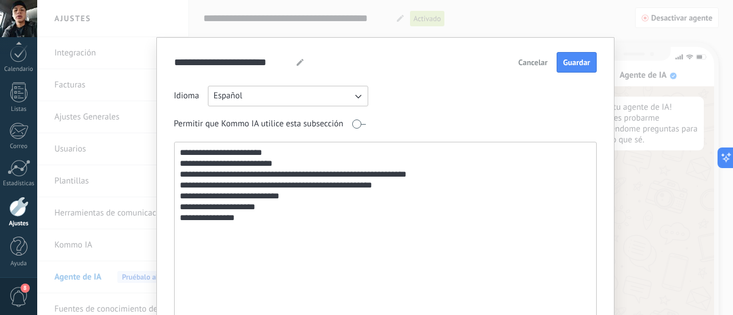
click at [270, 191] on textarea "**********" at bounding box center [385, 266] width 420 height 246
click at [333, 195] on textarea "**********" at bounding box center [385, 266] width 420 height 246
click at [291, 210] on textarea "**********" at bounding box center [385, 266] width 420 height 246
click at [258, 204] on textarea "**********" at bounding box center [385, 266] width 420 height 246
click at [246, 219] on textarea "**********" at bounding box center [385, 266] width 420 height 246
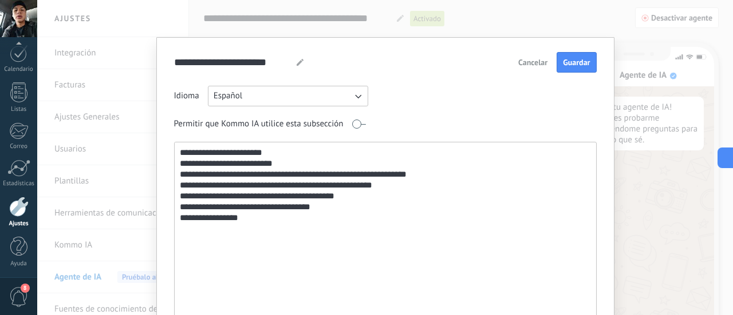
click at [210, 215] on textarea "**********" at bounding box center [385, 266] width 420 height 246
click at [277, 215] on textarea "**********" at bounding box center [385, 266] width 420 height 246
type textarea "**********"
click at [563, 64] on span "Guardar" at bounding box center [576, 62] width 27 height 8
click at [524, 18] on div "**********" at bounding box center [385, 157] width 696 height 315
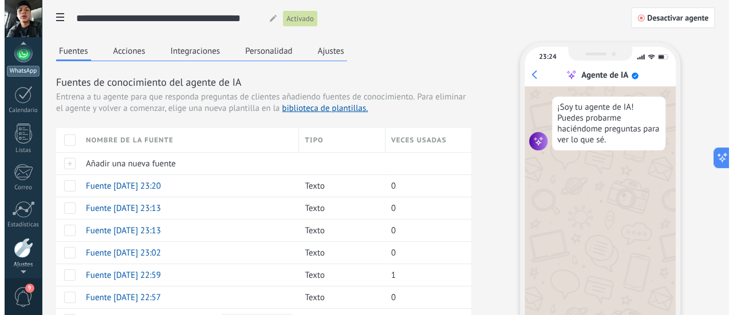
scroll to position [107, 0]
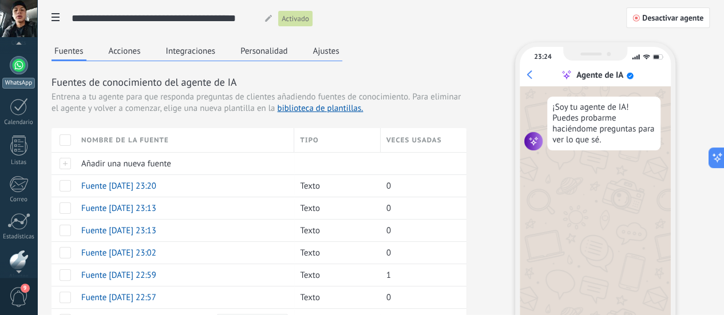
click at [16, 68] on div at bounding box center [19, 65] width 18 height 18
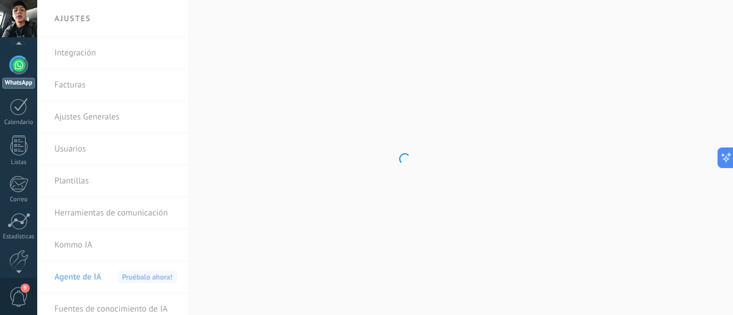
scroll to position [33, 0]
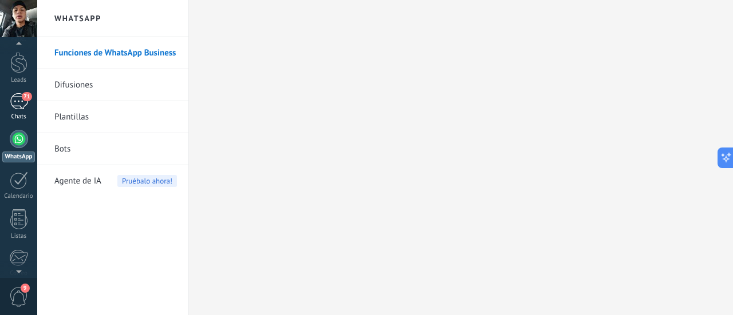
click at [16, 109] on div "71" at bounding box center [19, 101] width 18 height 17
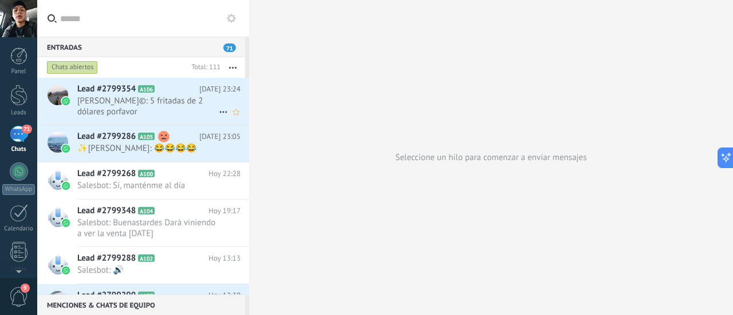
click at [167, 99] on span "[PERSON_NAME]©: 5 fritadas de 2 dólares porfavor" at bounding box center [147, 107] width 141 height 22
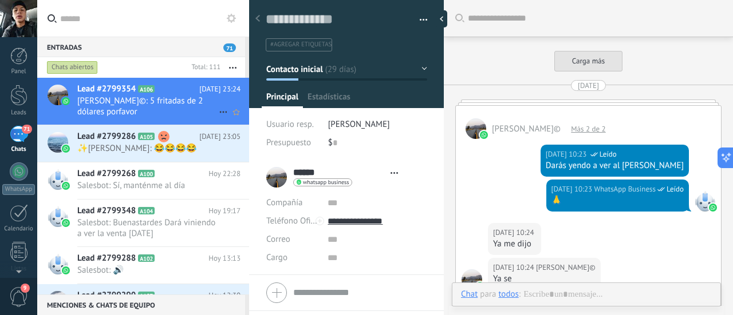
type textarea "**********"
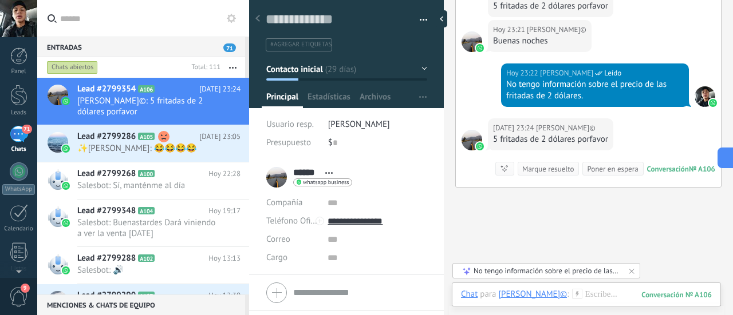
click at [612, 273] on div "No tengo información sobre el precio de las fritadas de 2 dólares." at bounding box center [547, 271] width 147 height 10
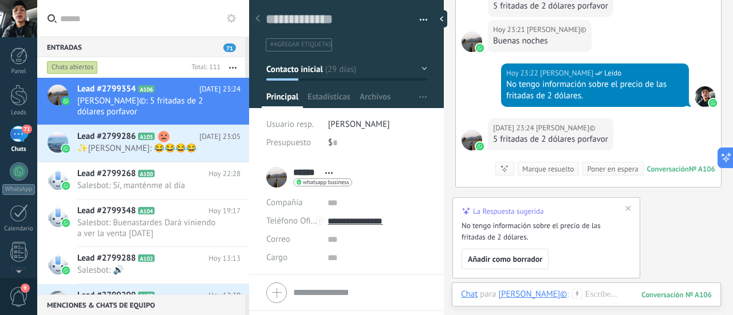
click at [531, 234] on div "No tengo información sobre el precio de las fritadas de 2 dólares." at bounding box center [544, 231] width 164 height 23
click at [497, 208] on p "La Respuesta sugerida" at bounding box center [508, 211] width 70 height 9
click at [543, 235] on div "No tengo información sobre el precio de las fritadas de 2 dólares." at bounding box center [544, 231] width 164 height 23
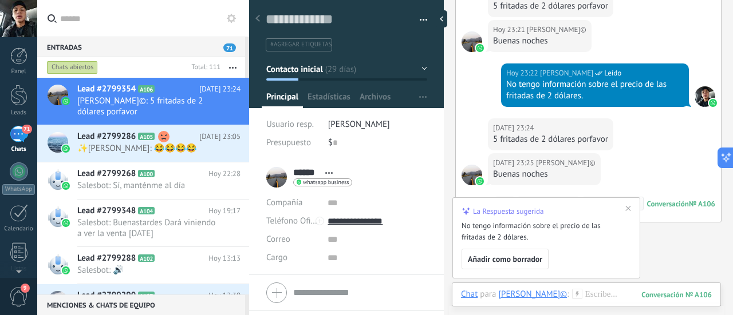
scroll to position [2544, 0]
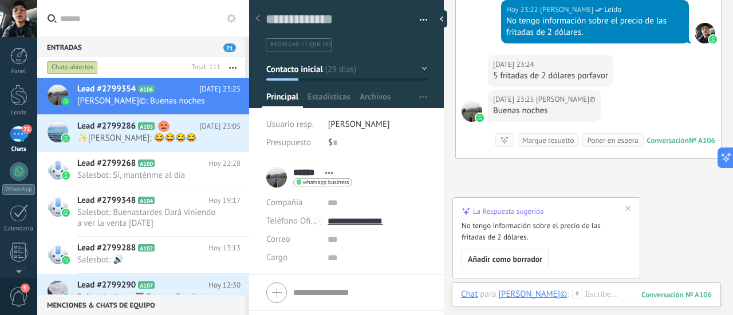
click at [628, 208] on icon at bounding box center [628, 209] width 5 height 5
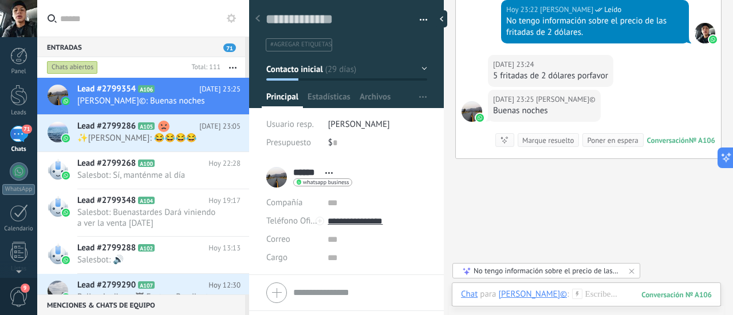
click at [636, 273] on icon at bounding box center [631, 271] width 9 height 9
click at [500, 145] on icon at bounding box center [504, 140] width 9 height 9
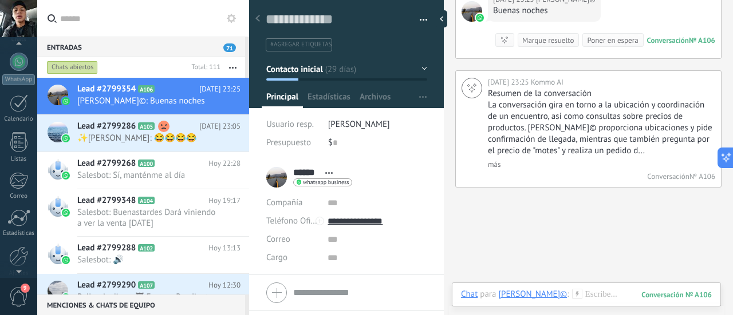
scroll to position [160, 0]
click at [14, 211] on div at bounding box center [18, 207] width 19 height 20
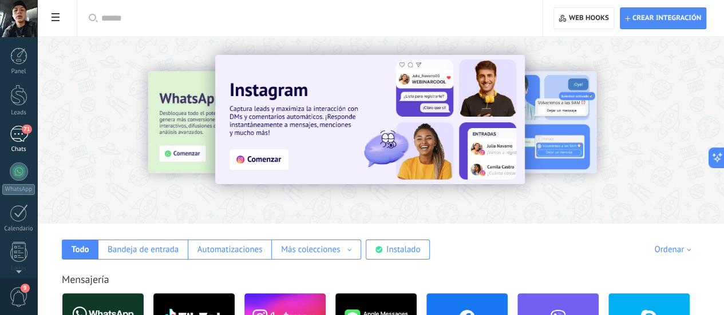
click at [18, 137] on div "71" at bounding box center [19, 134] width 18 height 17
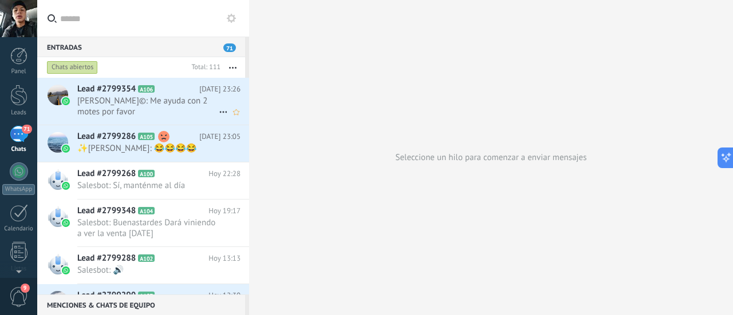
click at [173, 94] on h2 "Lead #2799354 A106" at bounding box center [138, 89] width 122 height 11
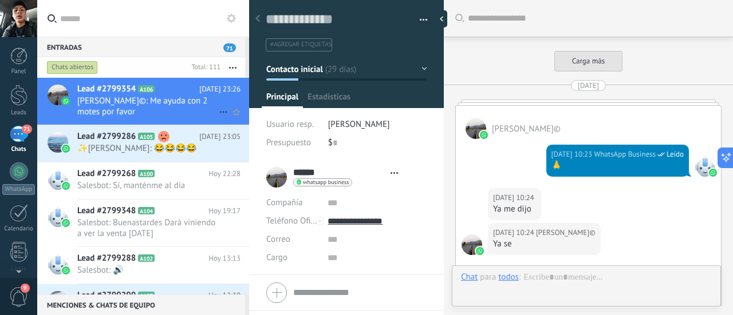
type textarea "**********"
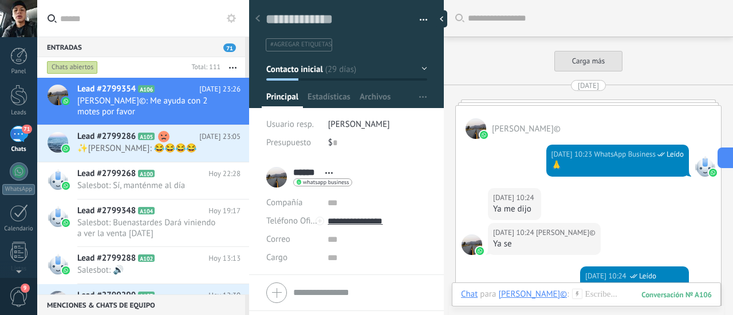
scroll to position [2589, 0]
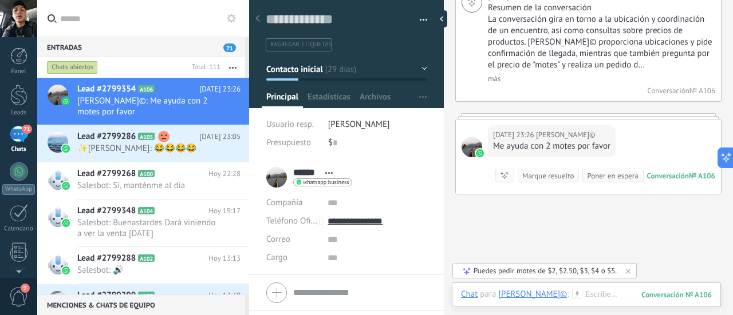
click at [555, 268] on div "Puedes pedir motes de $2, $2.50, $3, $4 o $5." at bounding box center [545, 271] width 143 height 10
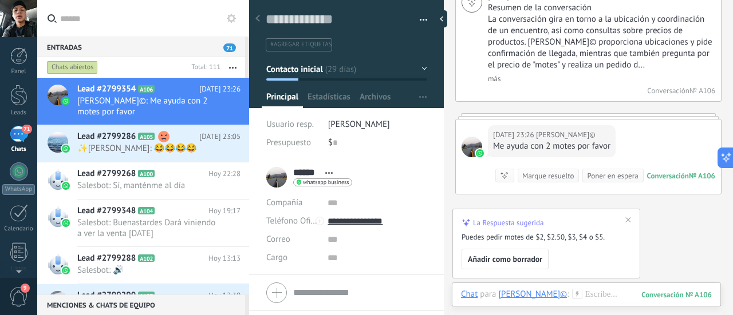
click at [520, 261] on span "Añadir como borrador" at bounding box center [505, 259] width 74 height 8
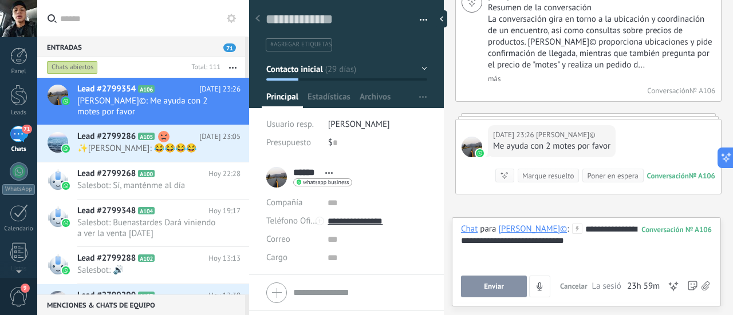
click at [496, 290] on span "Enviar" at bounding box center [494, 287] width 20 height 8
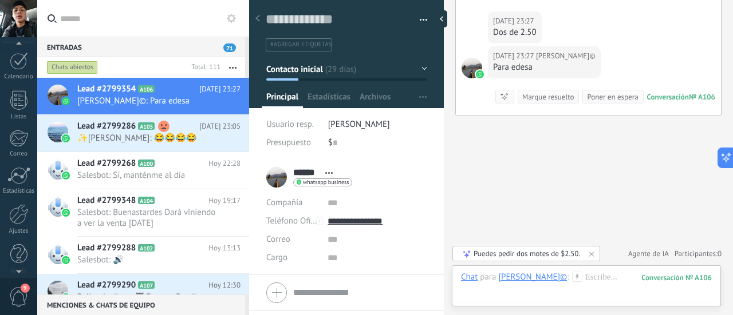
scroll to position [160, 0]
click at [17, 213] on div at bounding box center [18, 207] width 19 height 20
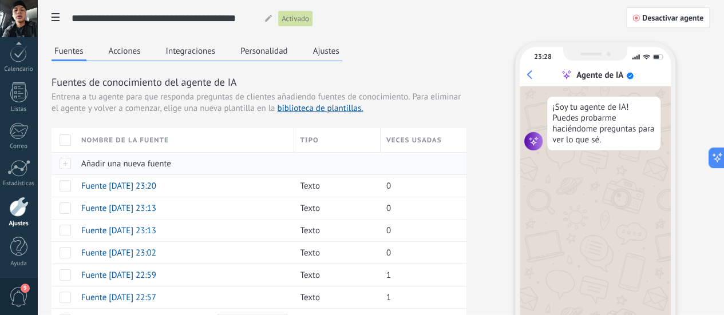
click at [171, 169] on span "Añadir una nueva fuente" at bounding box center [126, 164] width 90 height 11
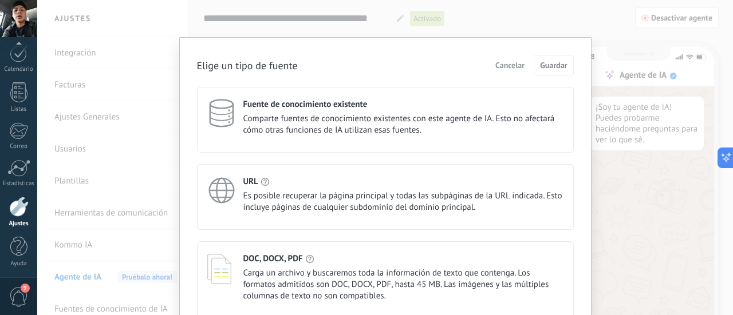
click at [577, 227] on div "Elige un tipo de fuente Cancelar Guardar Fuente de conocimiento existente Compa…" at bounding box center [385, 221] width 412 height 368
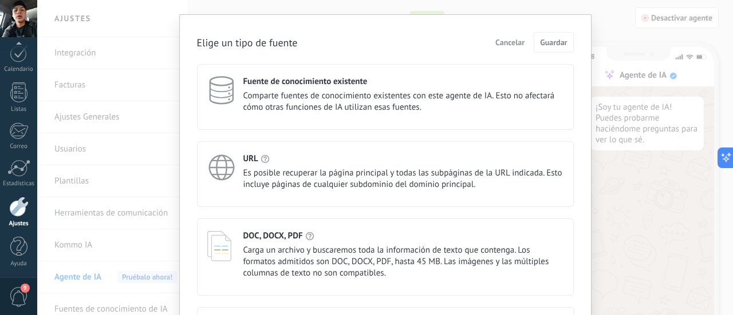
scroll to position [125, 0]
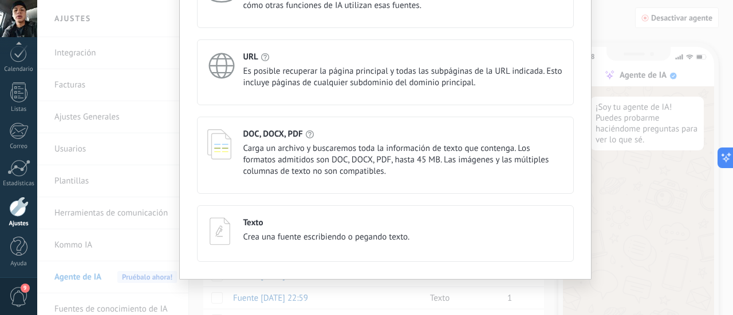
click at [439, 234] on div "Texto Crea una fuente escribiendo o pegando texto." at bounding box center [385, 232] width 356 height 28
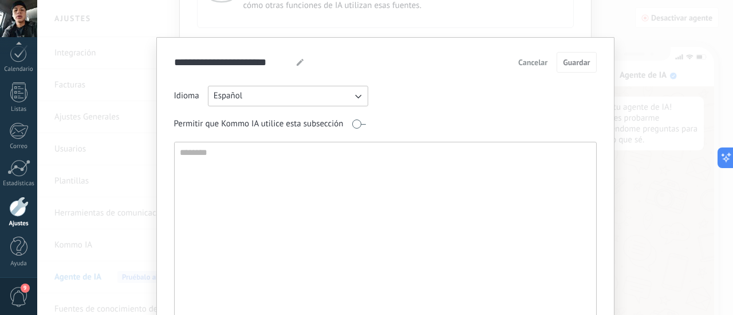
click at [283, 175] on textarea at bounding box center [384, 266] width 419 height 246
type textarea "**********"
click at [585, 65] on span "Guardar" at bounding box center [576, 62] width 27 height 8
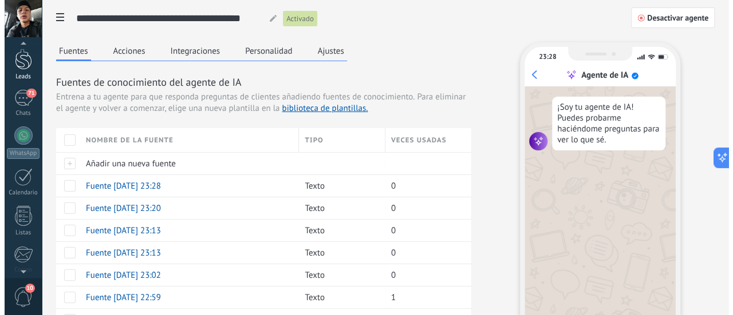
scroll to position [13, 0]
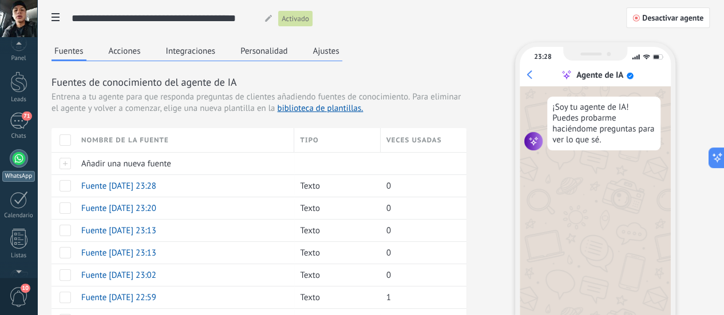
click at [18, 153] on div at bounding box center [19, 158] width 18 height 18
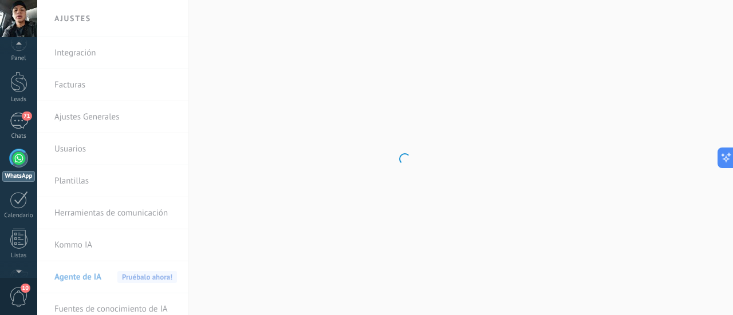
scroll to position [33, 0]
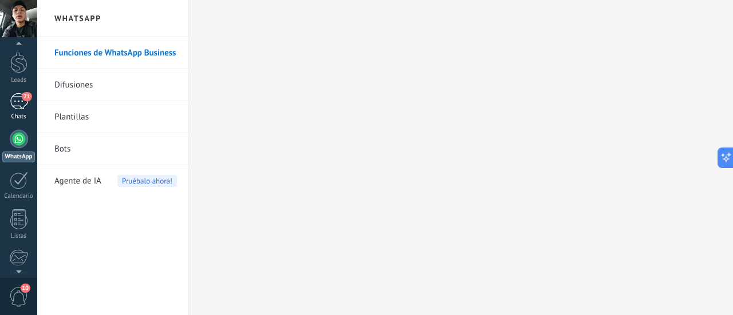
click at [21, 102] on div "71" at bounding box center [19, 101] width 18 height 17
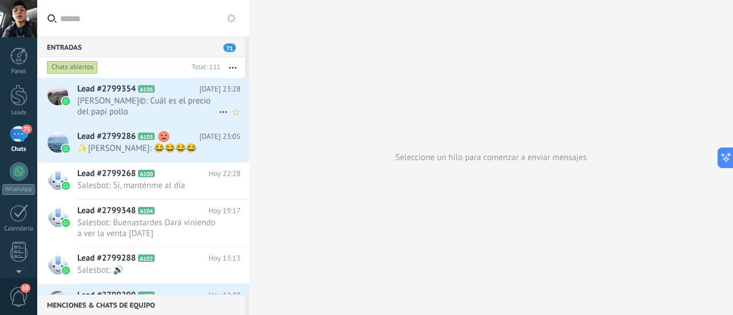
click at [210, 99] on span "[PERSON_NAME]©: Cuál es el precio del papi pollo" at bounding box center [147, 107] width 141 height 22
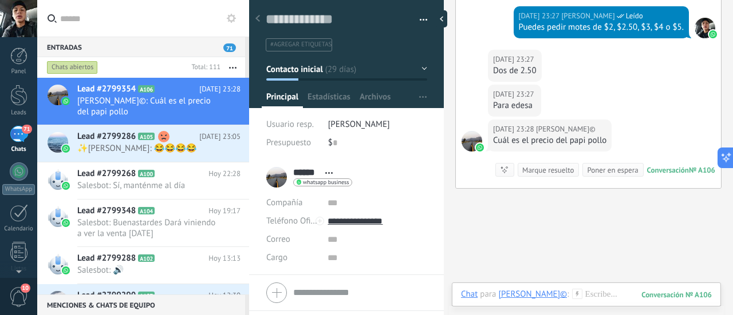
scroll to position [17, 0]
click at [533, 171] on div "Marque resuelto" at bounding box center [548, 170] width 52 height 11
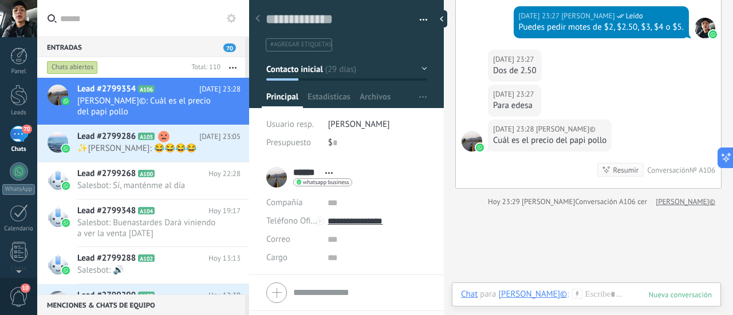
scroll to position [2554, 0]
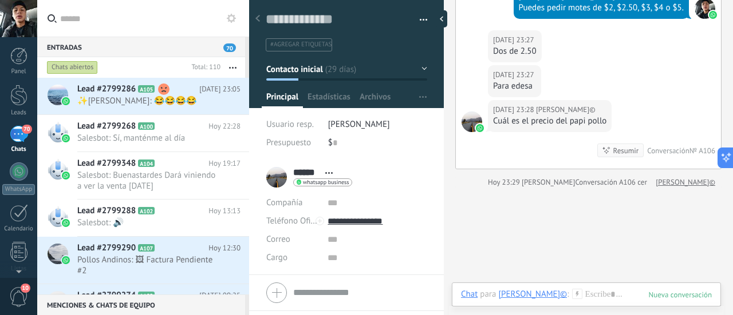
click at [616, 156] on div "Resumir" at bounding box center [626, 150] width 26 height 11
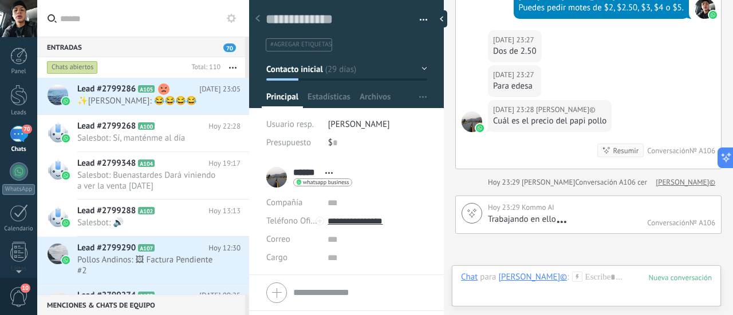
scroll to position [2676, 0]
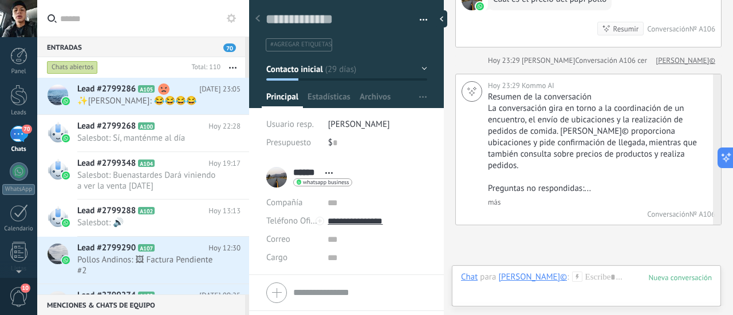
click at [495, 198] on link "más" at bounding box center [494, 203] width 13 height 10
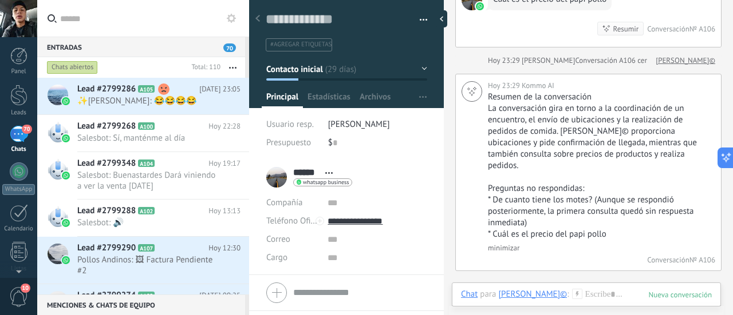
click at [600, 62] on div "Conversación A106 cerrada" at bounding box center [618, 60] width 86 height 11
click at [620, 34] on div "Resumir" at bounding box center [626, 28] width 26 height 11
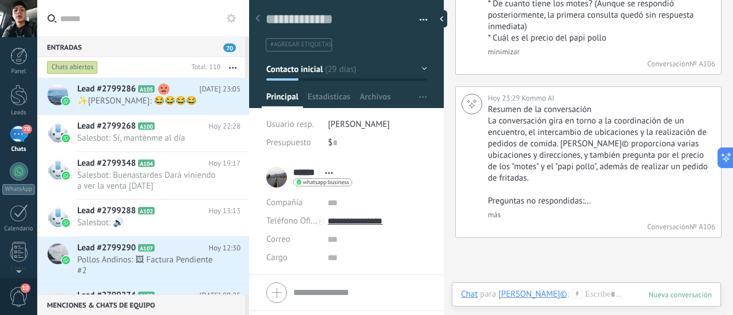
scroll to position [2876, 0]
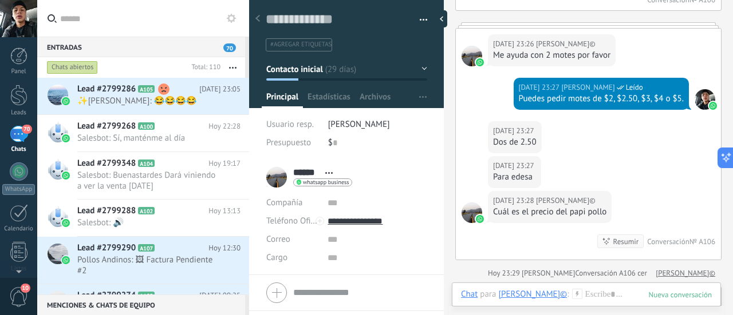
scroll to position [2486, 0]
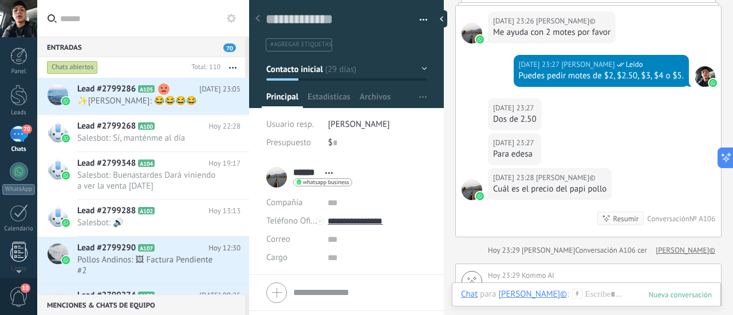
click at [18, 253] on div at bounding box center [18, 252] width 17 height 20
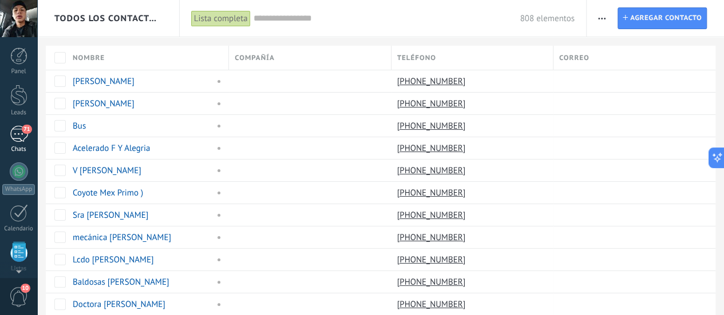
click at [18, 136] on div "71" at bounding box center [19, 134] width 18 height 17
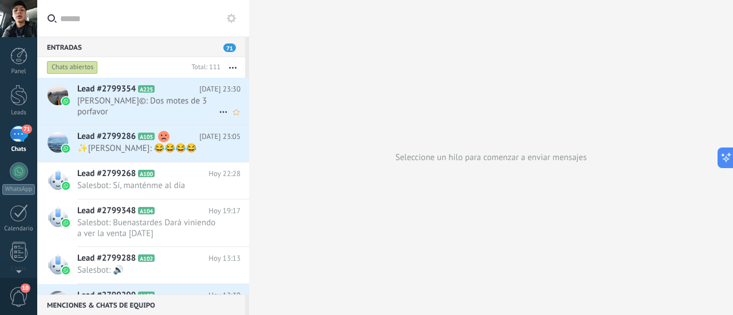
click at [204, 99] on span "[PERSON_NAME]©: Dos motes de 3 porfavor" at bounding box center [147, 107] width 141 height 22
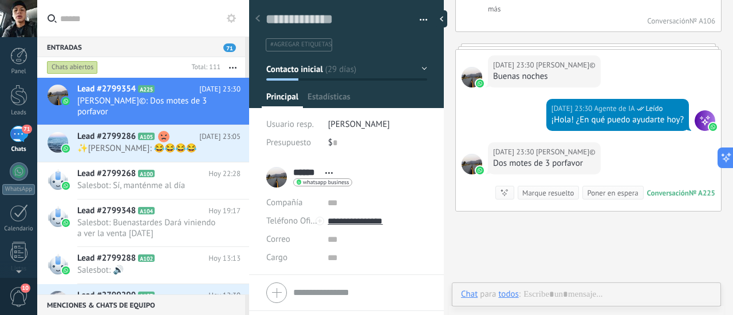
scroll to position [17, 0]
click at [500, 188] on icon at bounding box center [504, 192] width 9 height 9
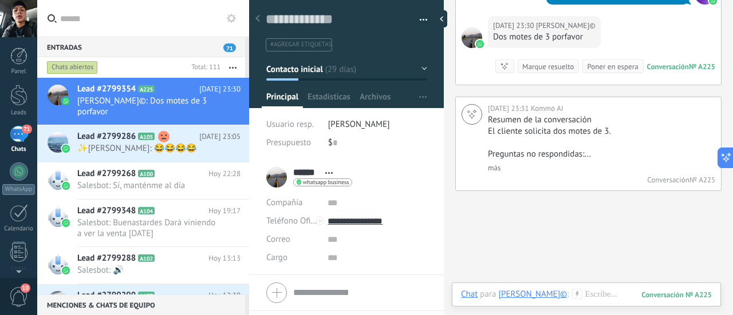
scroll to position [2507, 0]
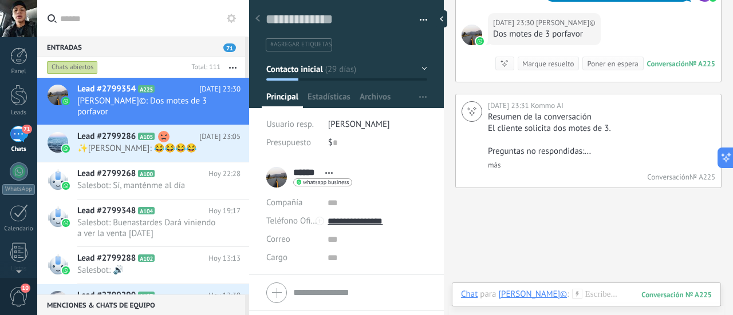
click at [537, 58] on div "Marque resuelto" at bounding box center [548, 63] width 52 height 11
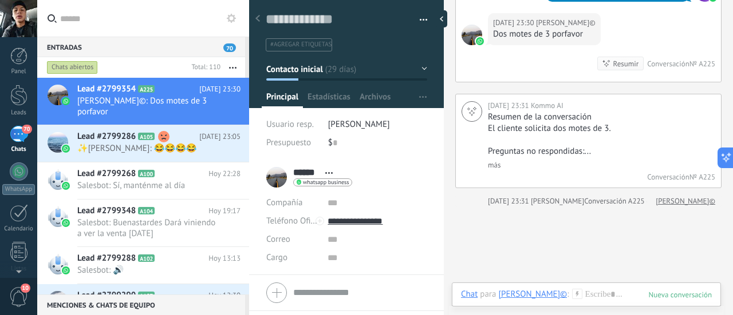
scroll to position [2526, 0]
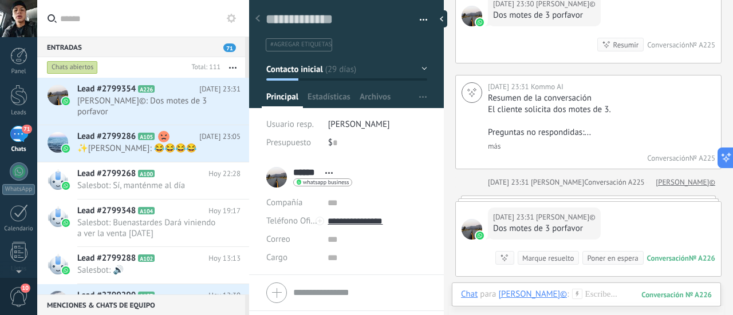
click at [664, 254] on div "Conversación" at bounding box center [668, 259] width 42 height 10
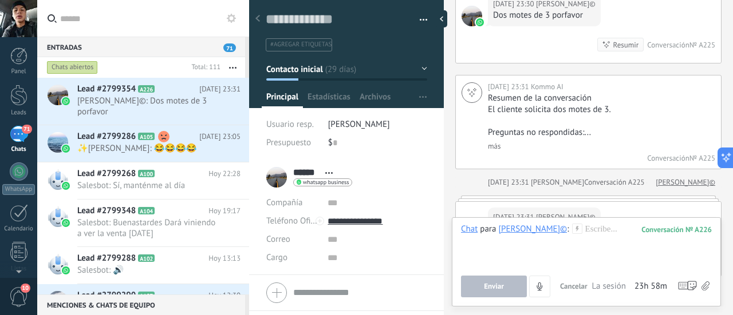
click at [677, 254] on div "Conversación" at bounding box center [668, 259] width 42 height 10
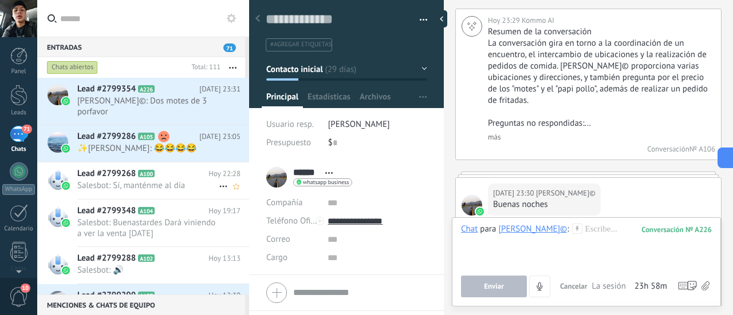
click at [139, 180] on span "Salesbot: Sí, manténme al día" at bounding box center [147, 185] width 141 height 11
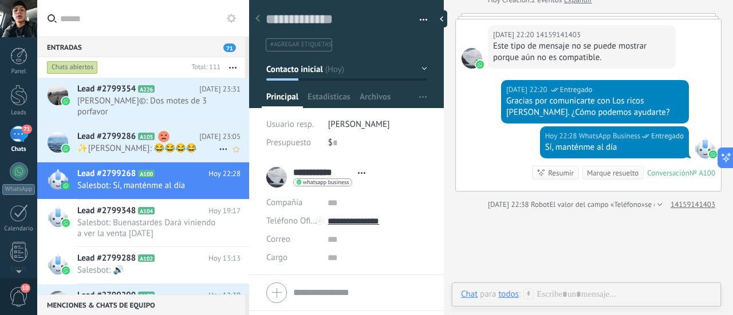
scroll to position [17, 0]
click at [145, 131] on h2 "Lead #2799286 A105" at bounding box center [138, 136] width 122 height 11
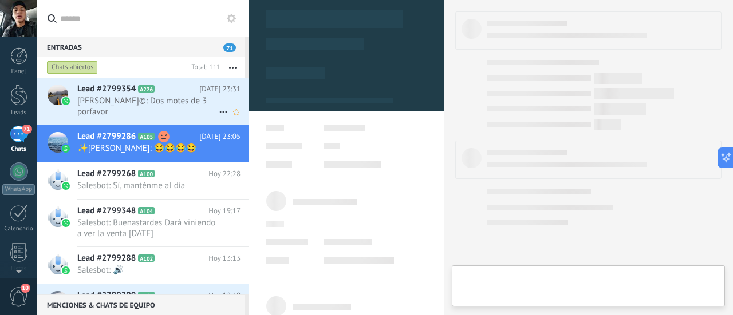
click at [150, 98] on span "[PERSON_NAME]©: Dos motes de 3 porfavor" at bounding box center [147, 107] width 141 height 22
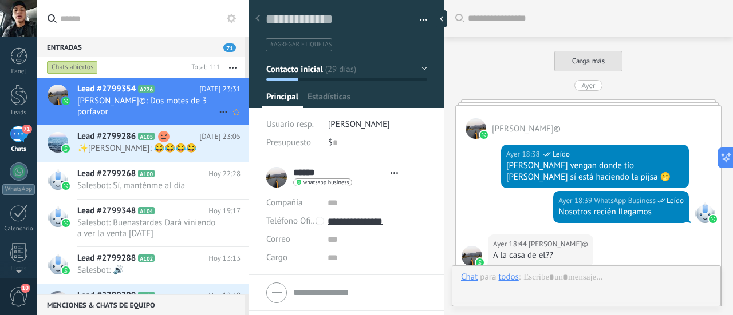
type textarea "**********"
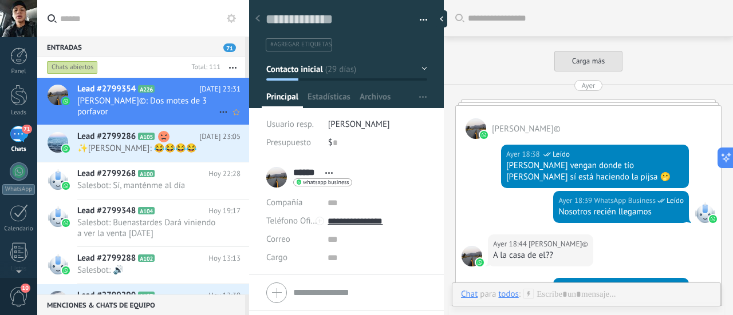
scroll to position [2428, 0]
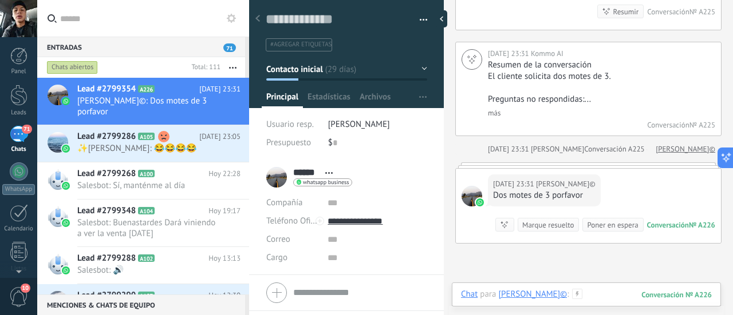
click at [555, 292] on div at bounding box center [586, 306] width 251 height 34
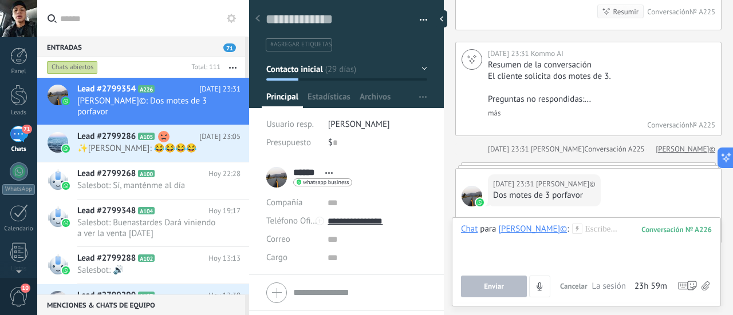
click at [571, 224] on div "Chat Correo Nota Tarea Chat para [PERSON_NAME]© : 226 Enviar Cancelar Rastrear …" at bounding box center [586, 262] width 269 height 89
click at [594, 220] on div "Poner en espera" at bounding box center [612, 225] width 51 height 11
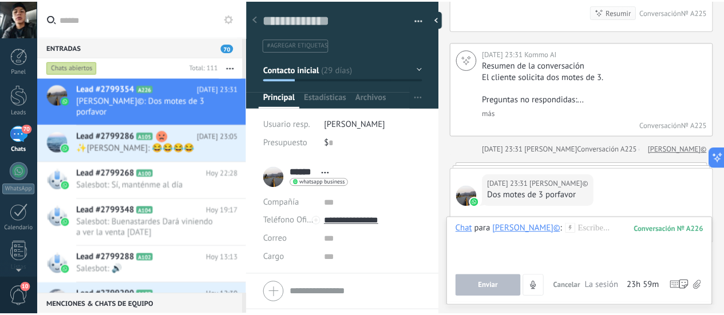
scroll to position [2447, 0]
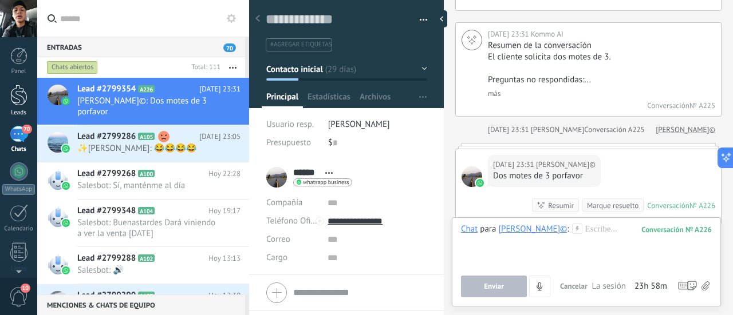
click at [7, 89] on link "Leads" at bounding box center [18, 101] width 37 height 32
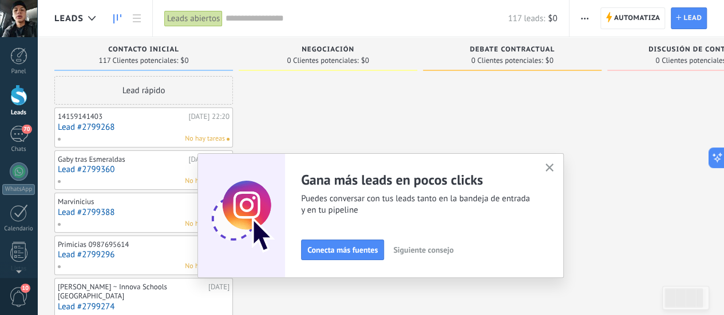
click at [554, 168] on use "button" at bounding box center [550, 168] width 9 height 9
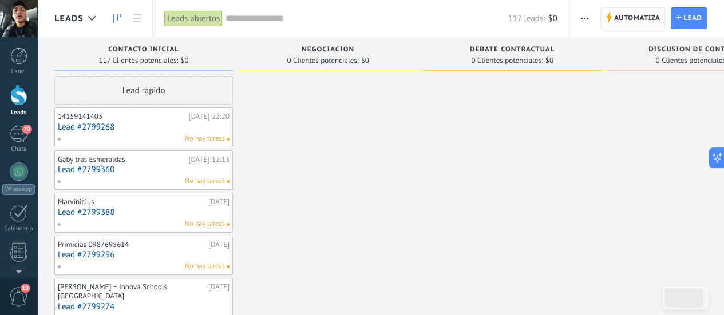
click at [634, 20] on span "Automatiza" at bounding box center [637, 18] width 46 height 21
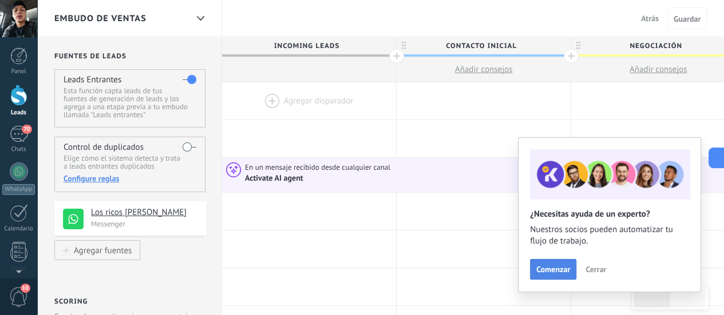
click at [549, 273] on span "Comenzar" at bounding box center [554, 270] width 34 height 8
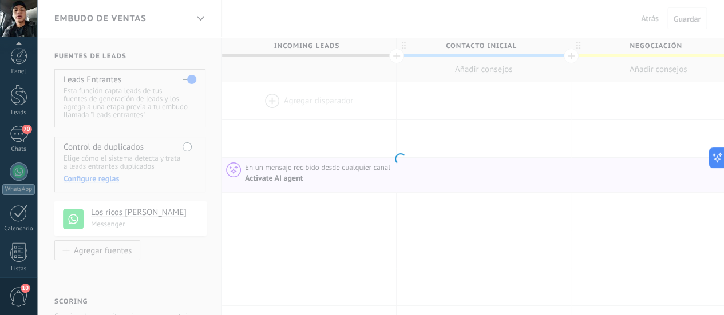
scroll to position [160, 0]
